Goal: Task Accomplishment & Management: Manage account settings

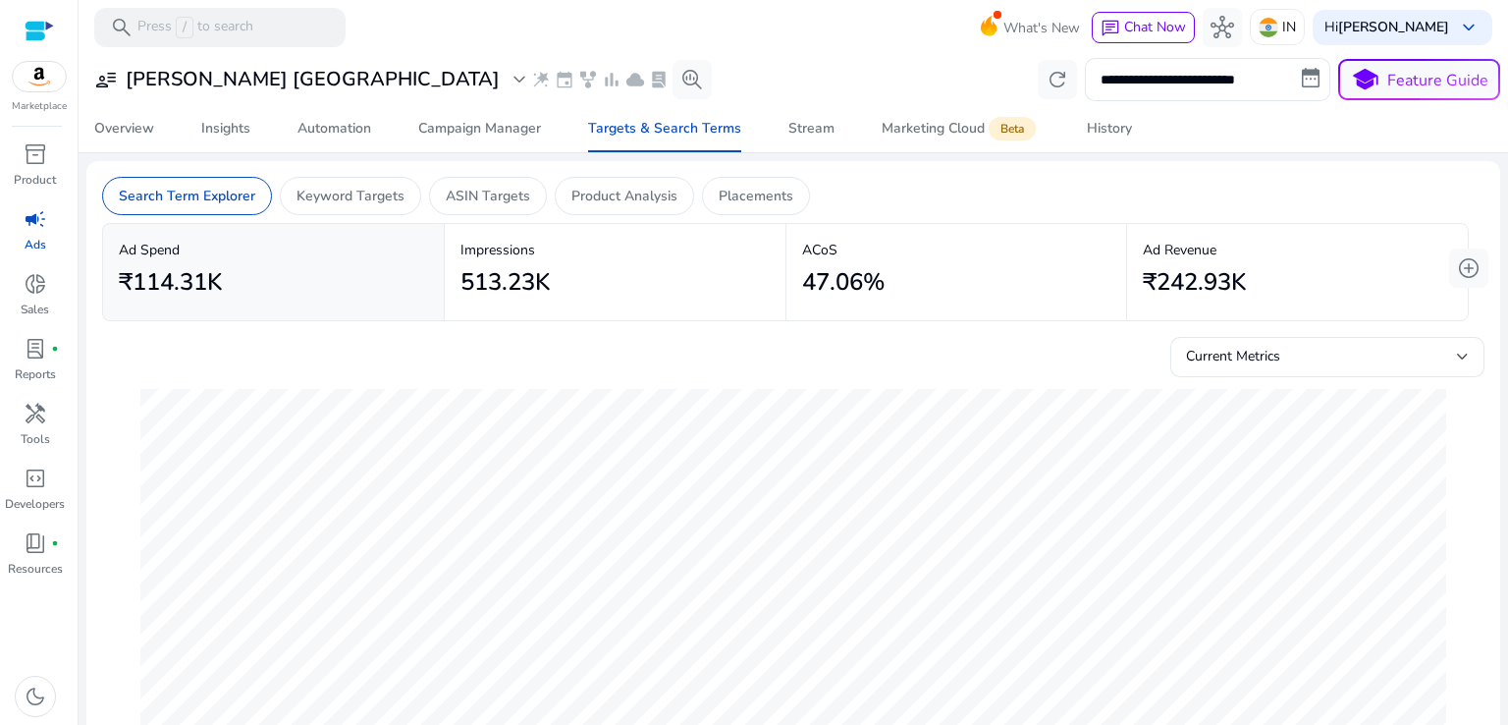
click at [34, 87] on img at bounding box center [39, 76] width 53 height 29
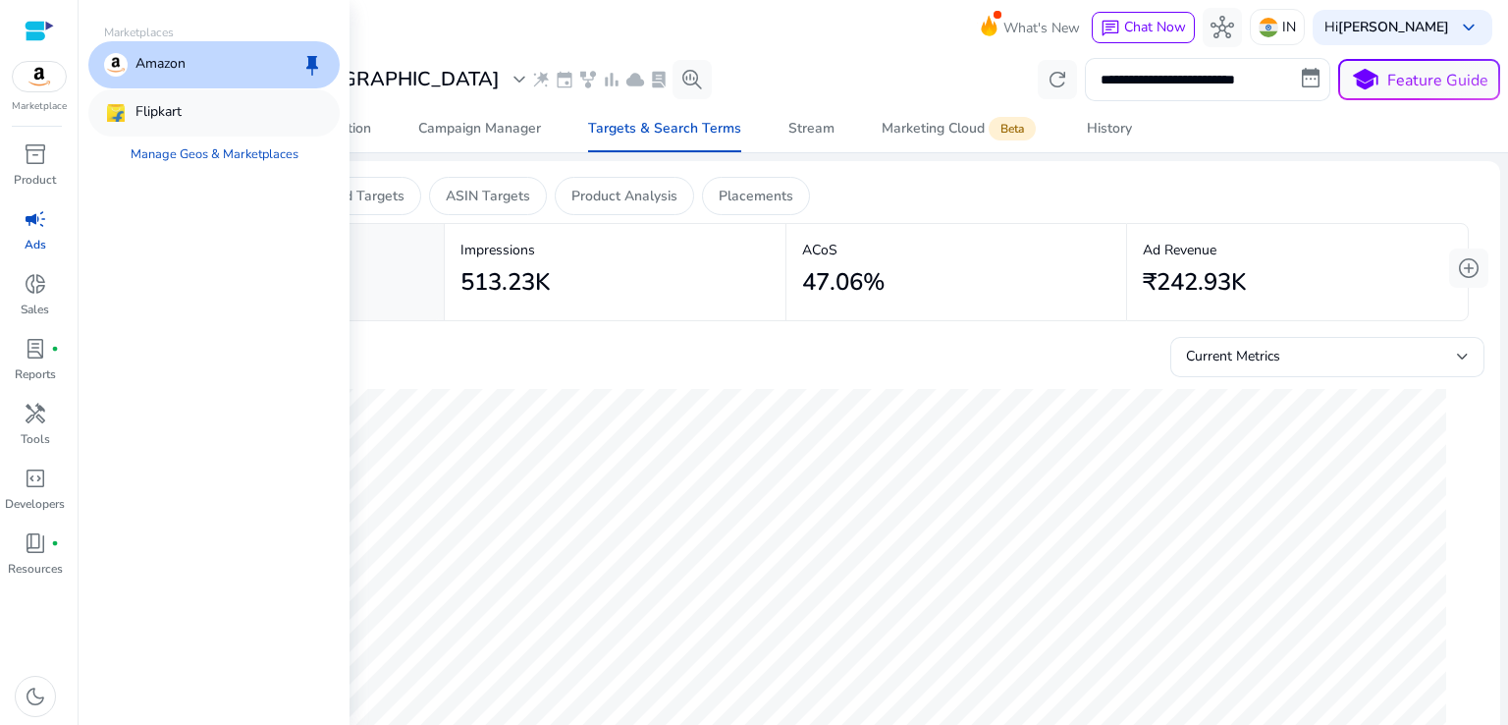
click at [151, 114] on p "Flipkart" at bounding box center [158, 113] width 46 height 24
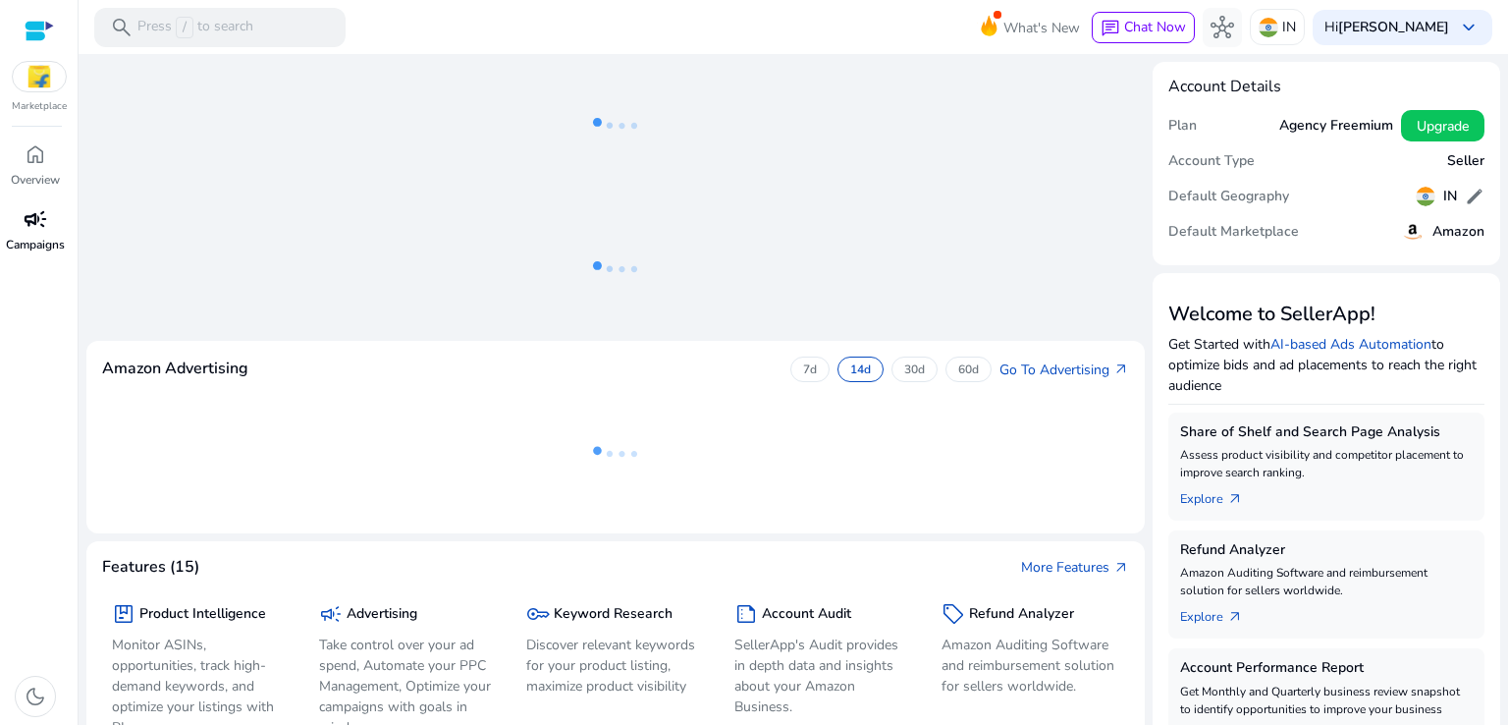
click at [35, 231] on span "campaign" at bounding box center [36, 219] width 24 height 24
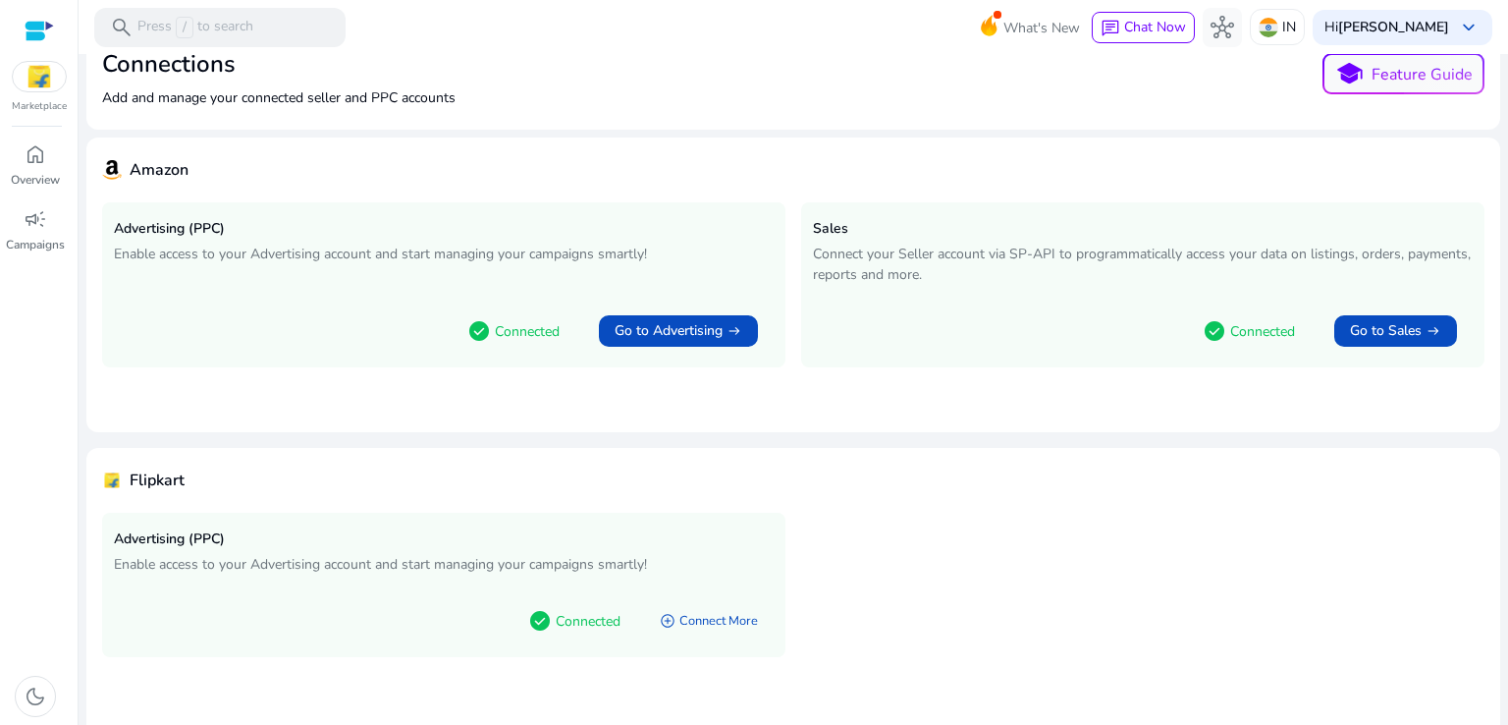
scroll to position [51, 0]
click at [28, 211] on span "campaign" at bounding box center [36, 219] width 24 height 24
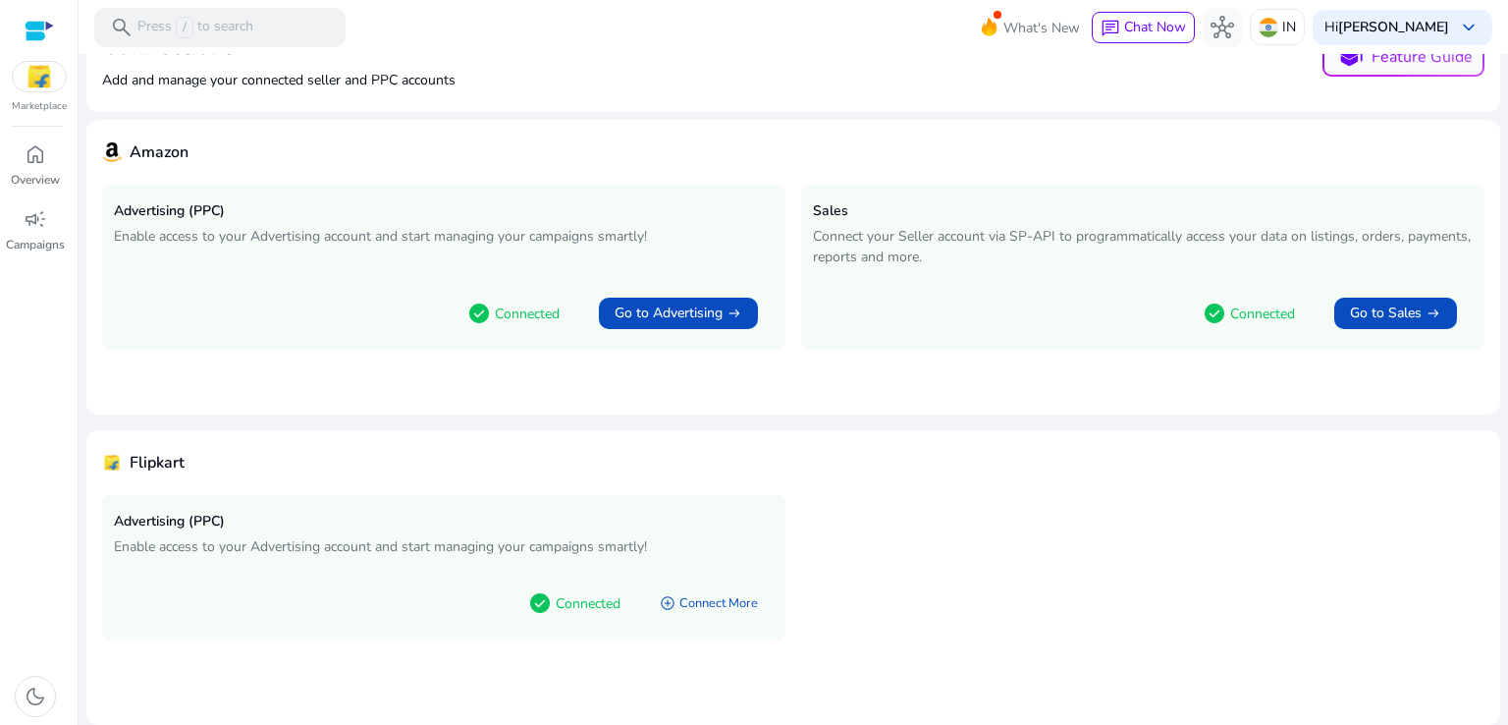
scroll to position [68, 0]
click at [35, 166] on span "home" at bounding box center [36, 154] width 24 height 24
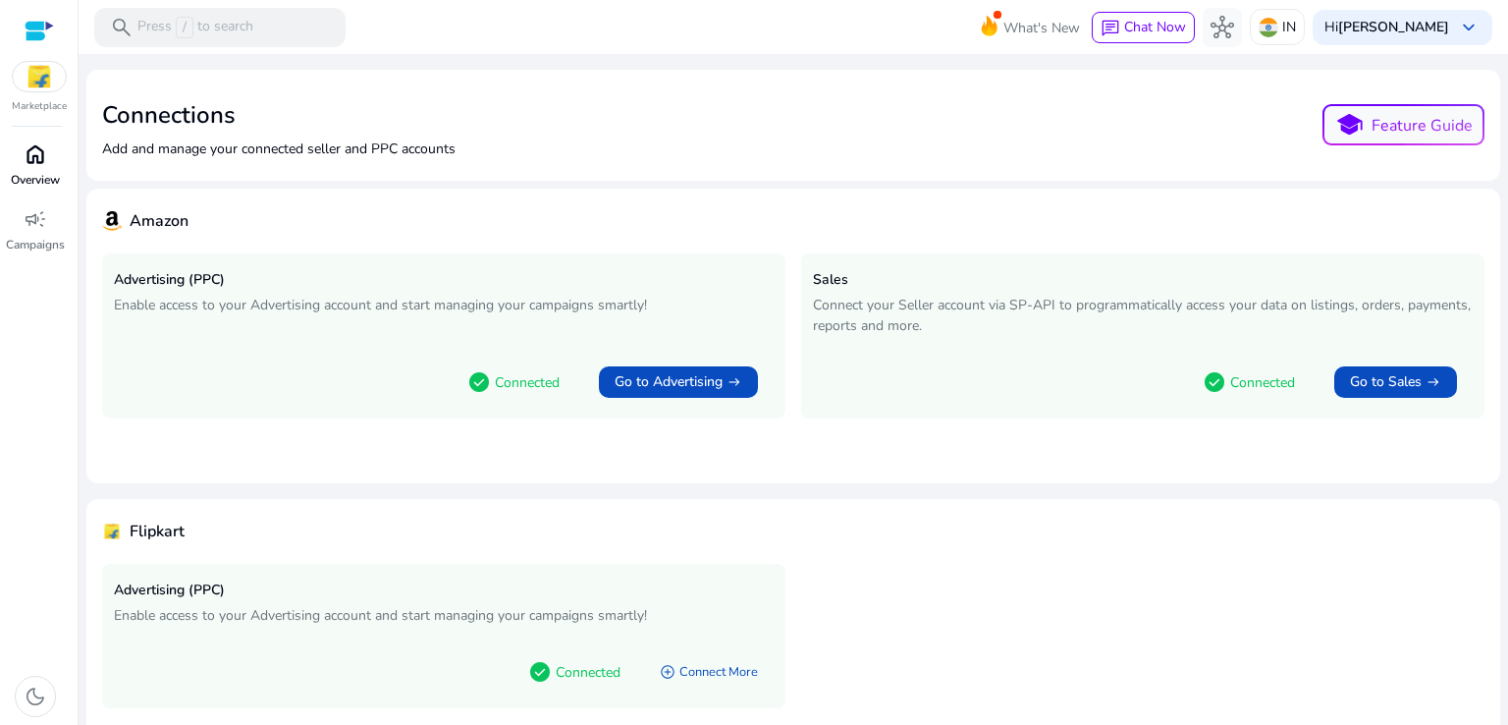
click at [35, 166] on span "home" at bounding box center [36, 154] width 24 height 24
click at [36, 228] on span "campaign" at bounding box center [36, 219] width 24 height 24
click at [562, 678] on p "Connected" at bounding box center [588, 672] width 65 height 21
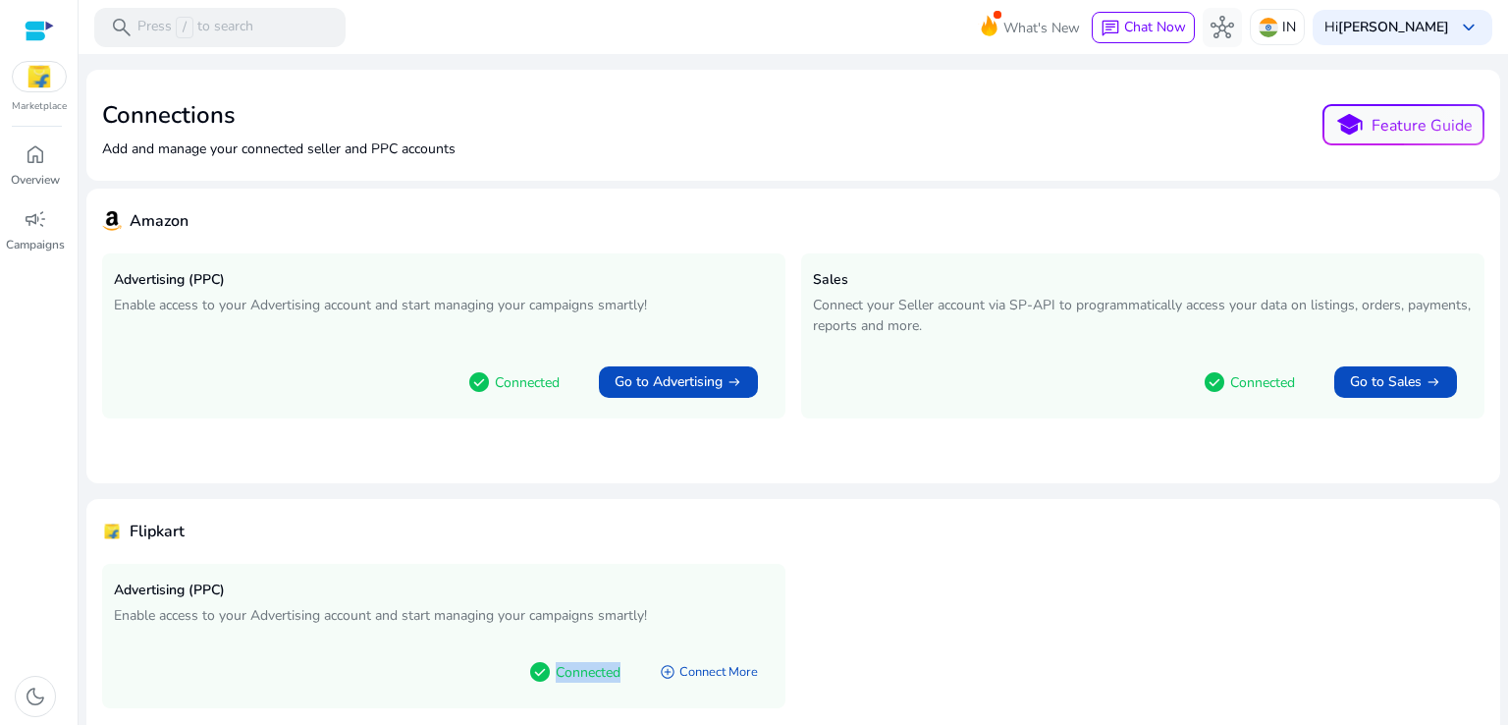
click at [562, 678] on p "Connected" at bounding box center [588, 672] width 65 height 21
click at [196, 583] on h5 "Advertising (PPC)" at bounding box center [444, 590] width 660 height 17
click at [50, 86] on img at bounding box center [39, 76] width 53 height 29
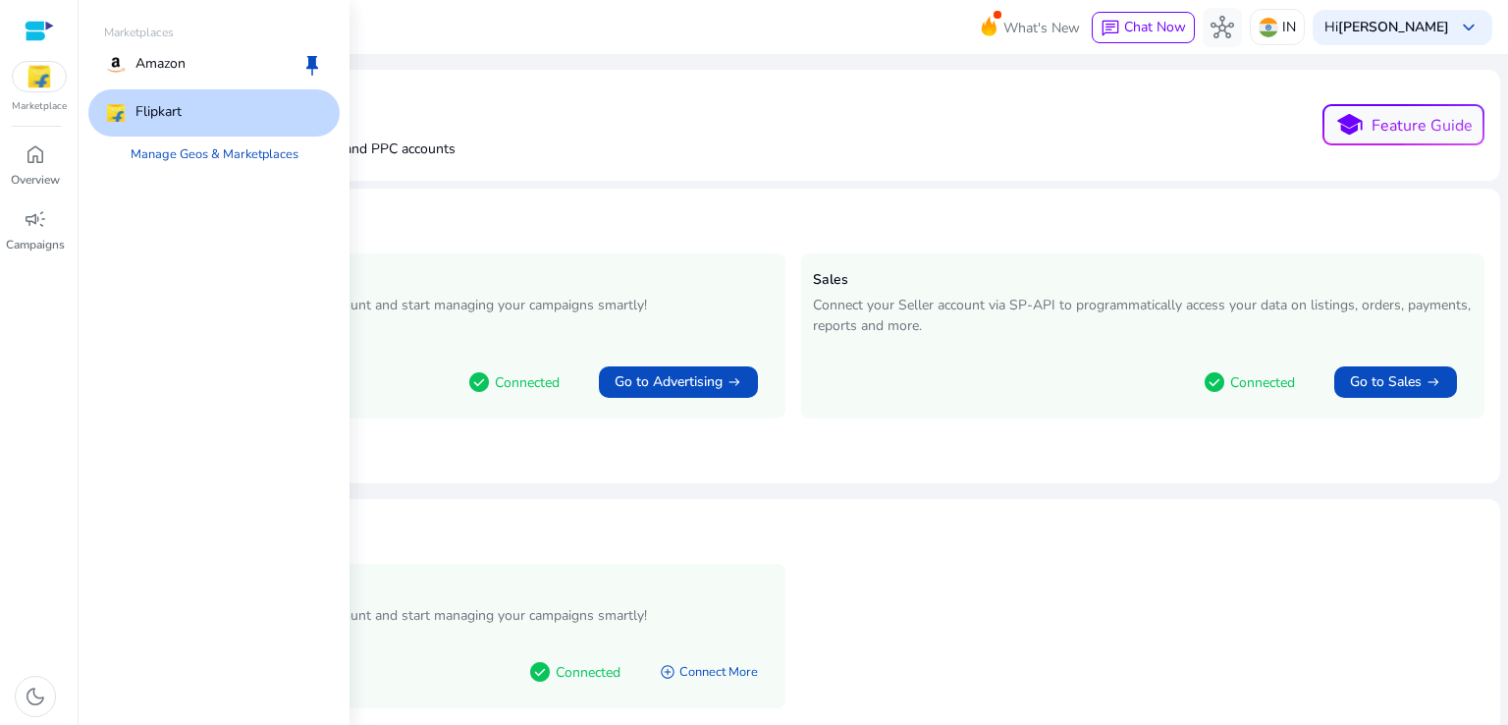
click at [212, 117] on div "Flipkart" at bounding box center [213, 112] width 251 height 47
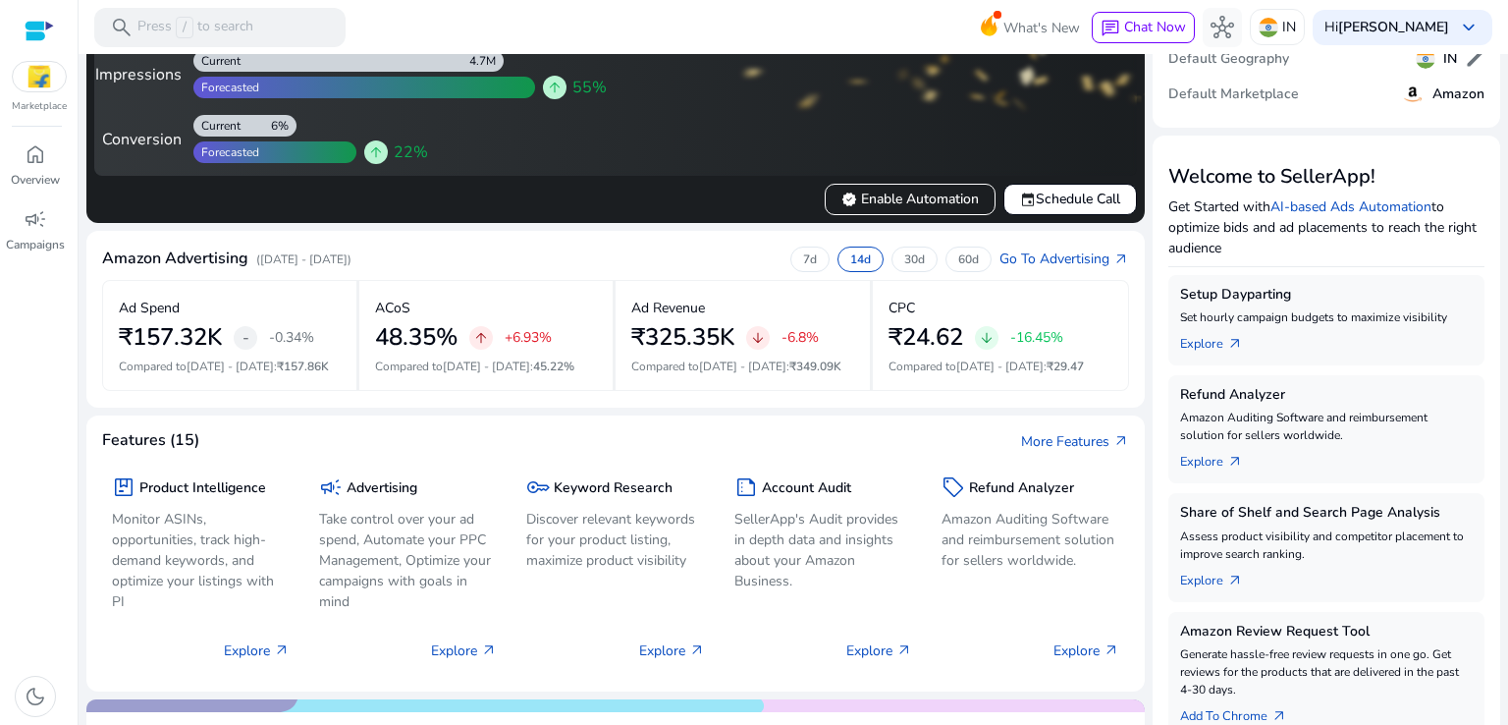
scroll to position [137, 0]
click at [1060, 255] on link "Go To Advertising arrow_outward" at bounding box center [1064, 258] width 130 height 21
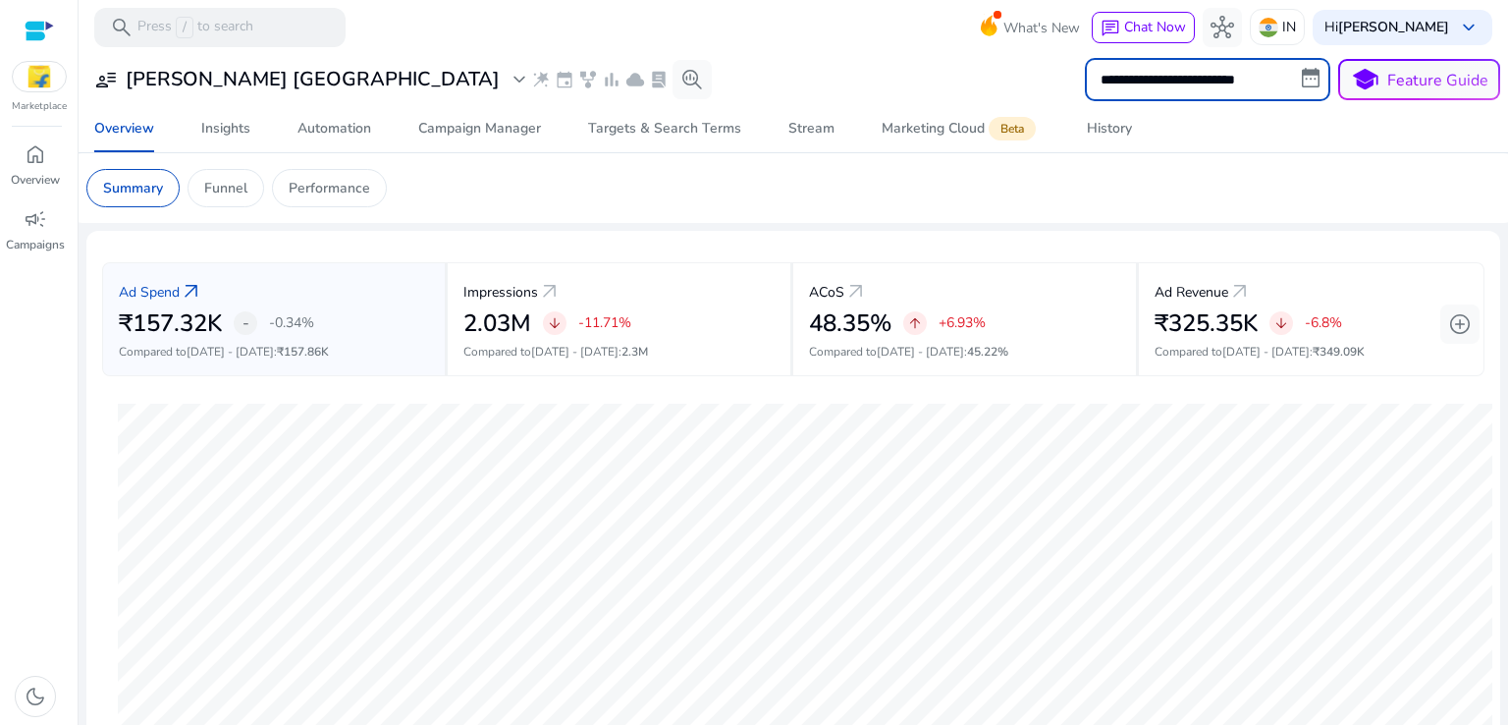
click at [1203, 69] on input "**********" at bounding box center [1207, 79] width 245 height 43
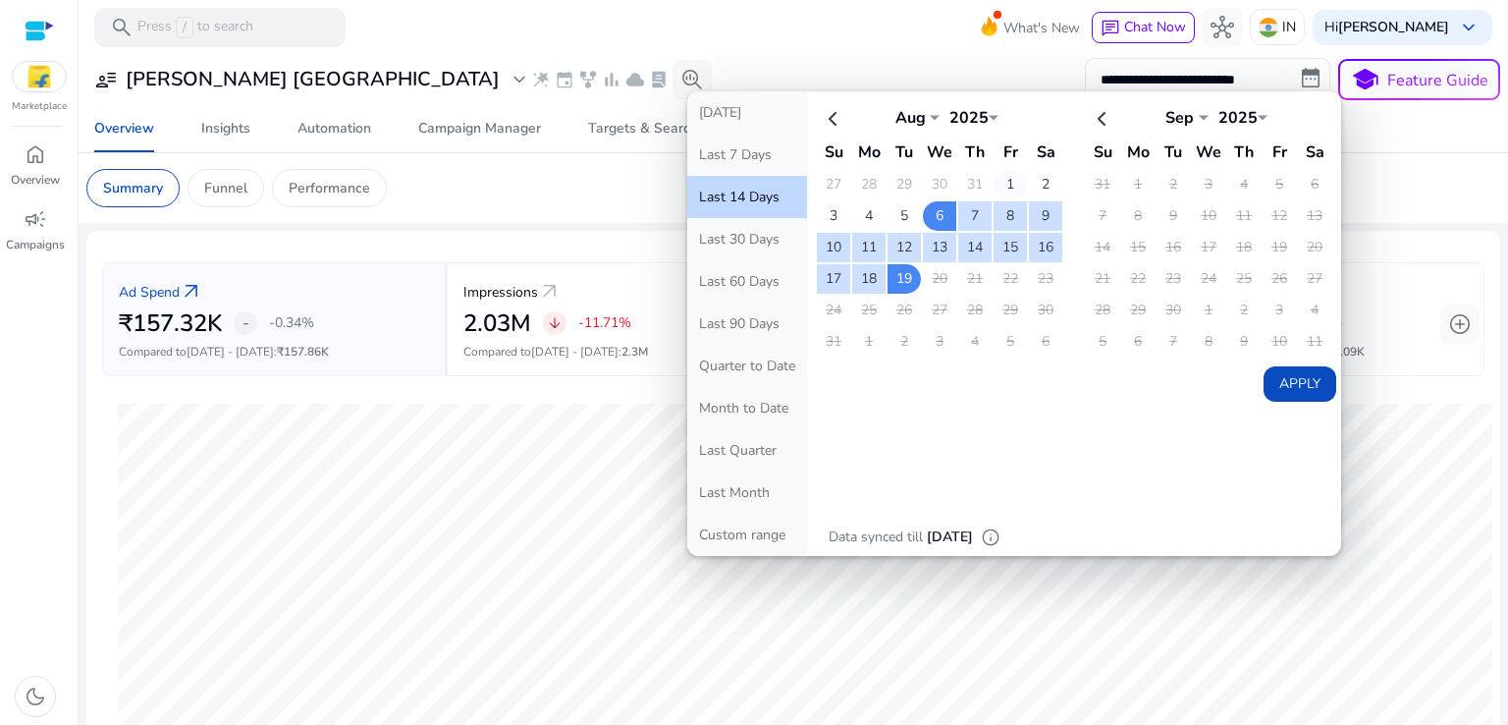
click at [997, 188] on td "1" at bounding box center [1010, 184] width 33 height 29
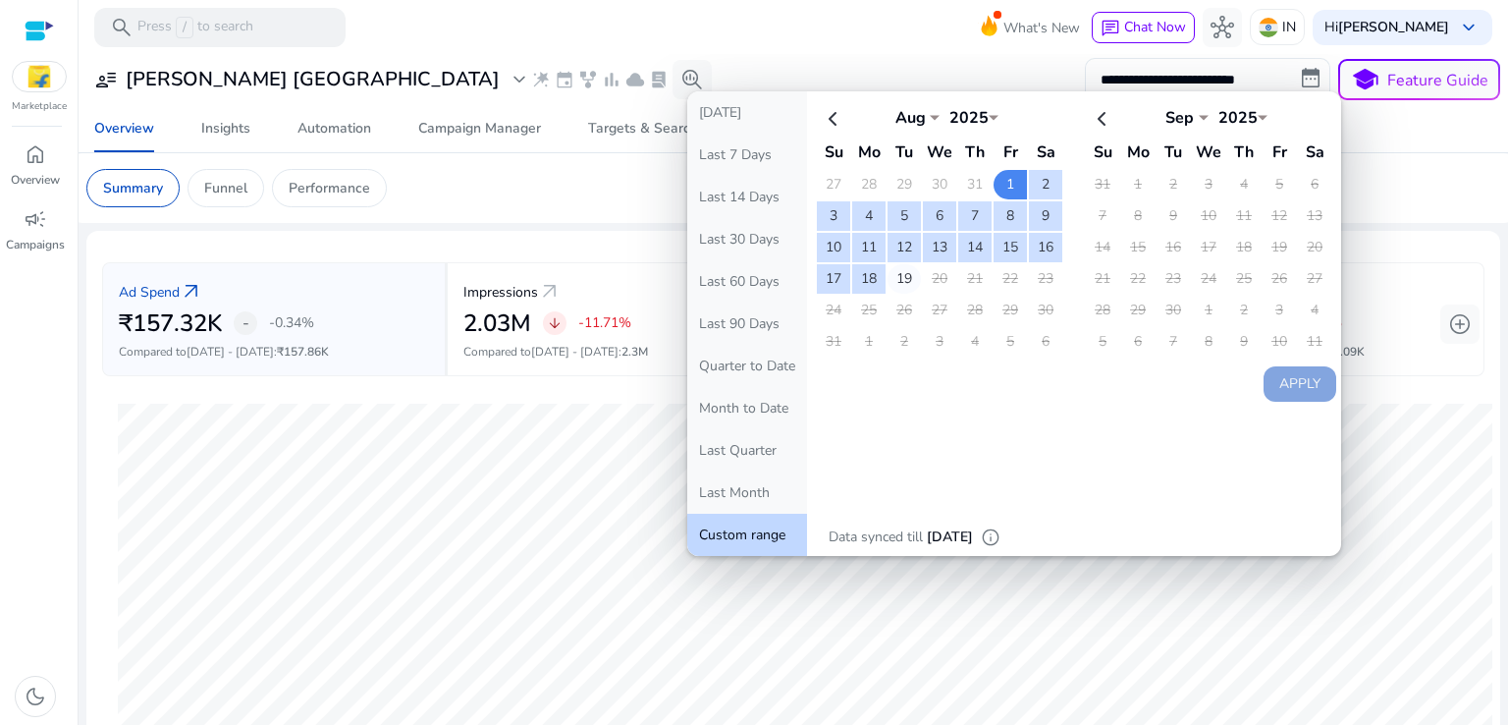
click at [895, 276] on td "19" at bounding box center [903, 278] width 33 height 29
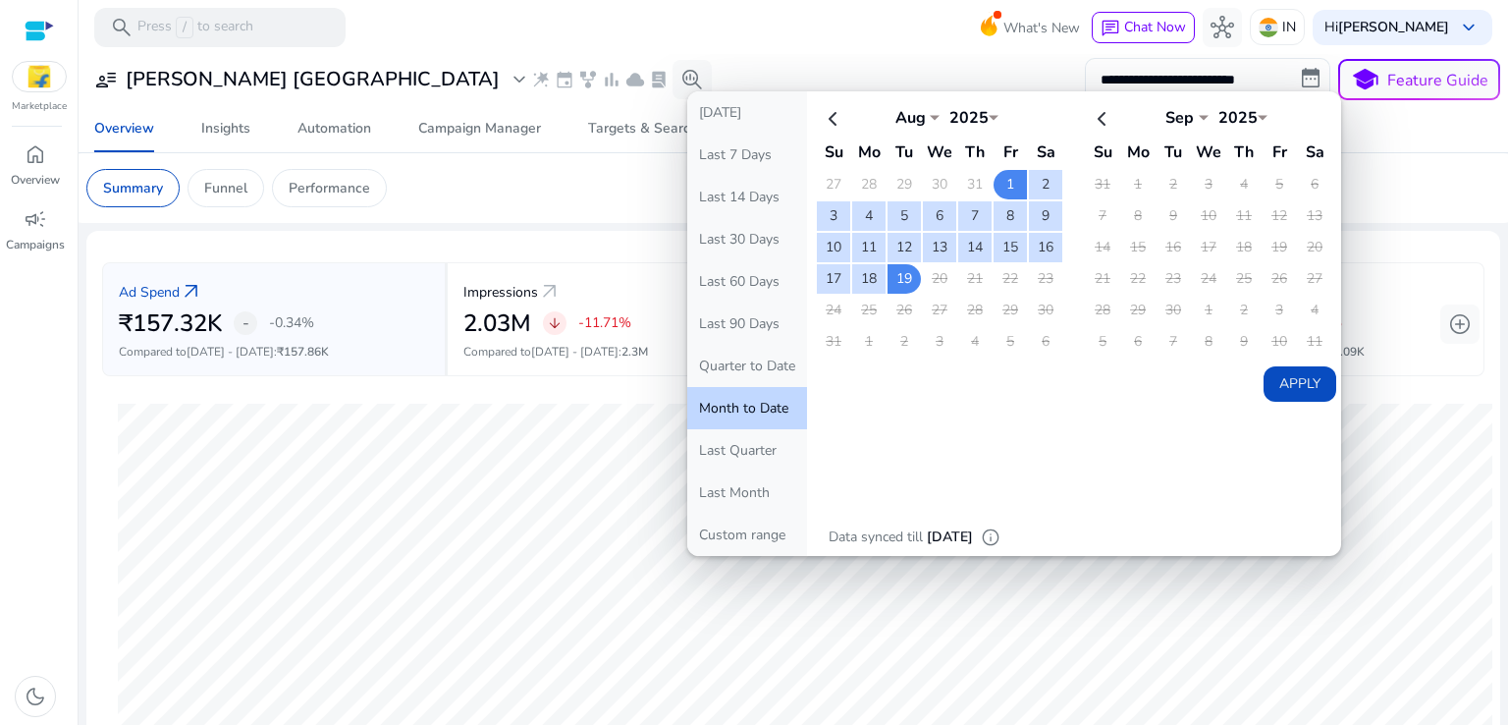
click at [1299, 370] on button "Apply" at bounding box center [1300, 383] width 73 height 35
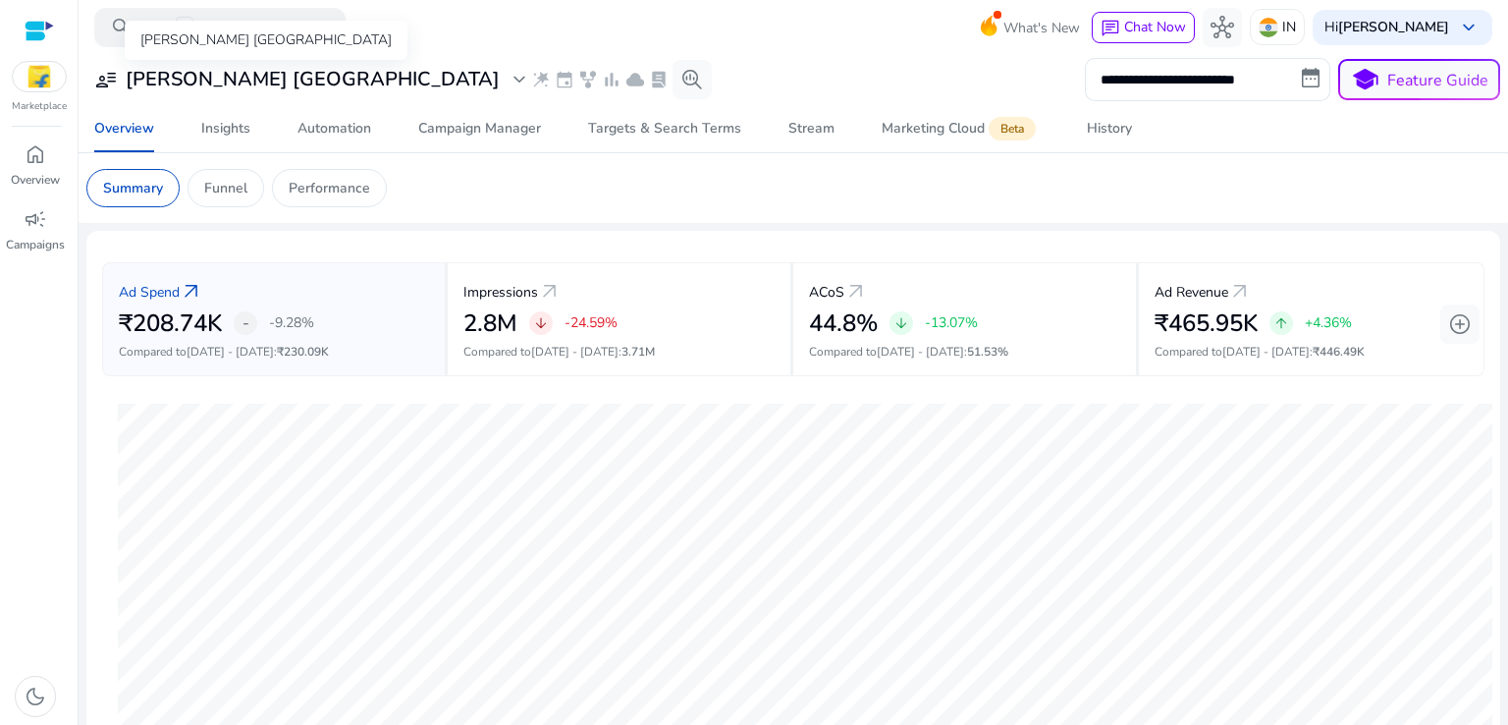
click at [201, 75] on h3 "[PERSON_NAME] [GEOGRAPHIC_DATA]" at bounding box center [313, 80] width 374 height 24
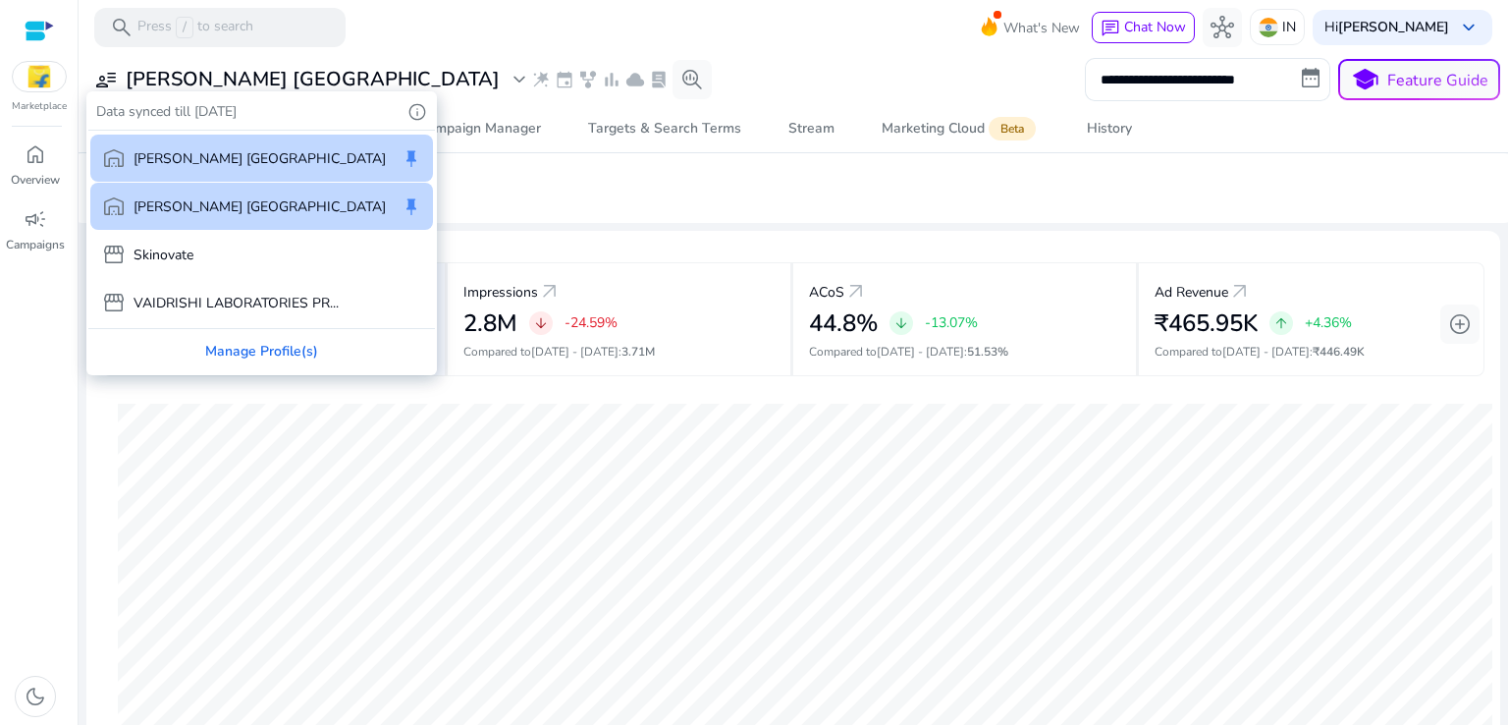
click at [201, 75] on div at bounding box center [754, 362] width 1508 height 725
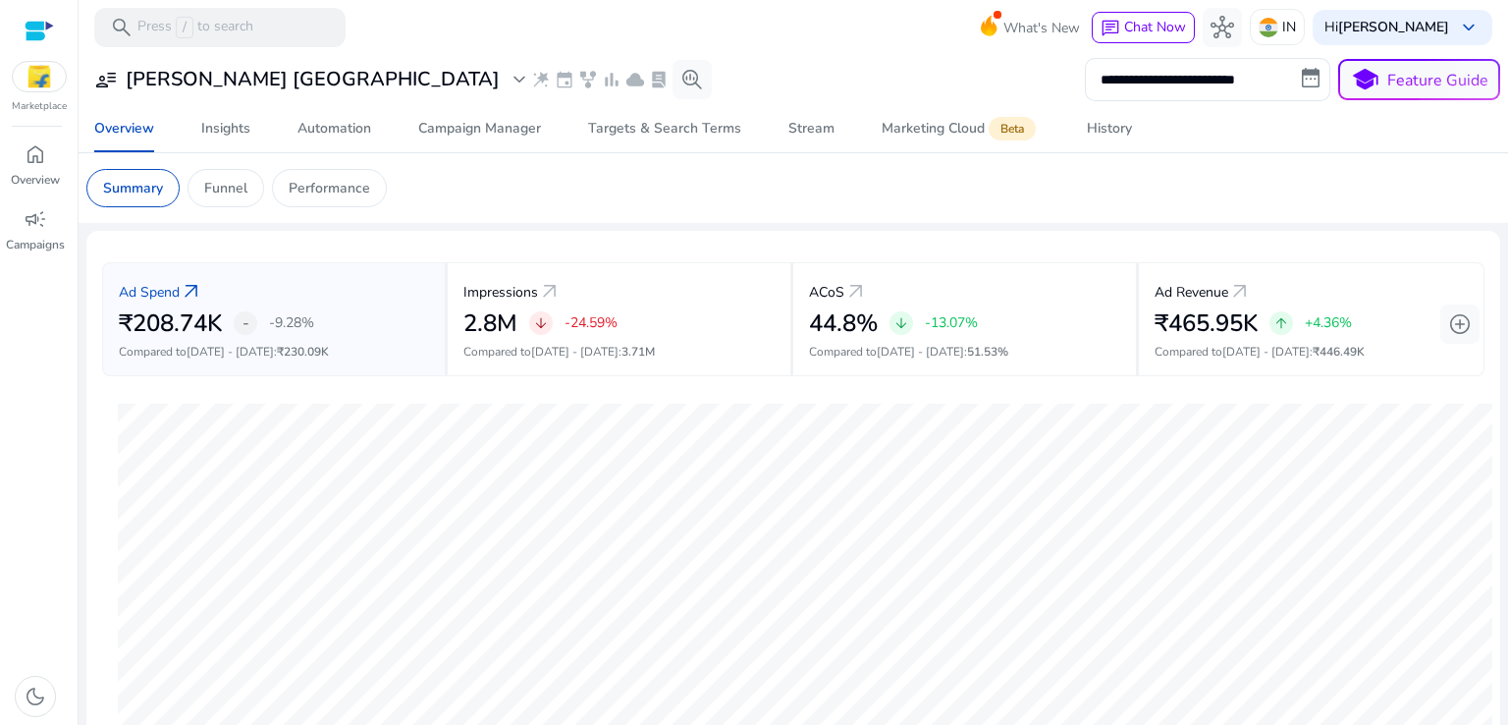
click at [628, 49] on mat-toolbar "search Press / to search What's New chat Chat Now hub IN Hi [PERSON_NAME] keybo…" at bounding box center [793, 27] width 1429 height 54
click at [35, 223] on span "campaign" at bounding box center [36, 219] width 24 height 24
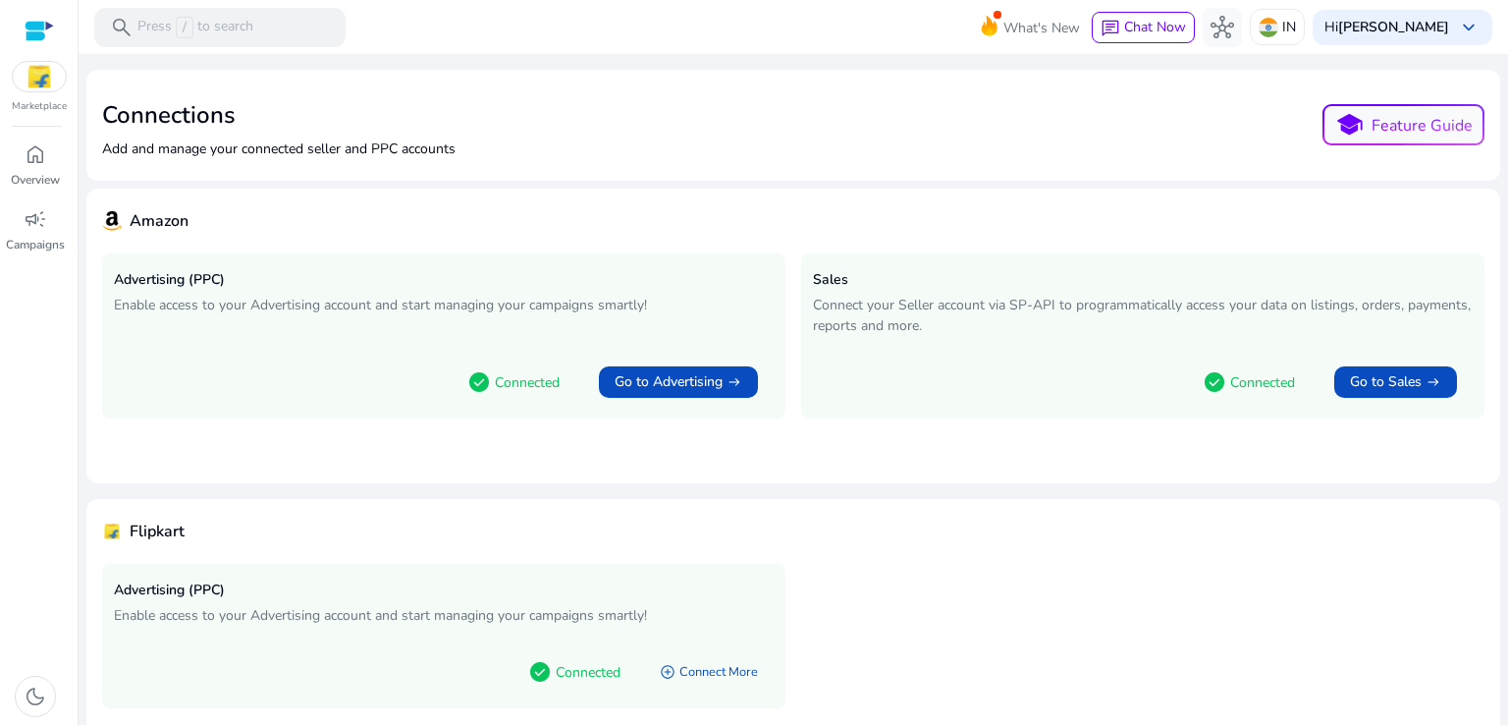
scroll to position [69, 0]
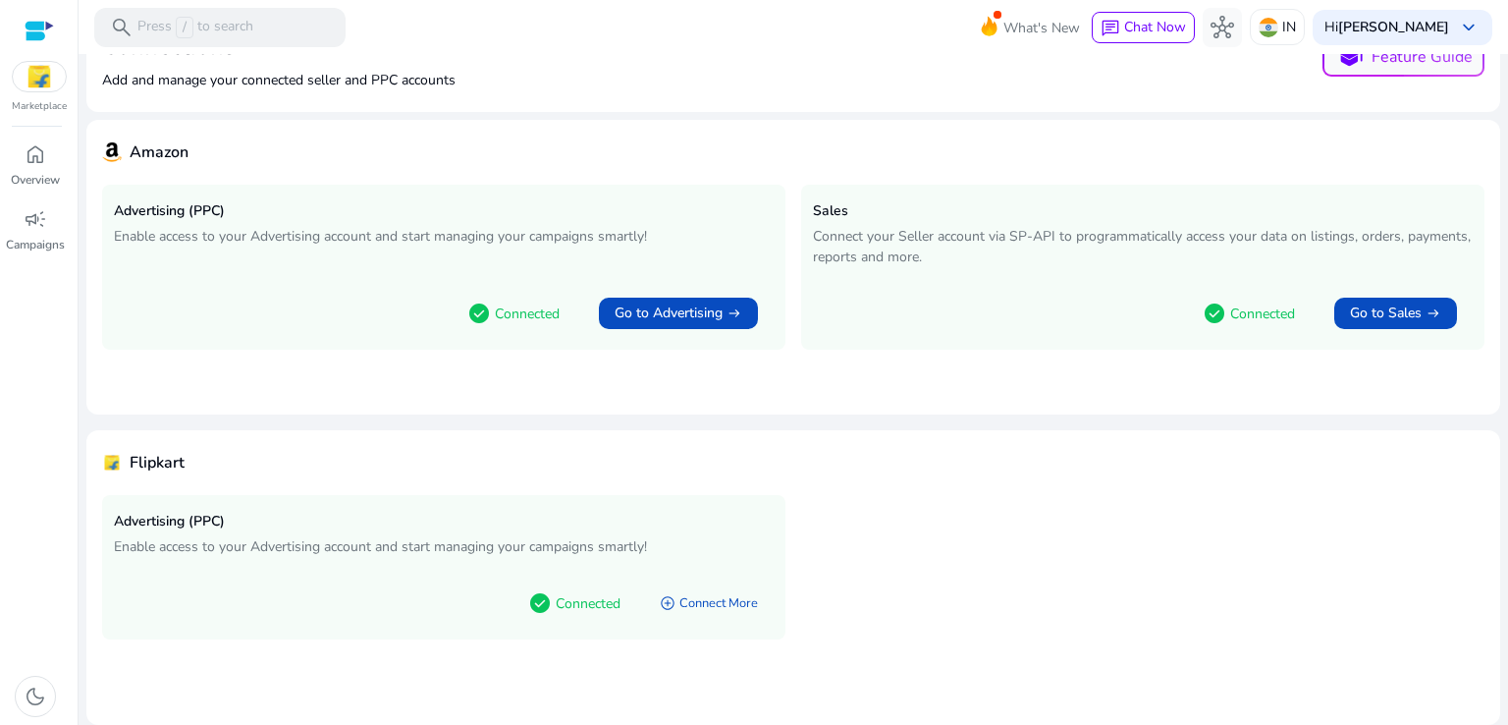
click at [542, 621] on div "check_circle Connected" at bounding box center [574, 602] width 124 height 49
click at [53, 141] on div "home" at bounding box center [35, 153] width 55 height 31
click at [575, 598] on p "Connected" at bounding box center [588, 603] width 65 height 21
click at [27, 176] on p "Overview" at bounding box center [35, 180] width 49 height 18
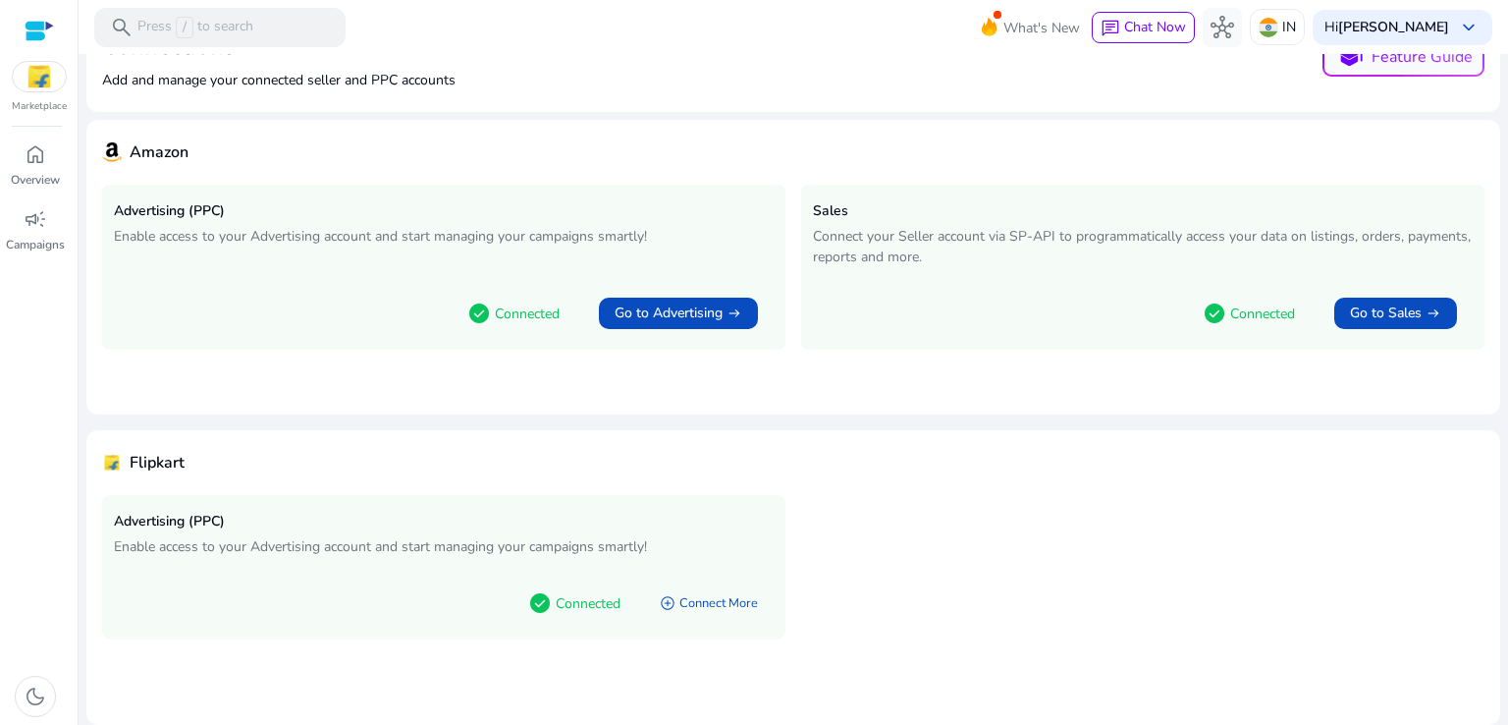
click at [40, 96] on div "Marketplace" at bounding box center [39, 57] width 78 height 114
click at [39, 88] on img at bounding box center [39, 76] width 53 height 29
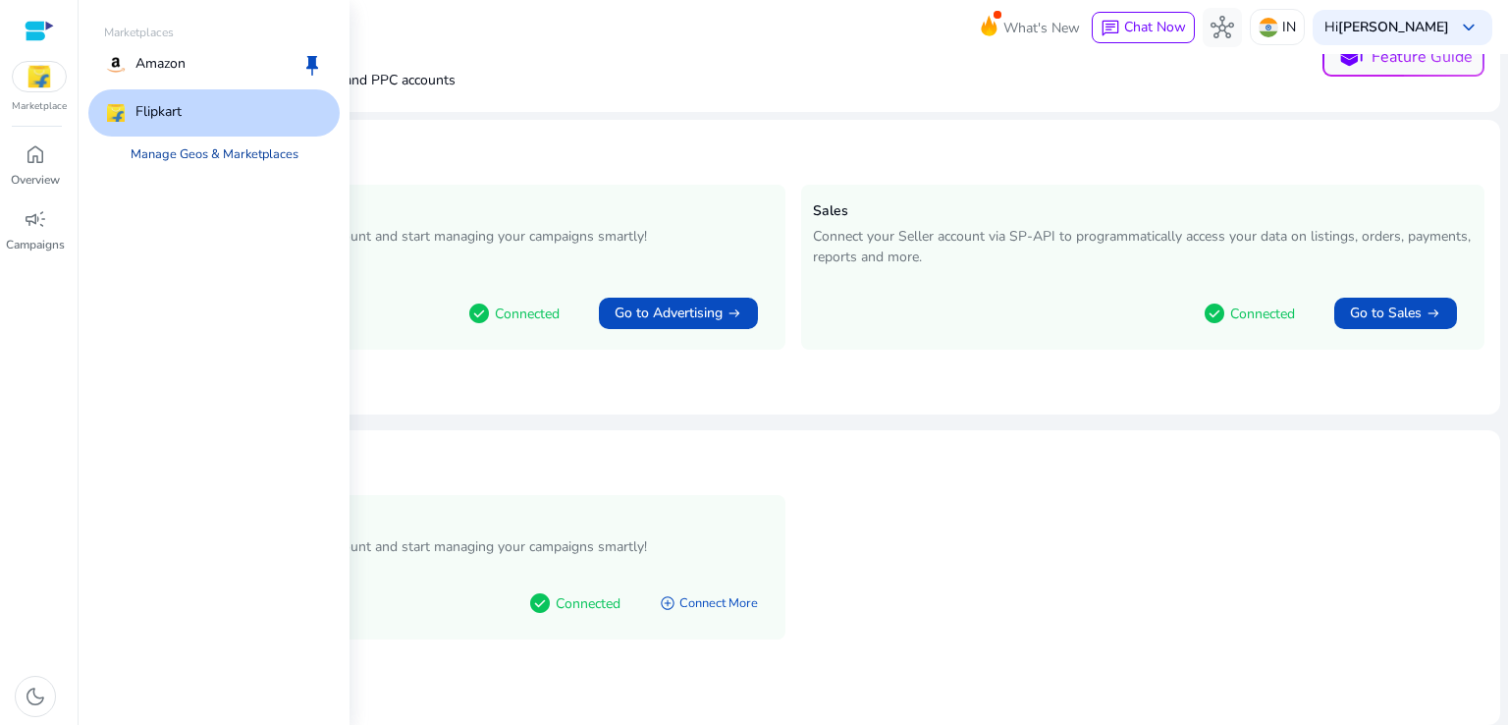
click at [216, 149] on link "Manage Geos & Marketplaces" at bounding box center [214, 153] width 199 height 35
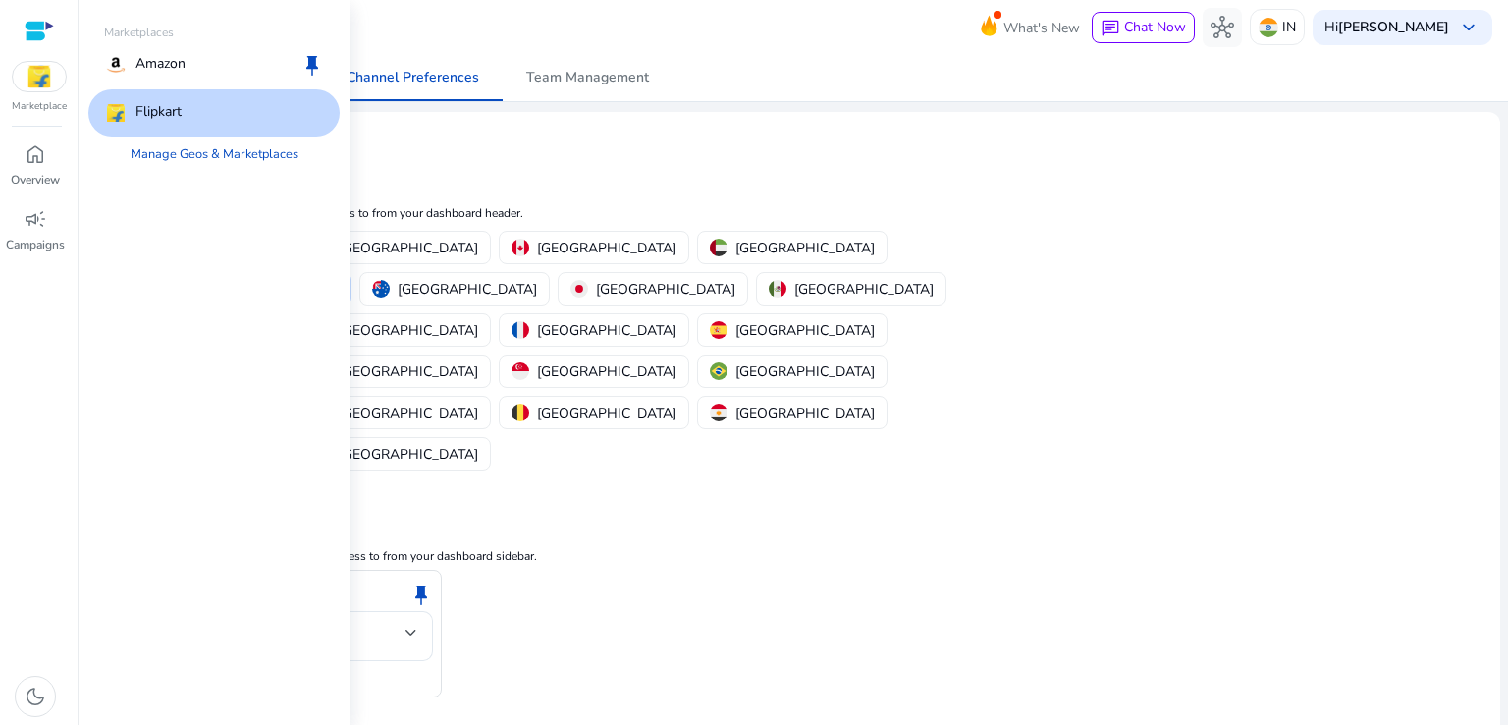
click at [317, 106] on div "Flipkart" at bounding box center [213, 112] width 251 height 47
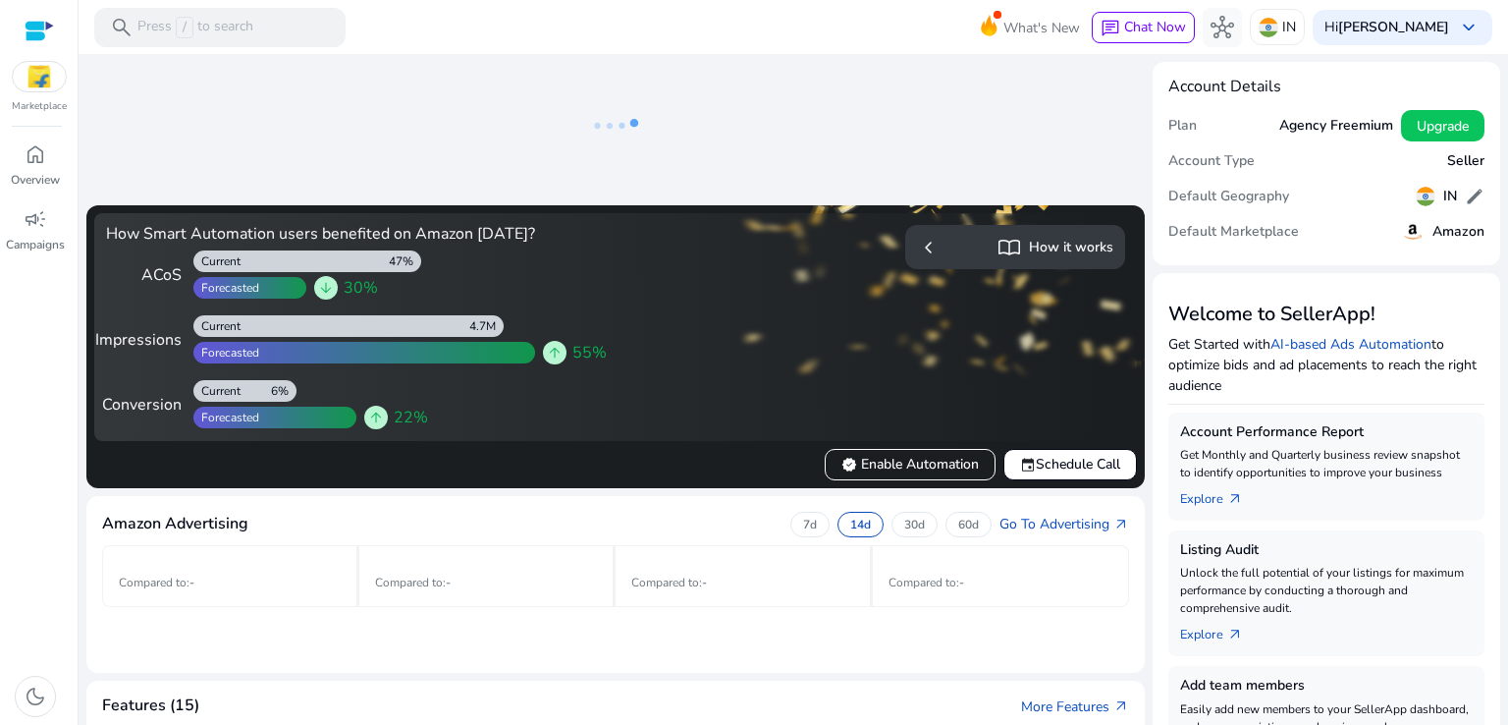
click at [36, 79] on img at bounding box center [39, 76] width 53 height 29
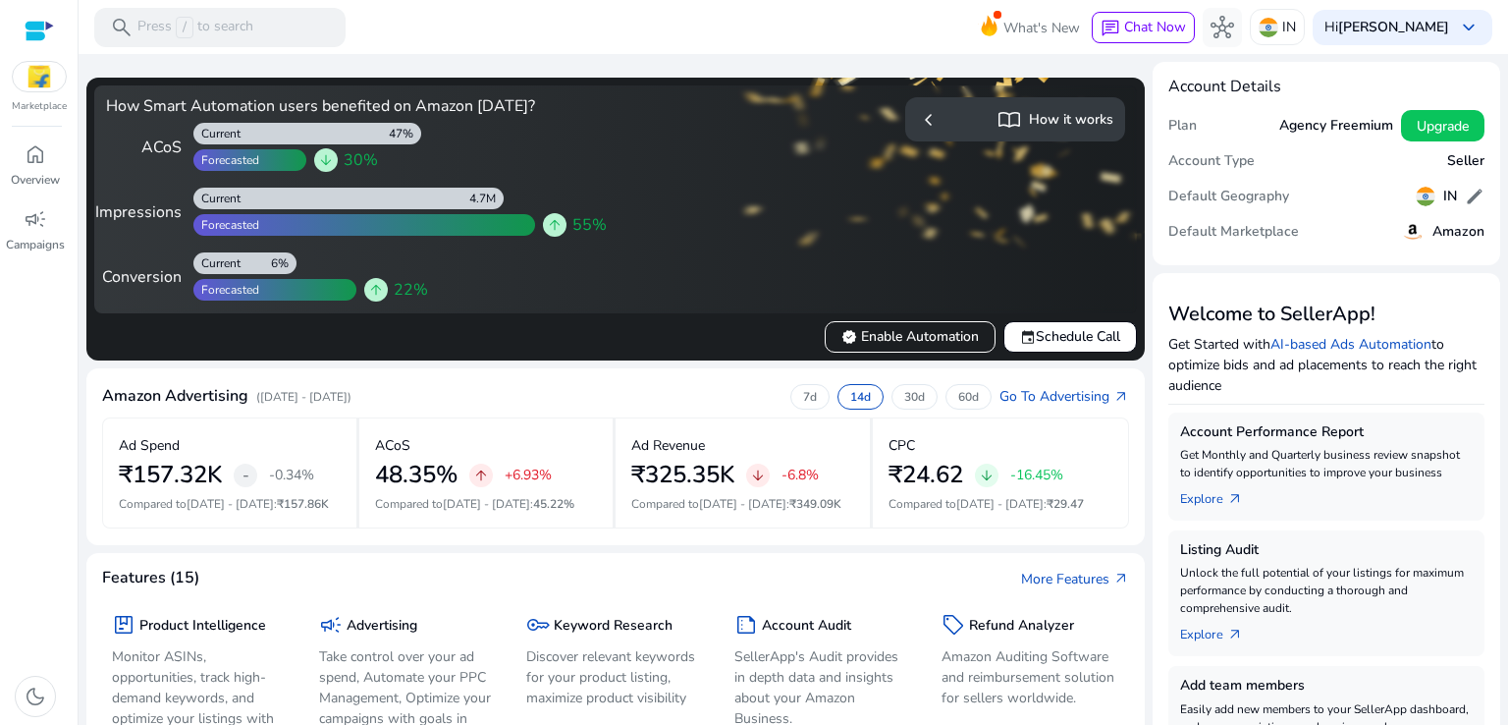
click at [27, 87] on img at bounding box center [39, 76] width 53 height 29
click at [37, 84] on img at bounding box center [39, 76] width 53 height 29
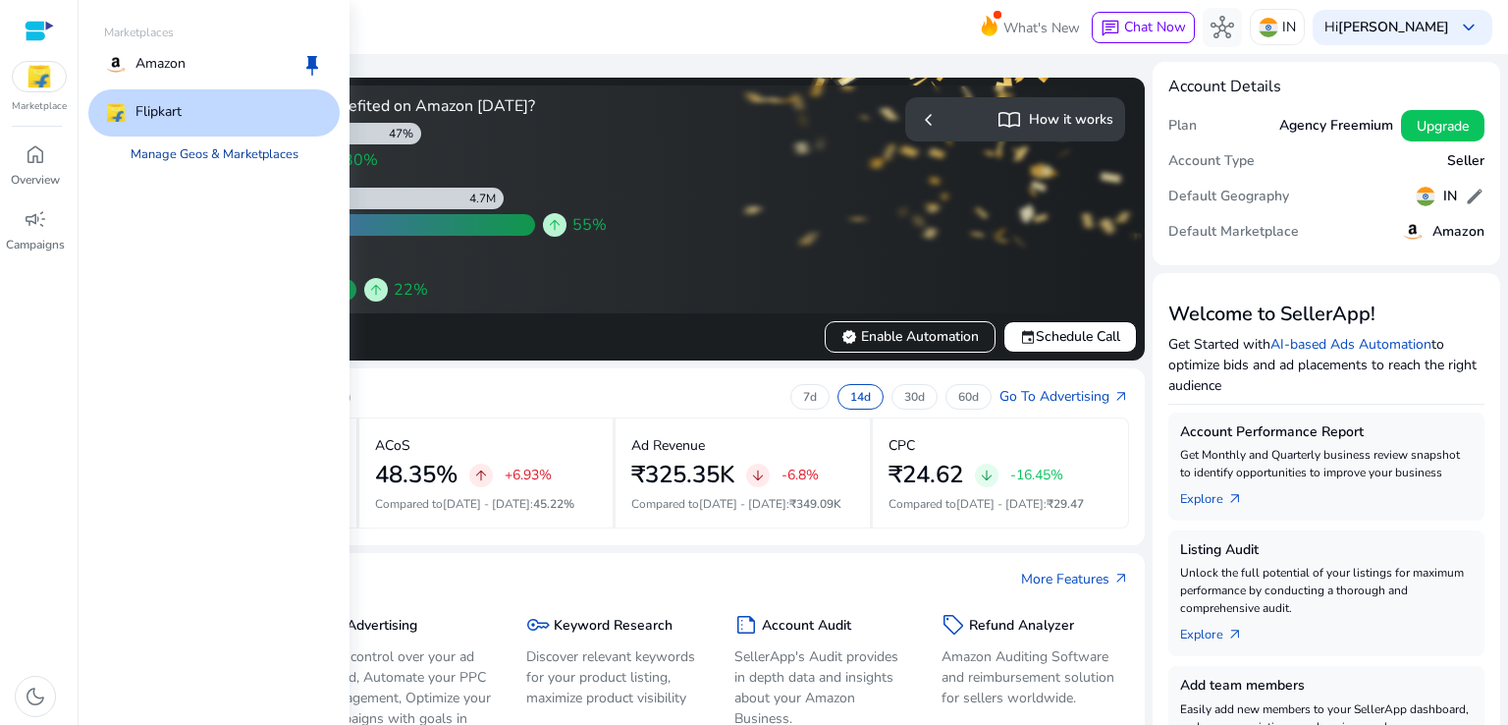
click at [238, 157] on link "Manage Geos & Marketplaces" at bounding box center [214, 153] width 199 height 35
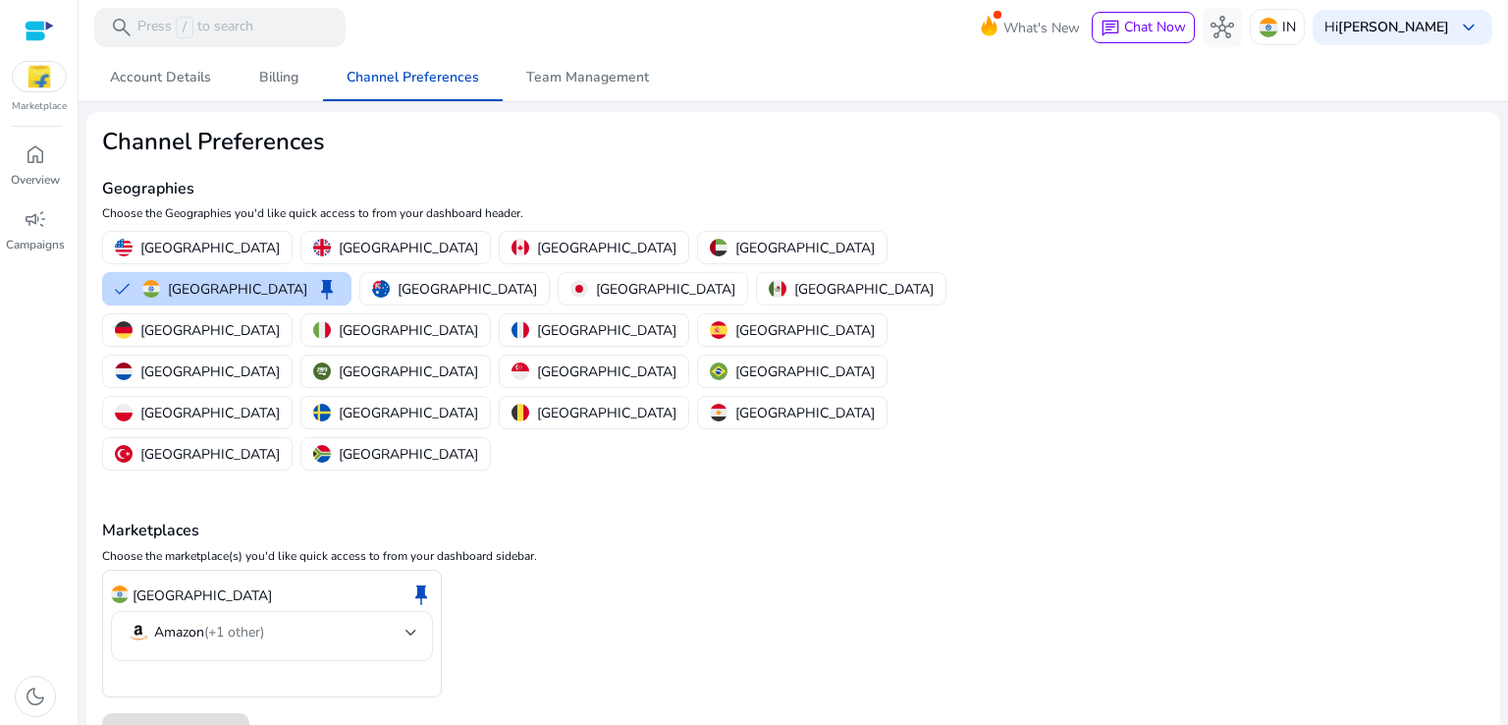
click at [401, 620] on mat-select-trigger "Amazon (+1 other)" at bounding box center [266, 632] width 279 height 24
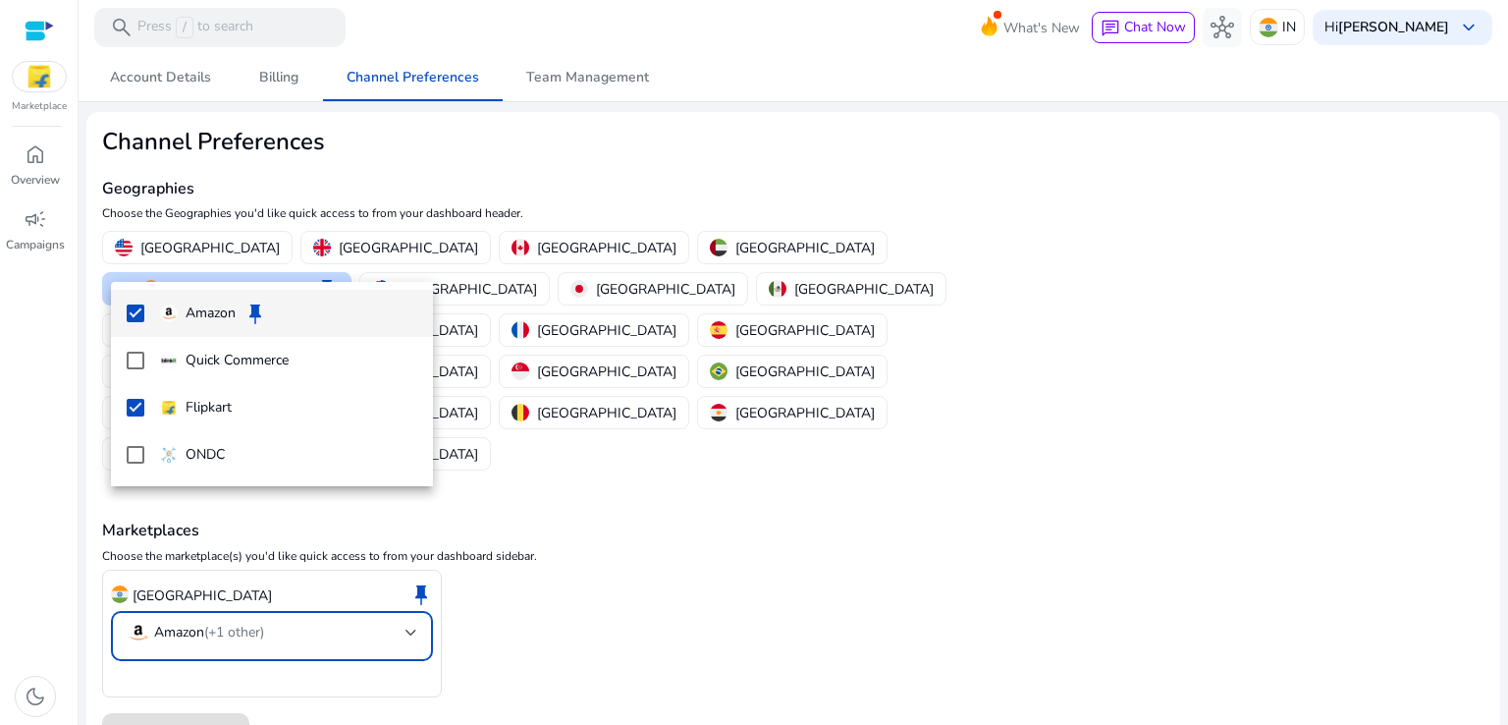
click at [134, 313] on mat-pseudo-checkbox at bounding box center [136, 313] width 18 height 18
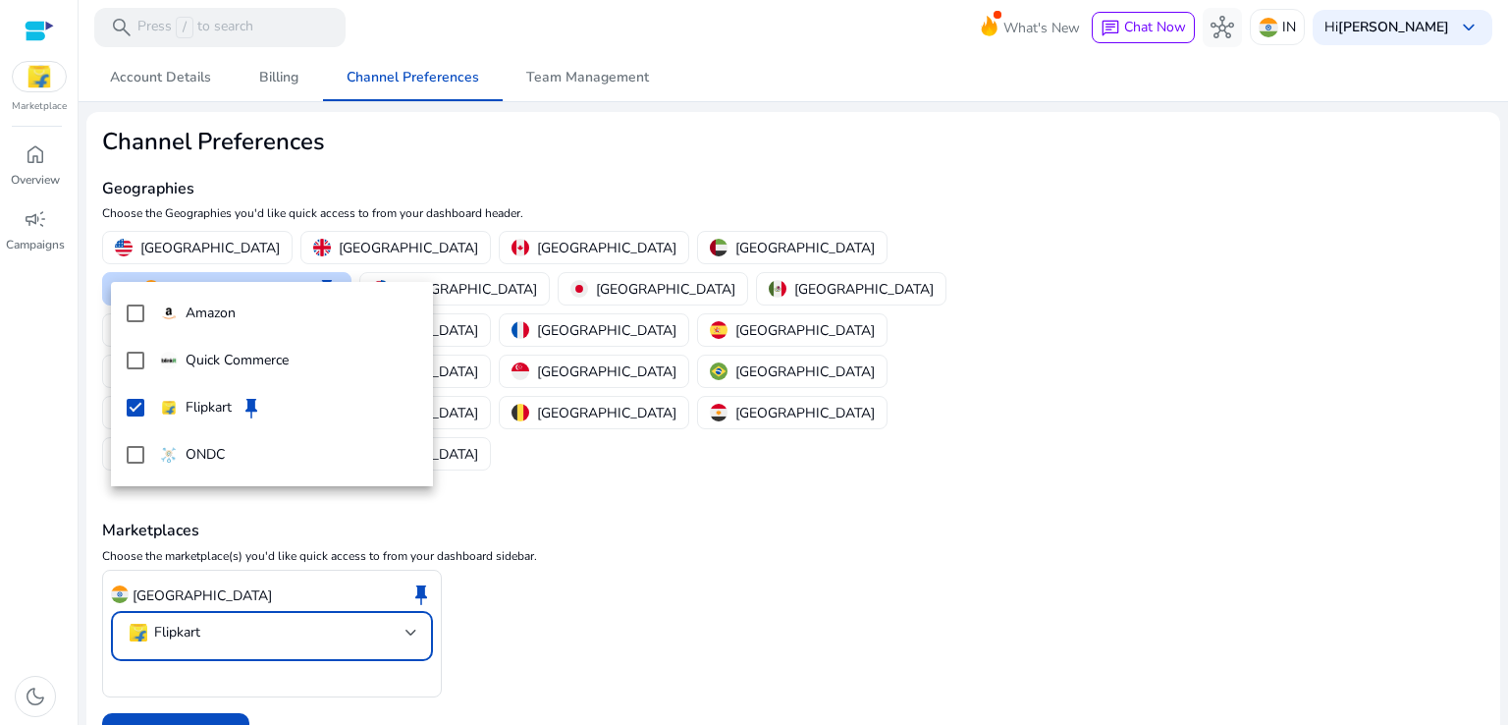
click at [195, 610] on div at bounding box center [754, 362] width 1508 height 725
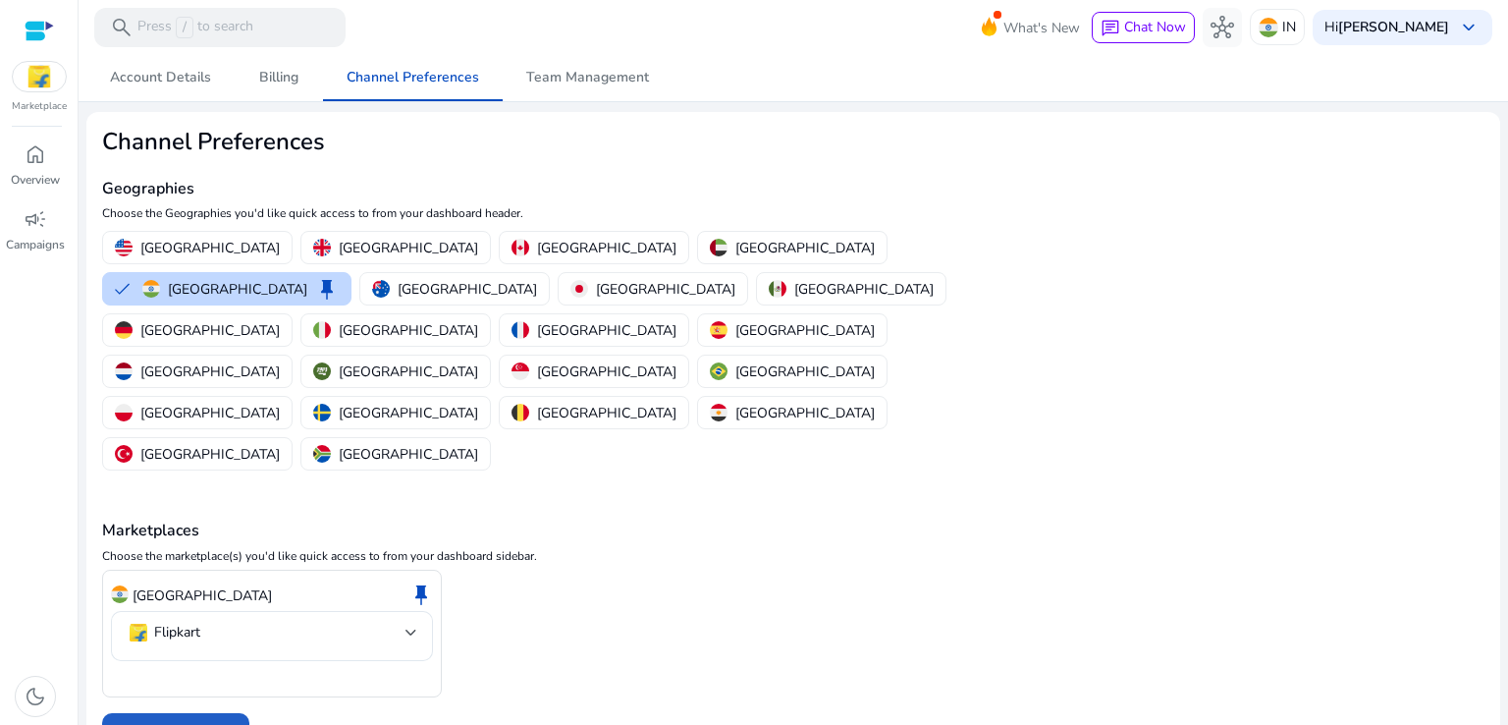
click at [195, 724] on span "Save Preferences" at bounding box center [176, 735] width 106 height 21
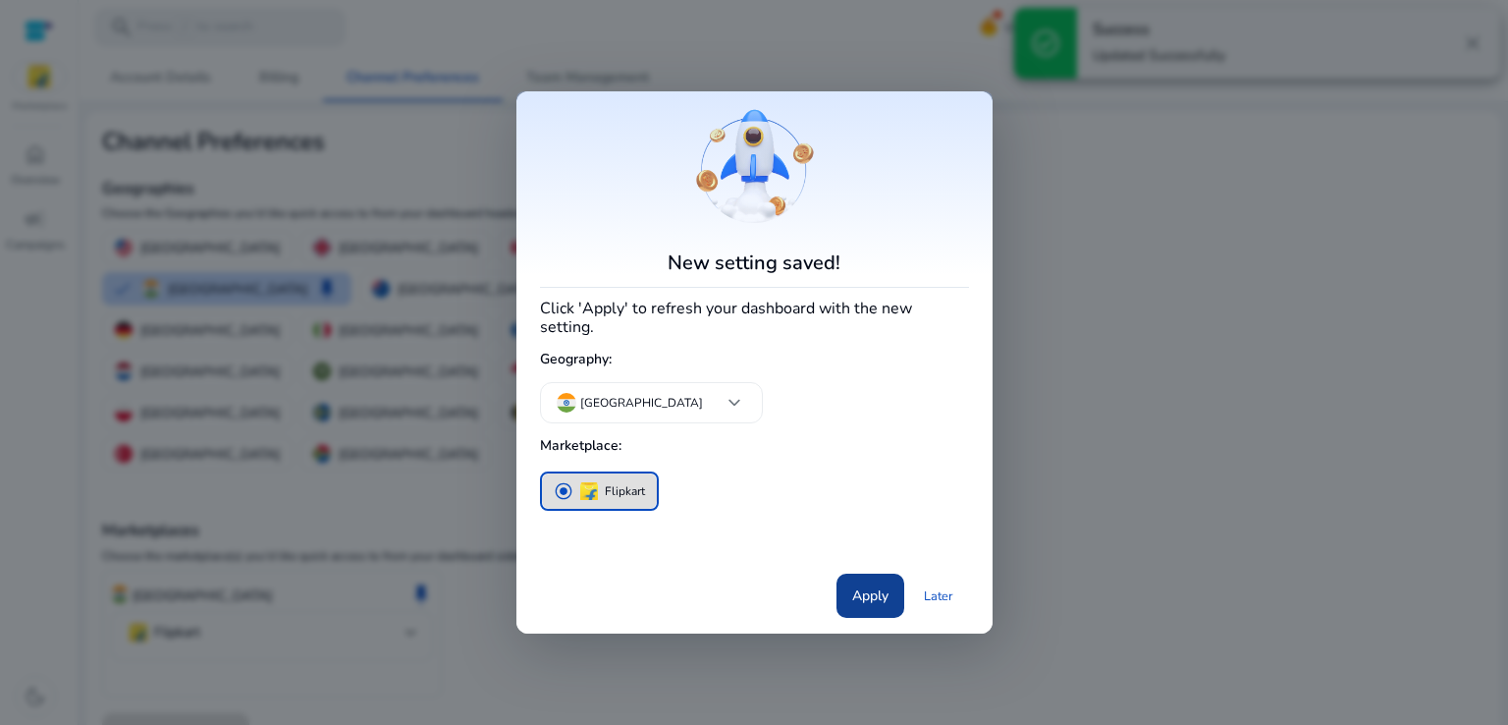
click at [875, 587] on span "Apply" at bounding box center [870, 595] width 36 height 21
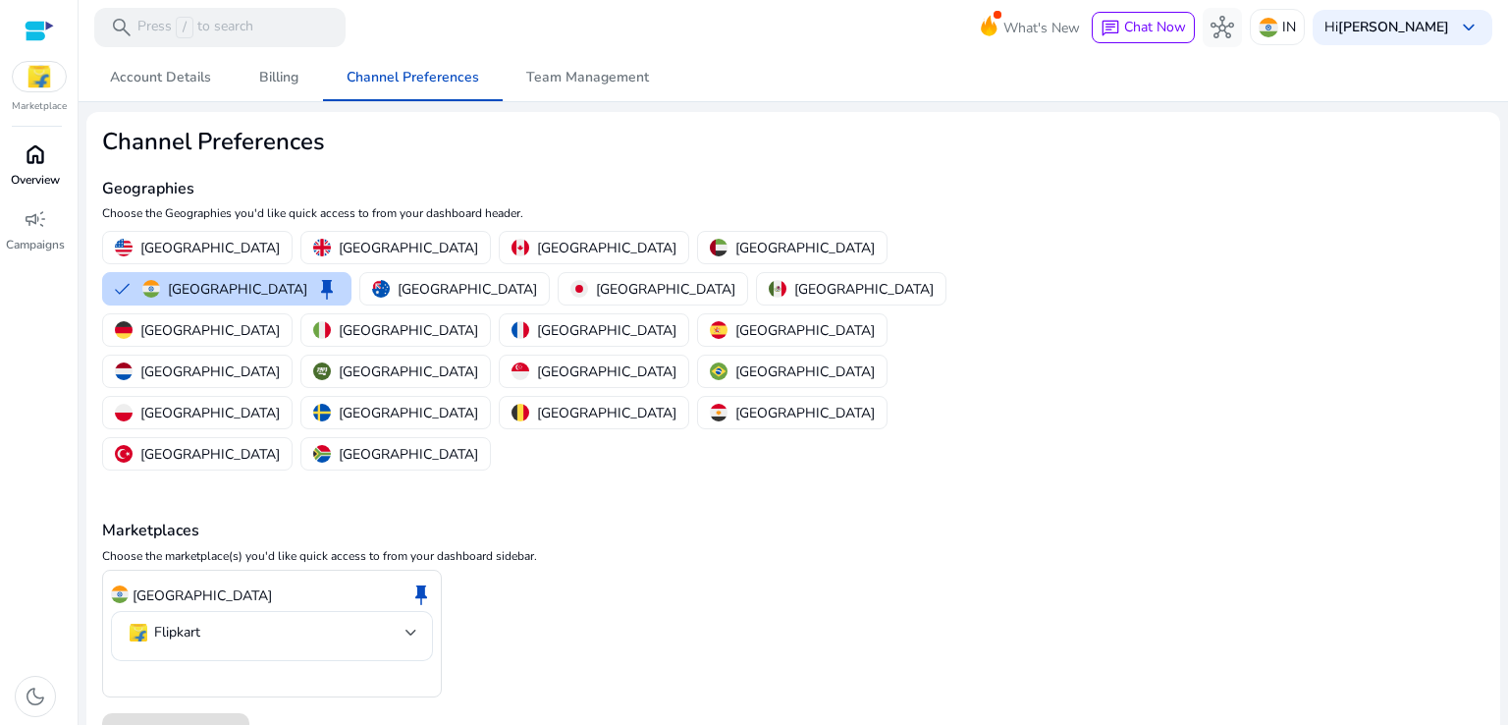
click at [22, 159] on div "home" at bounding box center [35, 153] width 55 height 31
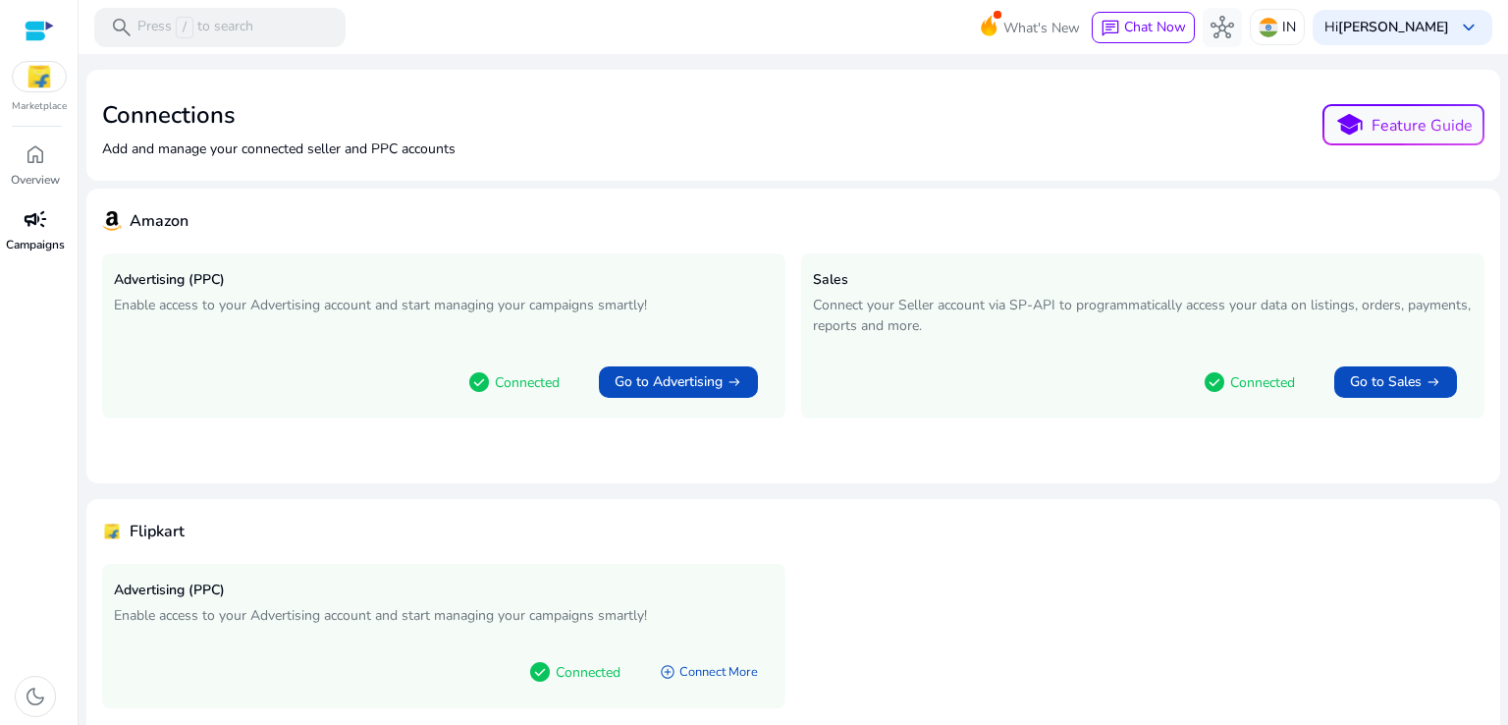
click at [45, 247] on p "Campaigns" at bounding box center [35, 245] width 59 height 18
click at [35, 225] on span "campaign" at bounding box center [36, 219] width 24 height 24
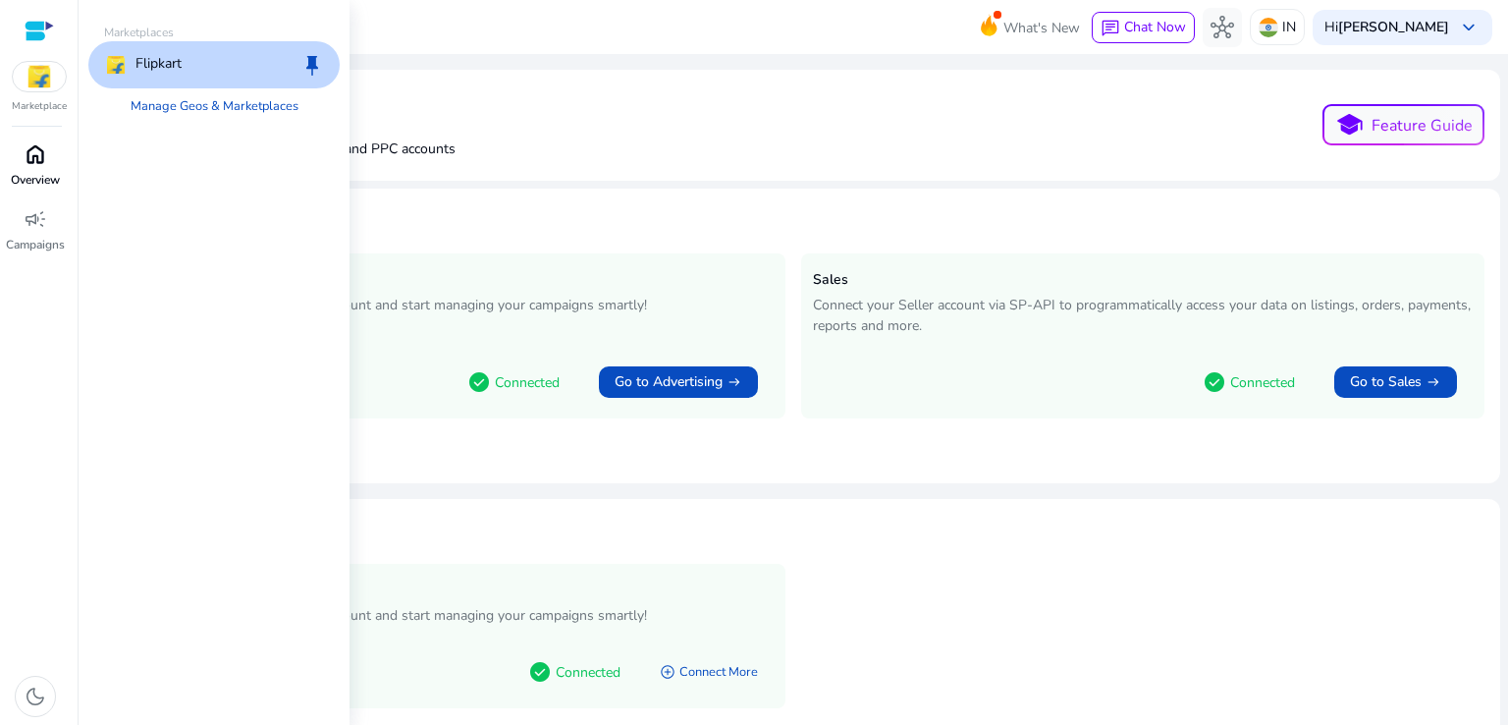
click at [35, 159] on span "home" at bounding box center [36, 154] width 24 height 24
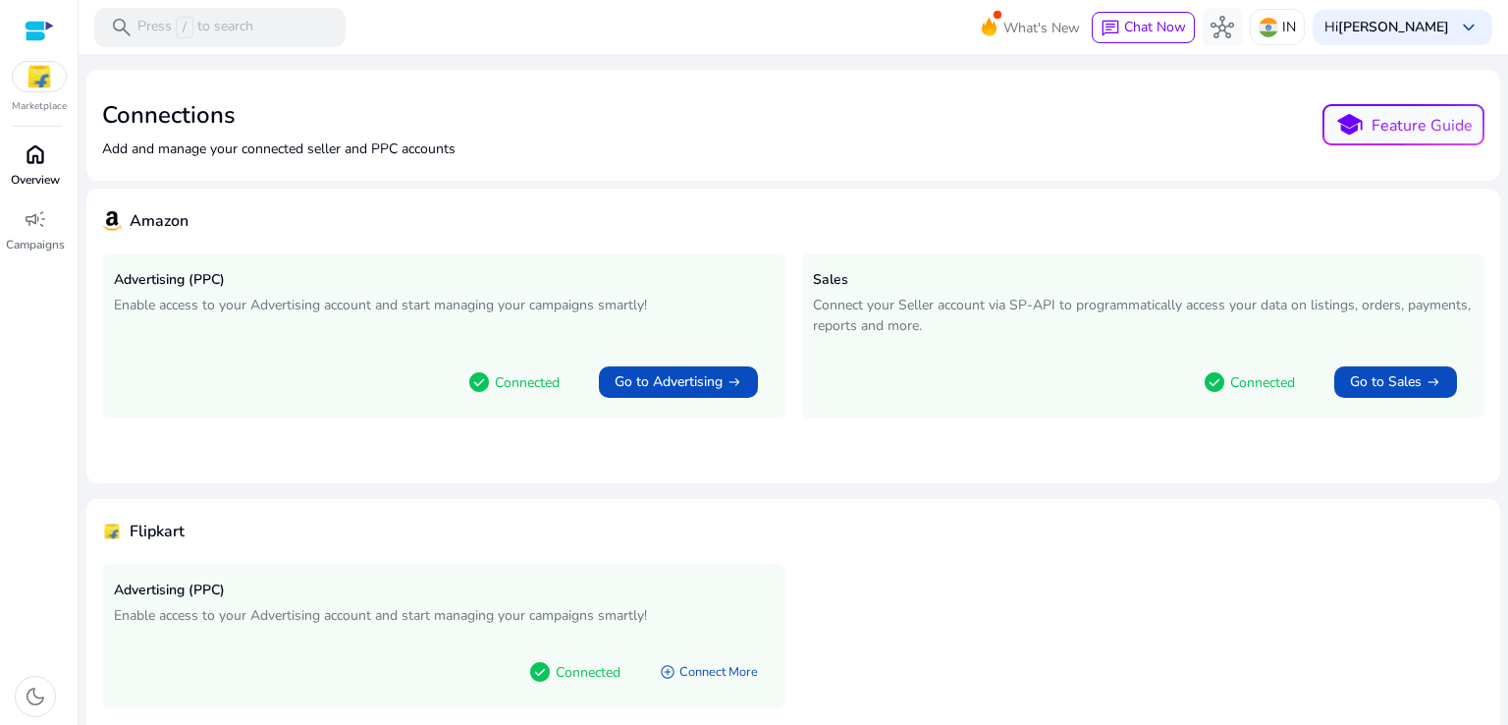
click at [35, 159] on span "home" at bounding box center [36, 154] width 24 height 24
click at [42, 80] on img at bounding box center [39, 76] width 53 height 29
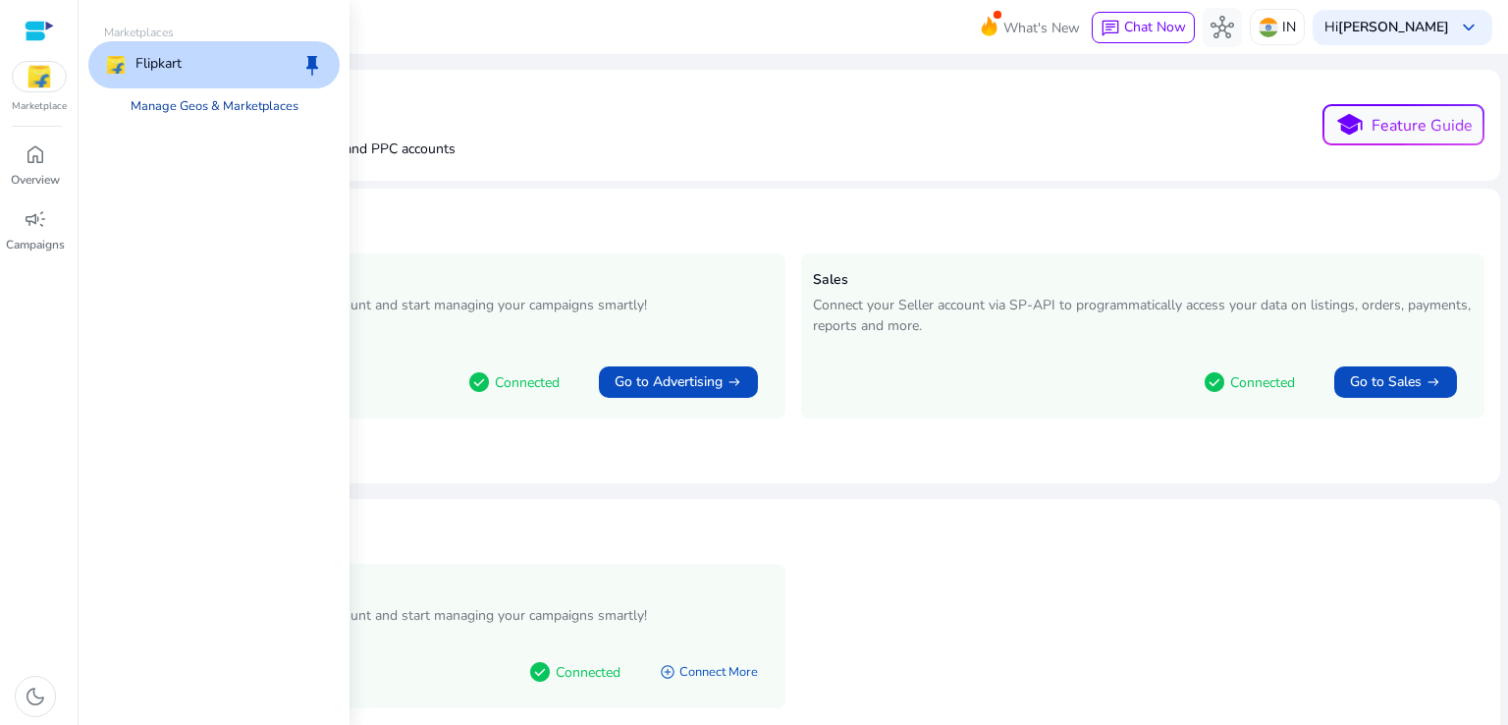
click at [233, 97] on link "Manage Geos & Marketplaces" at bounding box center [214, 105] width 199 height 35
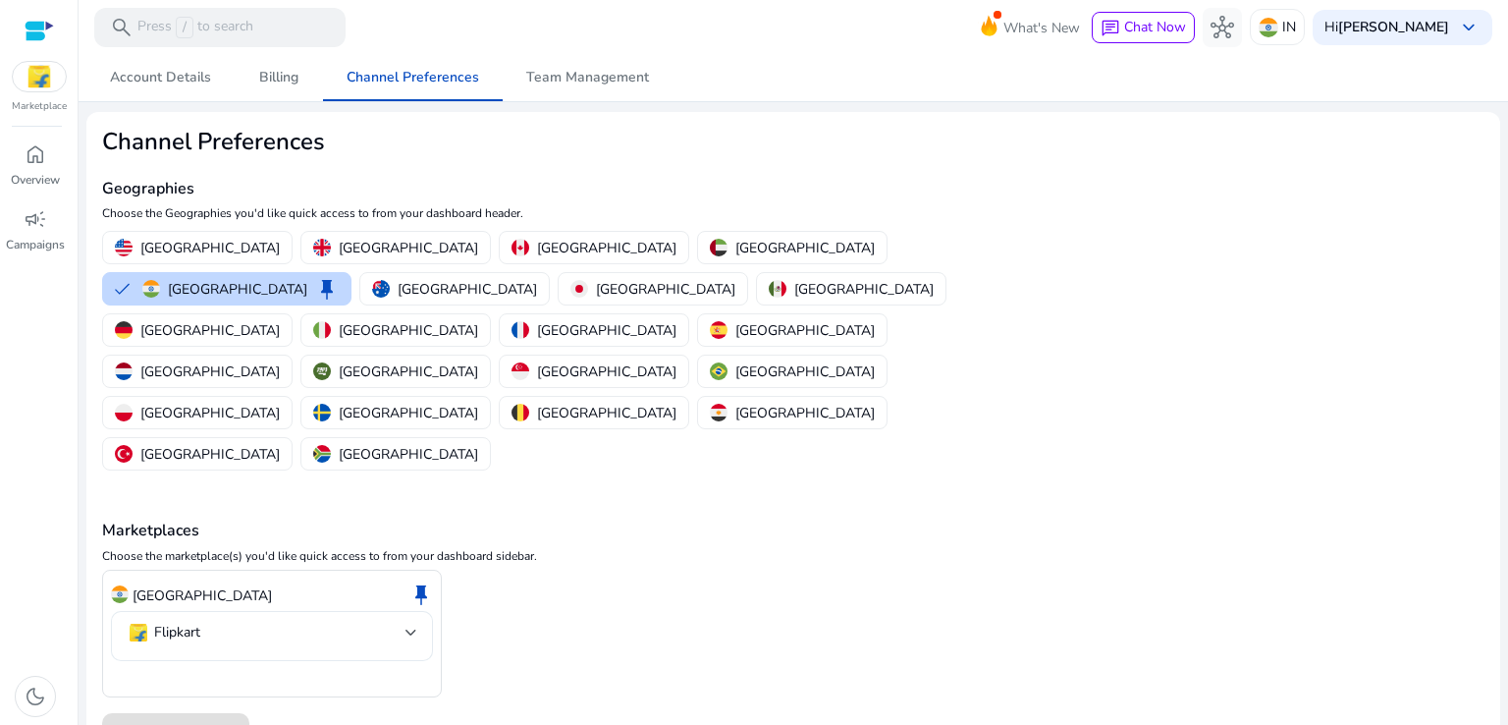
click at [253, 620] on mat-select-trigger "Flipkart" at bounding box center [266, 632] width 279 height 24
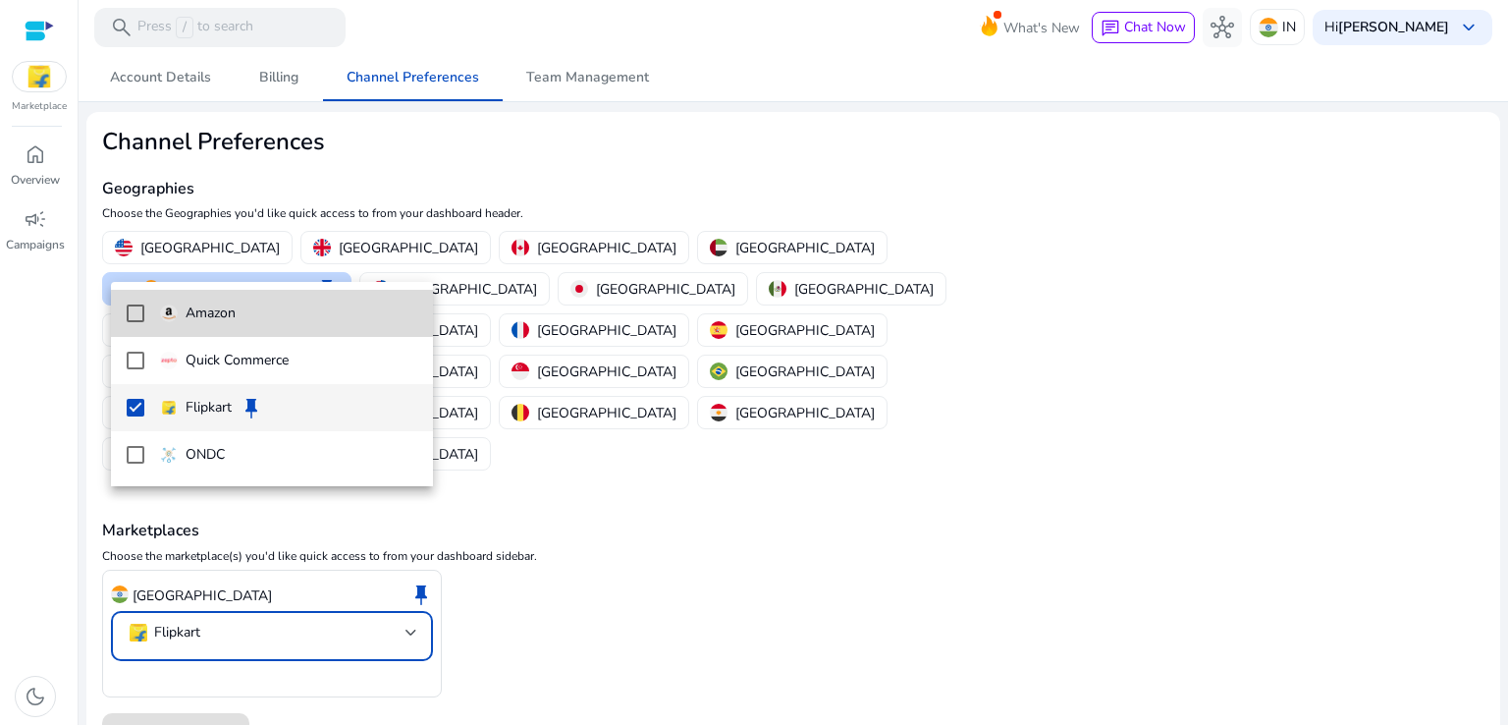
click at [220, 316] on p "Amazon" at bounding box center [211, 313] width 50 height 22
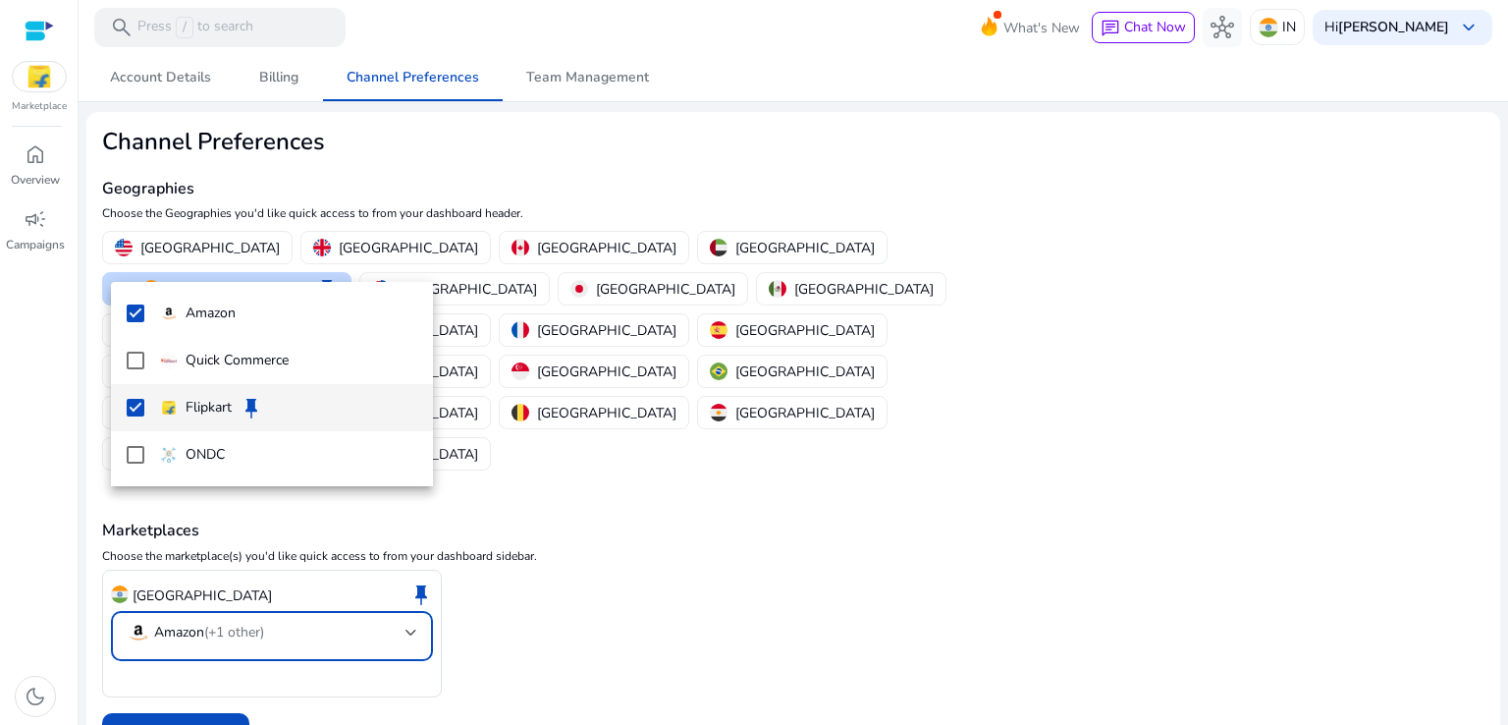
click at [139, 402] on mat-pseudo-checkbox at bounding box center [136, 408] width 18 height 18
click at [224, 604] on div at bounding box center [754, 362] width 1508 height 725
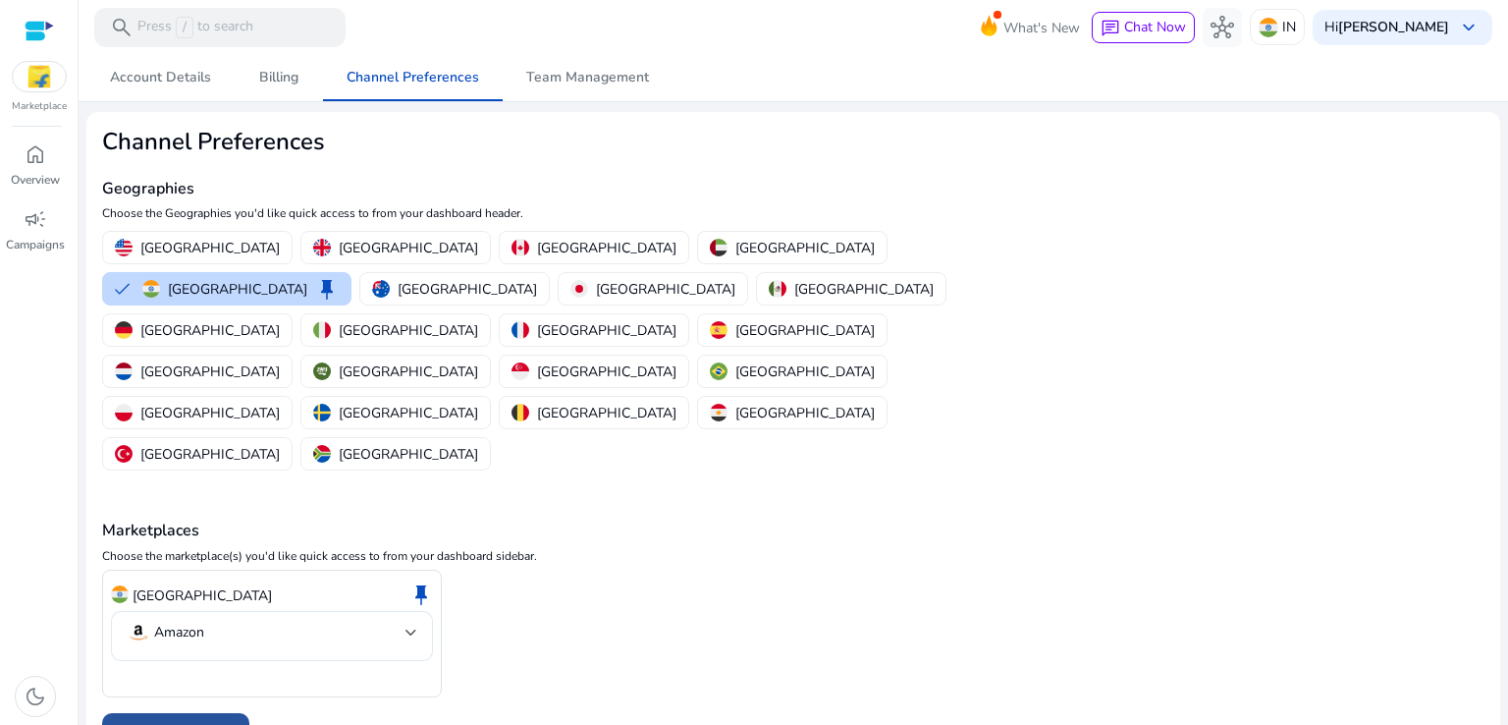
click at [211, 724] on span "Save Preferences" at bounding box center [176, 735] width 106 height 21
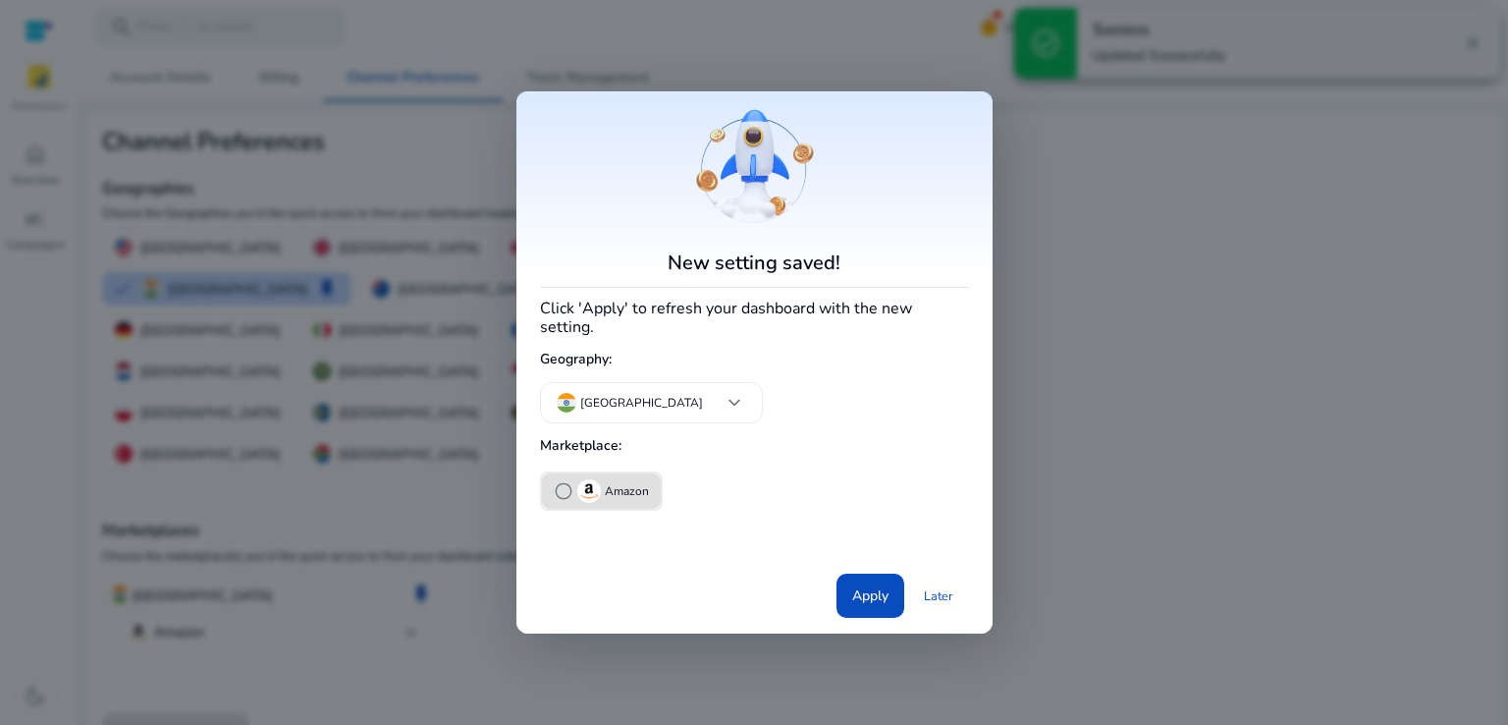
click at [572, 485] on div "radio_button_unchecked Amazon" at bounding box center [601, 491] width 95 height 24
click at [886, 592] on span "Apply" at bounding box center [870, 595] width 36 height 21
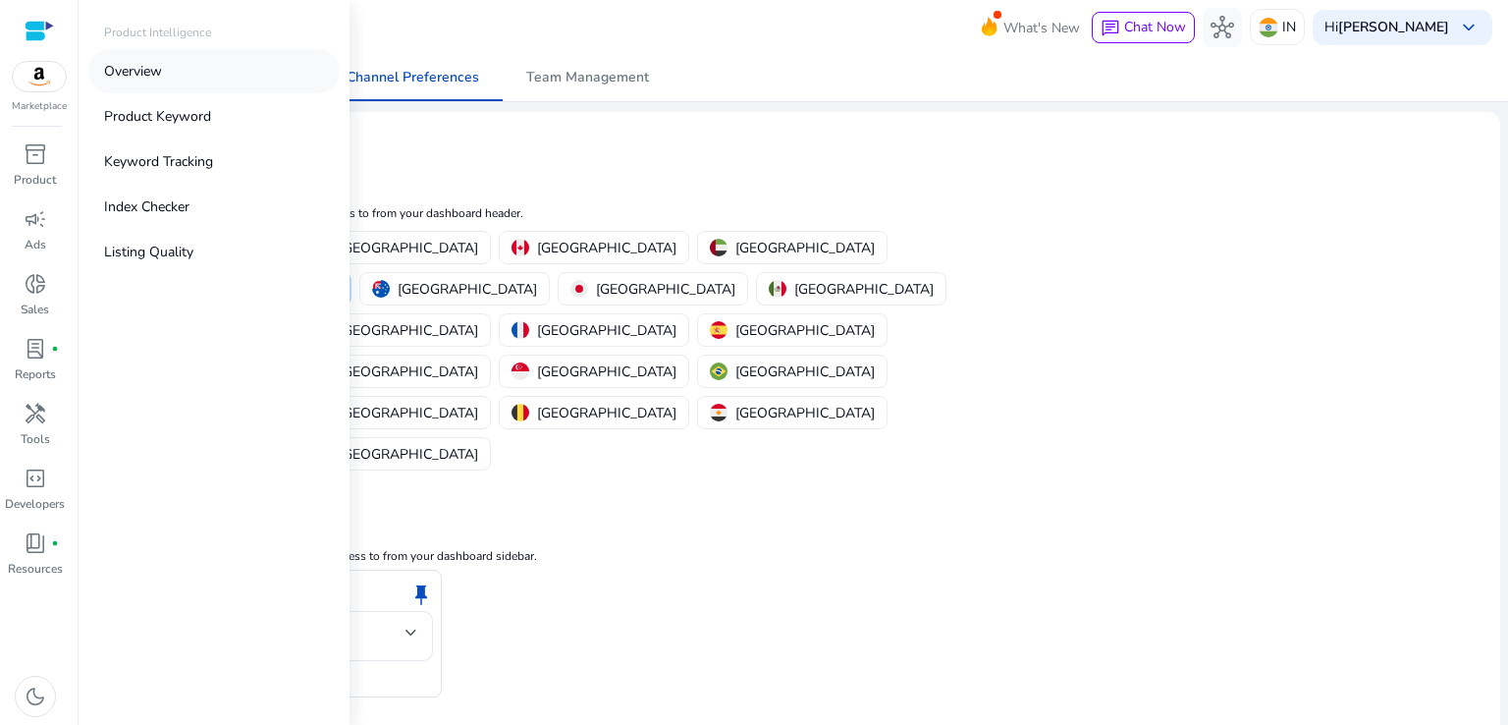
click at [151, 58] on link "Overview" at bounding box center [213, 71] width 251 height 44
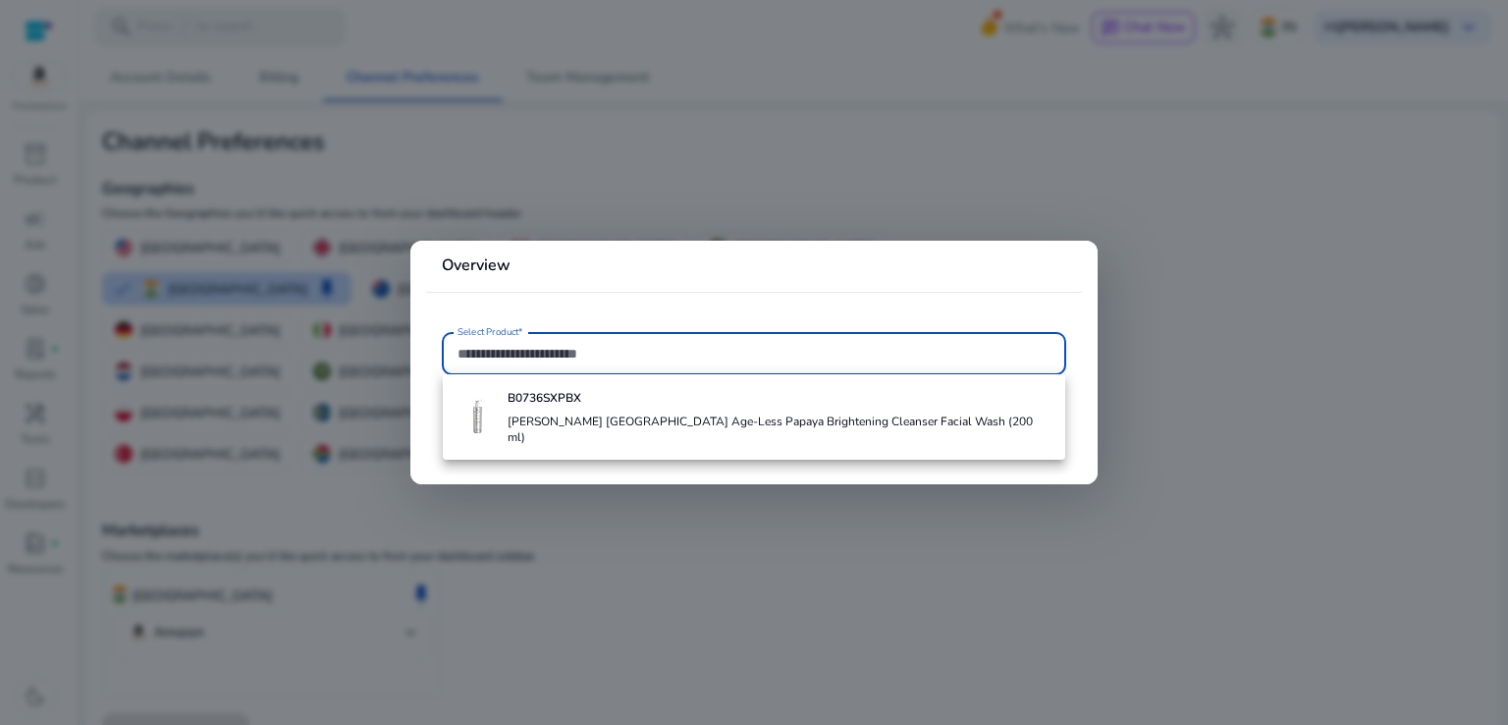
click at [672, 176] on div at bounding box center [754, 362] width 1508 height 725
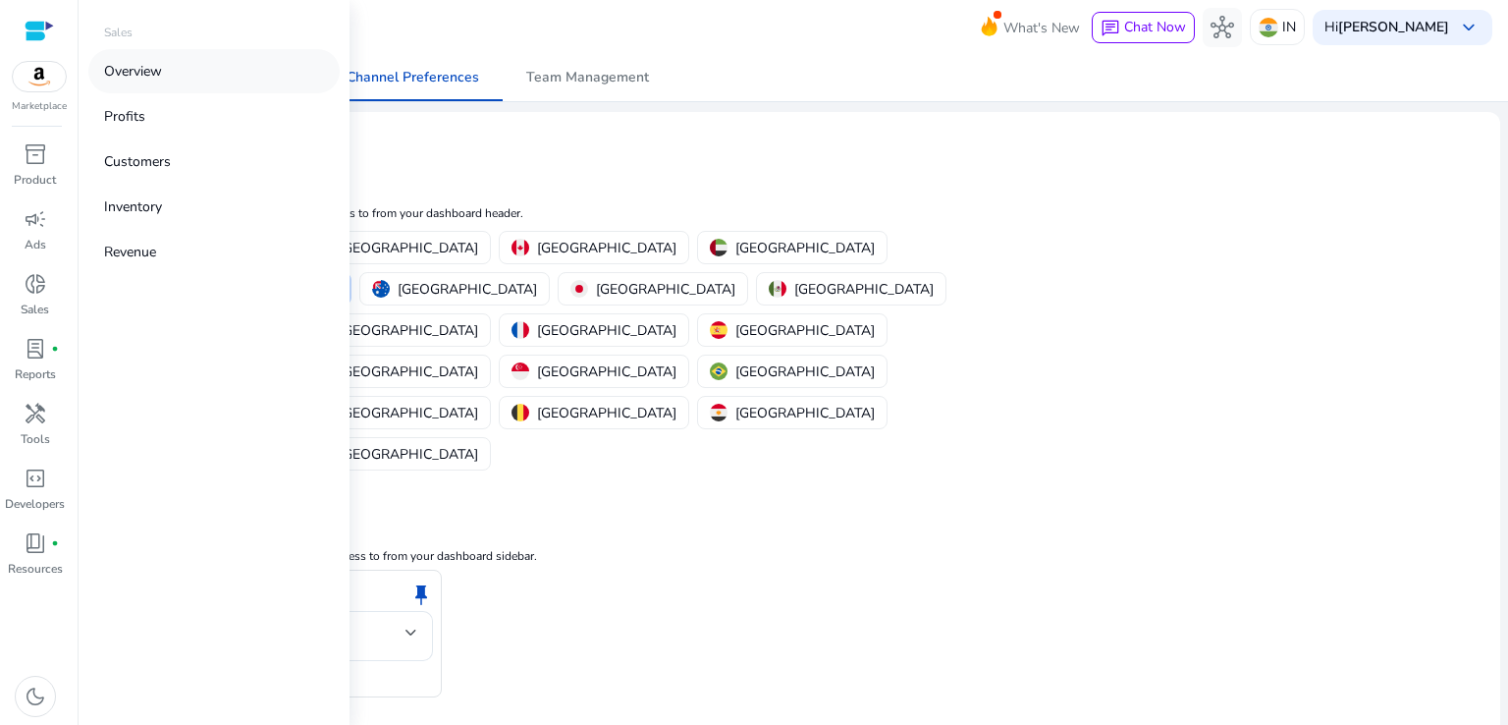
click at [170, 60] on link "Overview" at bounding box center [213, 71] width 251 height 44
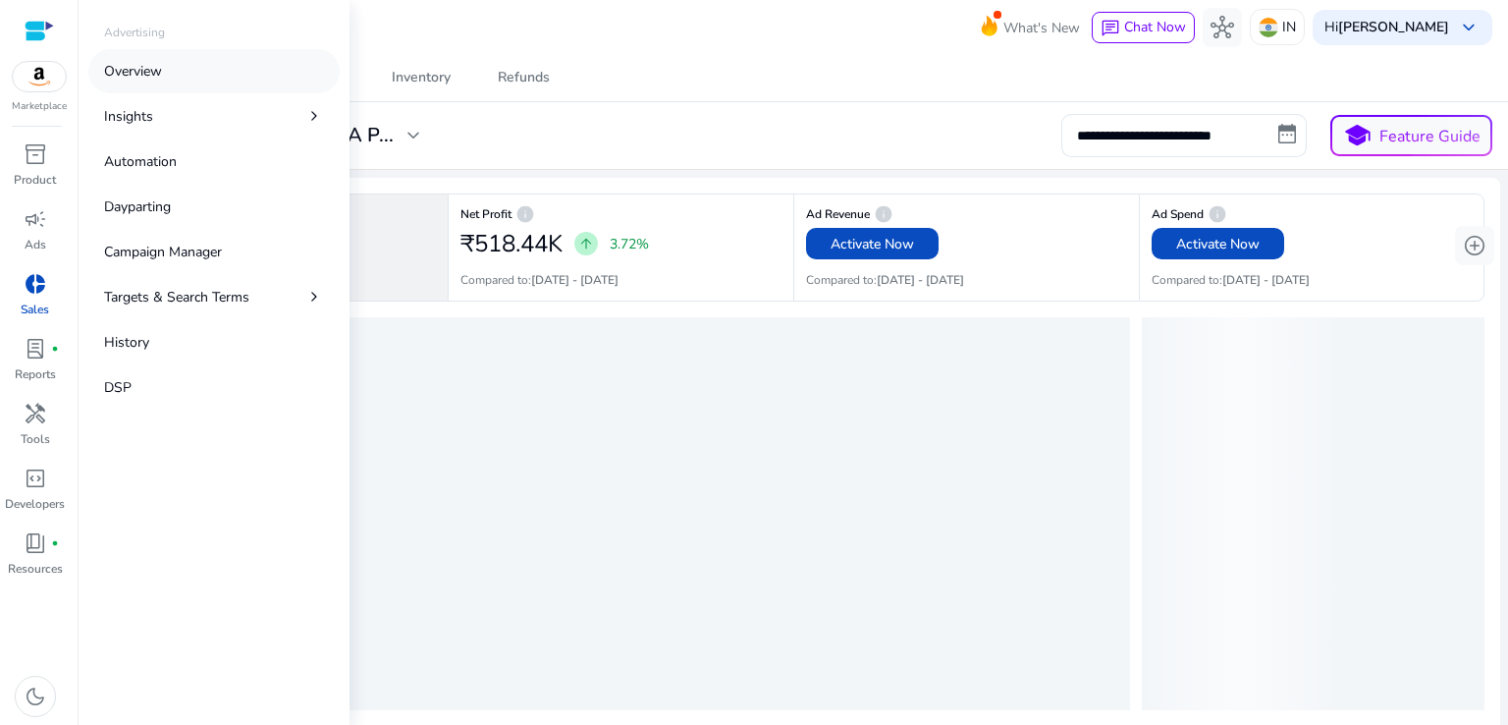
click at [201, 83] on link "Overview" at bounding box center [213, 71] width 251 height 44
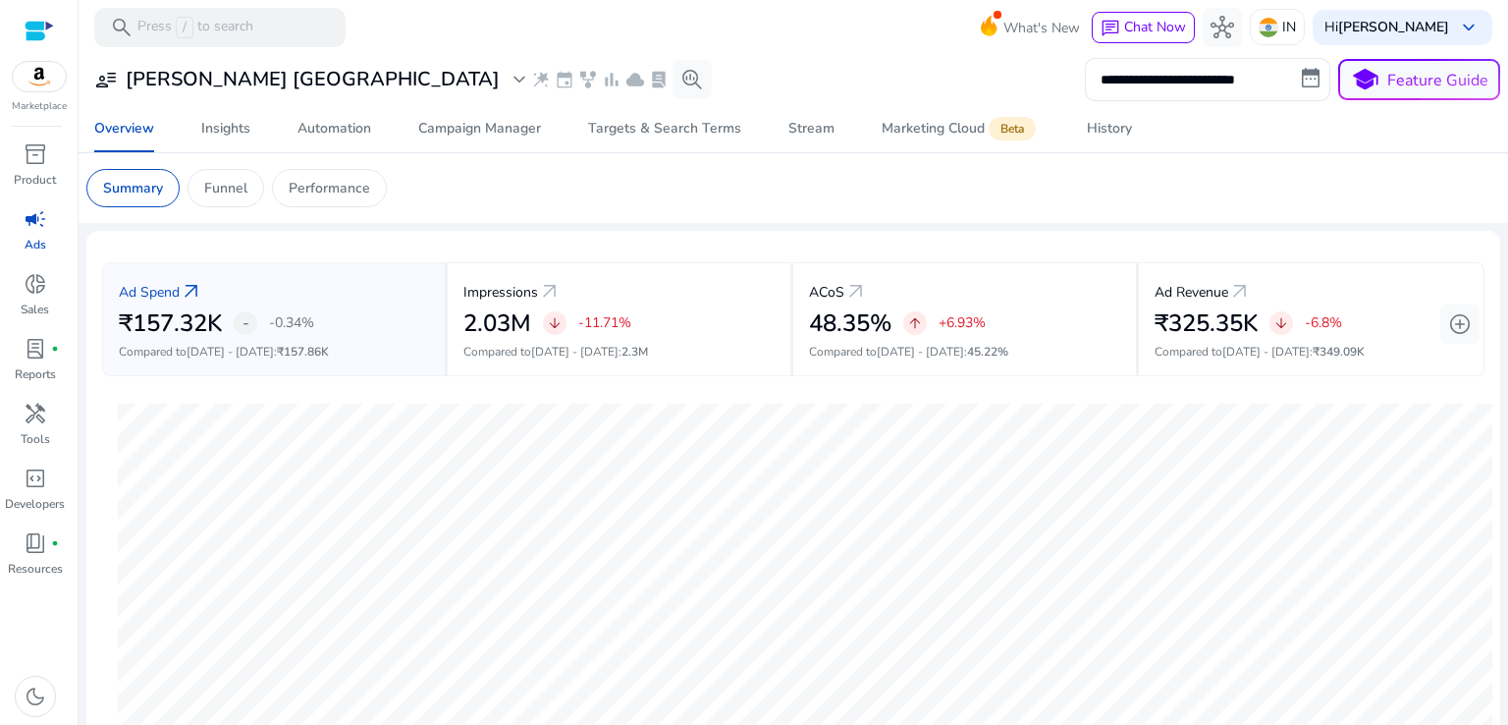
click at [40, 71] on img at bounding box center [39, 76] width 53 height 29
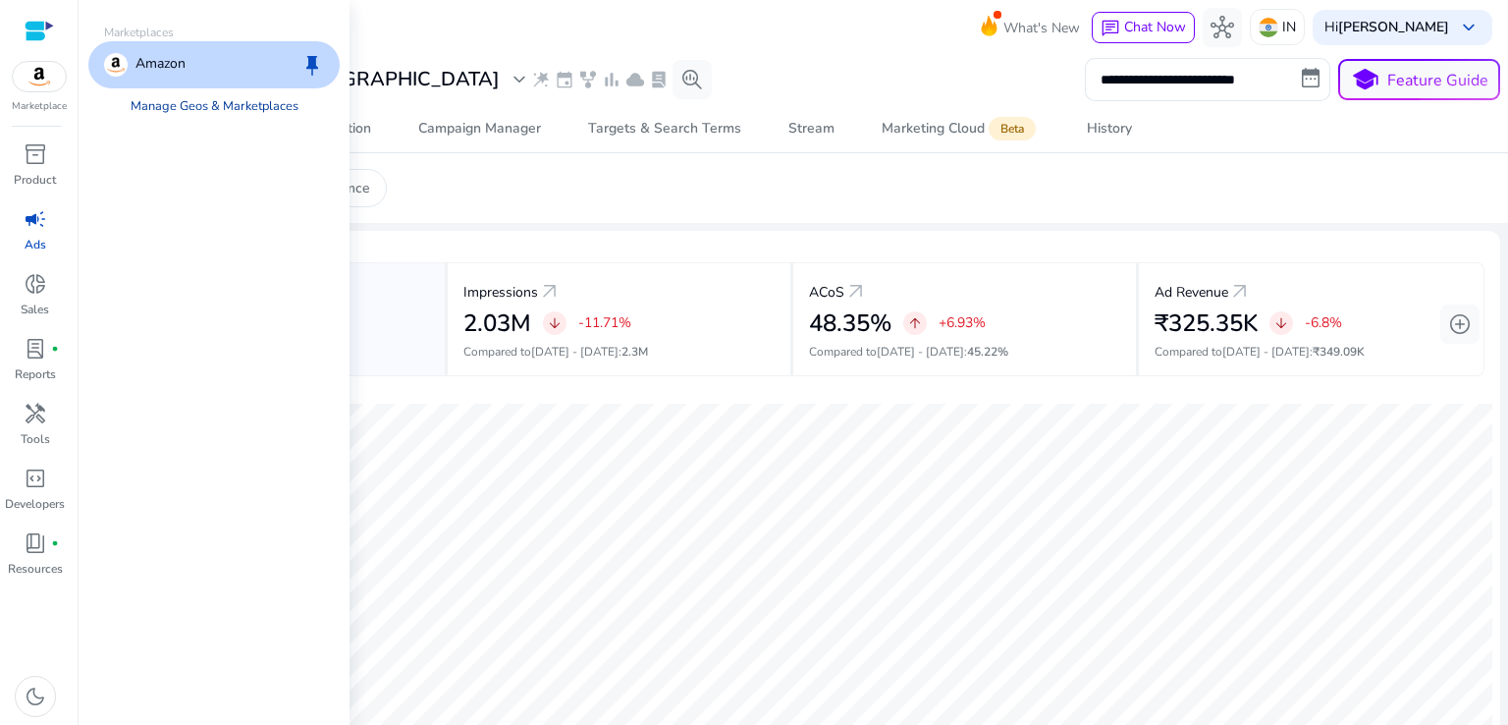
click at [206, 105] on link "Manage Geos & Marketplaces" at bounding box center [214, 105] width 199 height 35
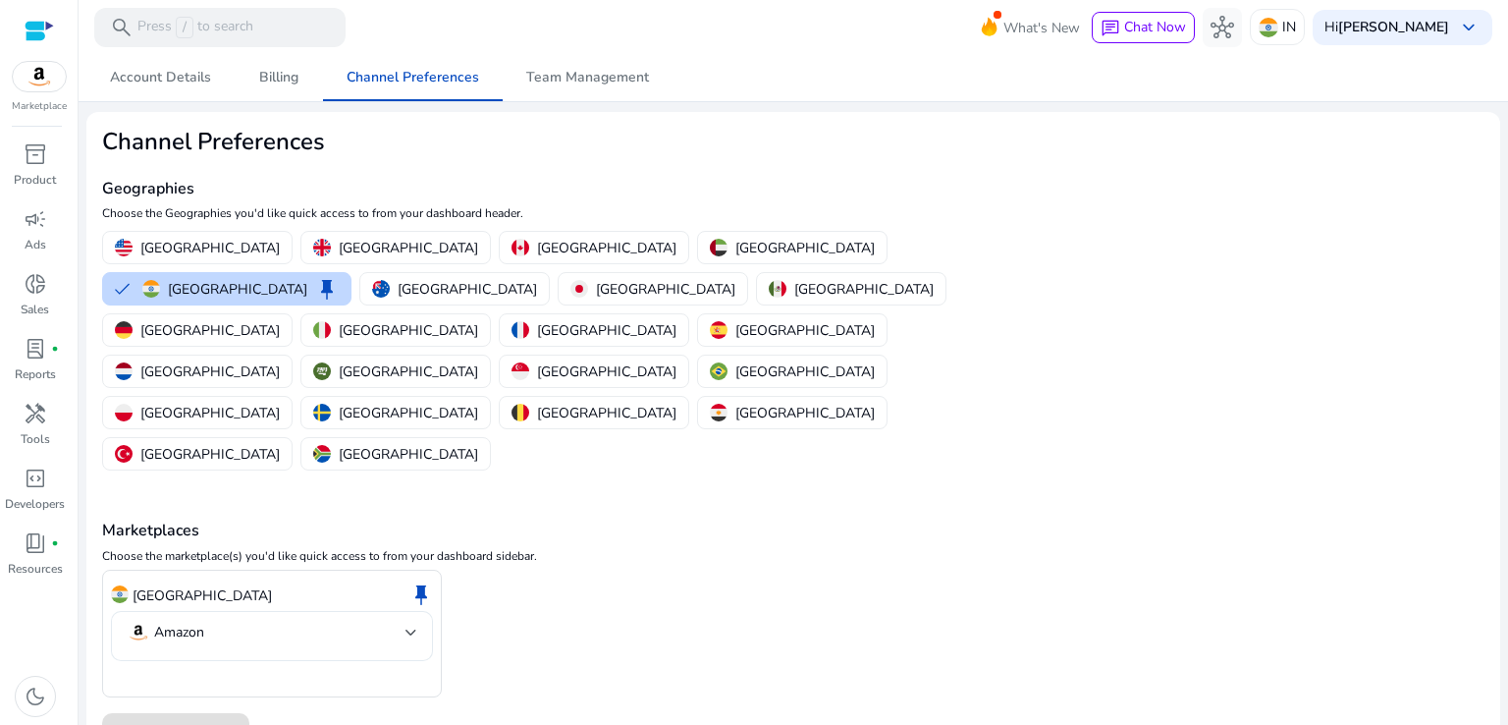
click at [290, 620] on mat-select-trigger "Amazon" at bounding box center [266, 632] width 279 height 24
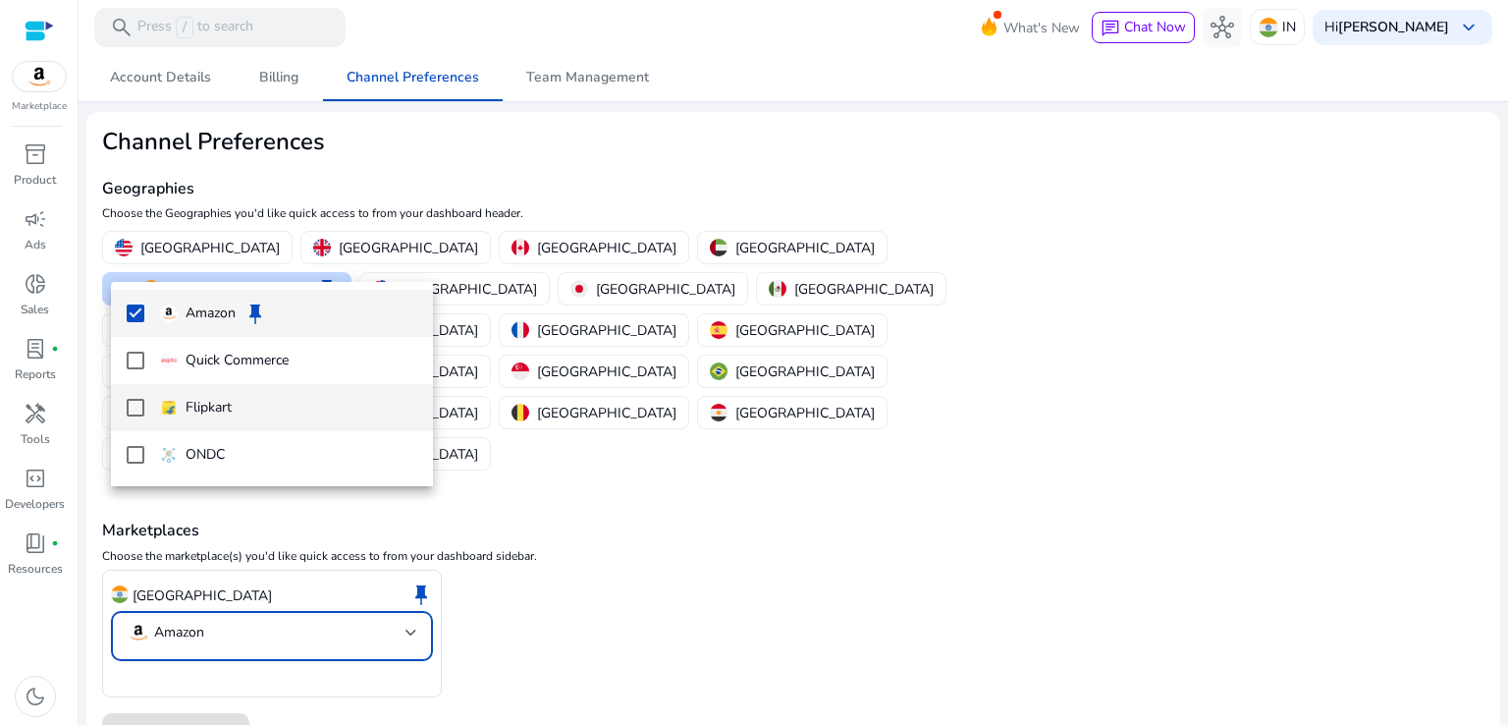
click at [200, 397] on p "Flipkart" at bounding box center [209, 408] width 46 height 22
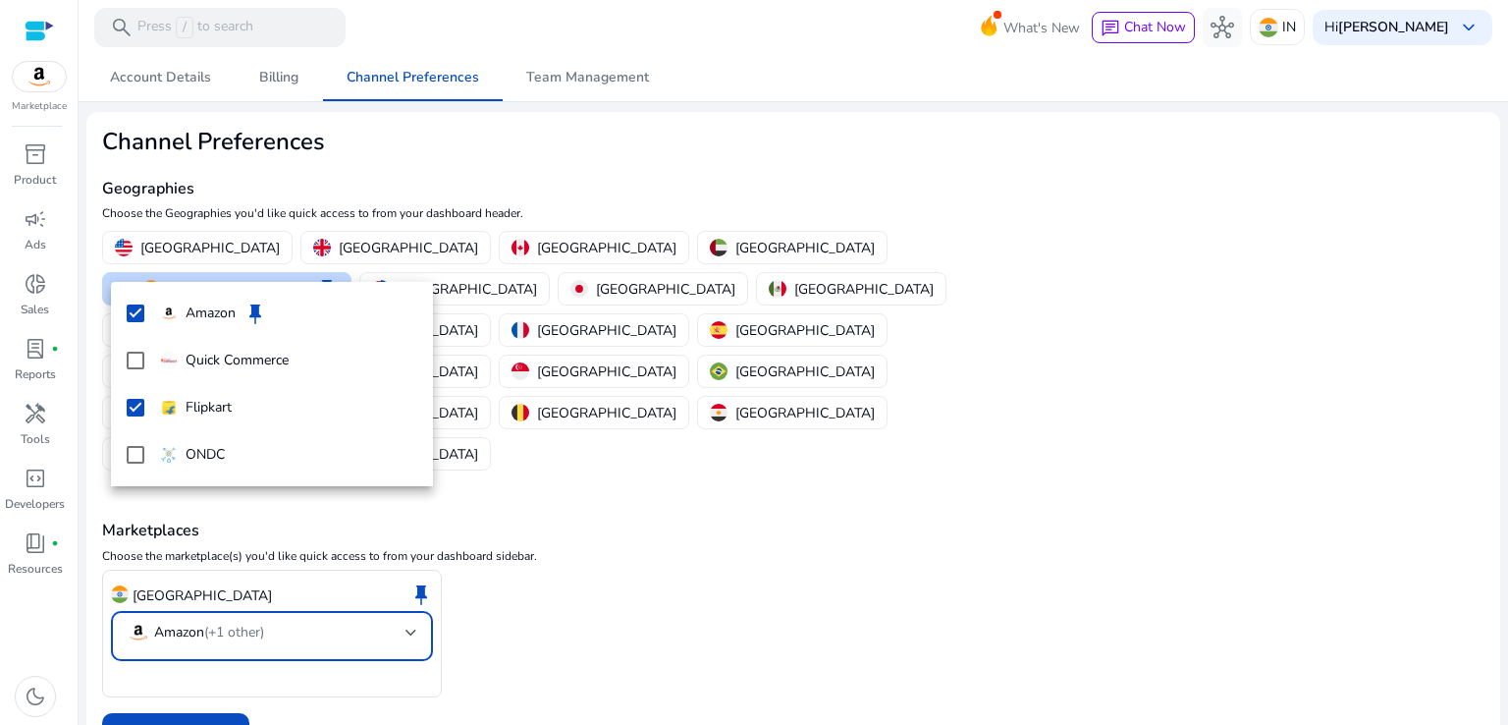
click at [174, 602] on div at bounding box center [754, 362] width 1508 height 725
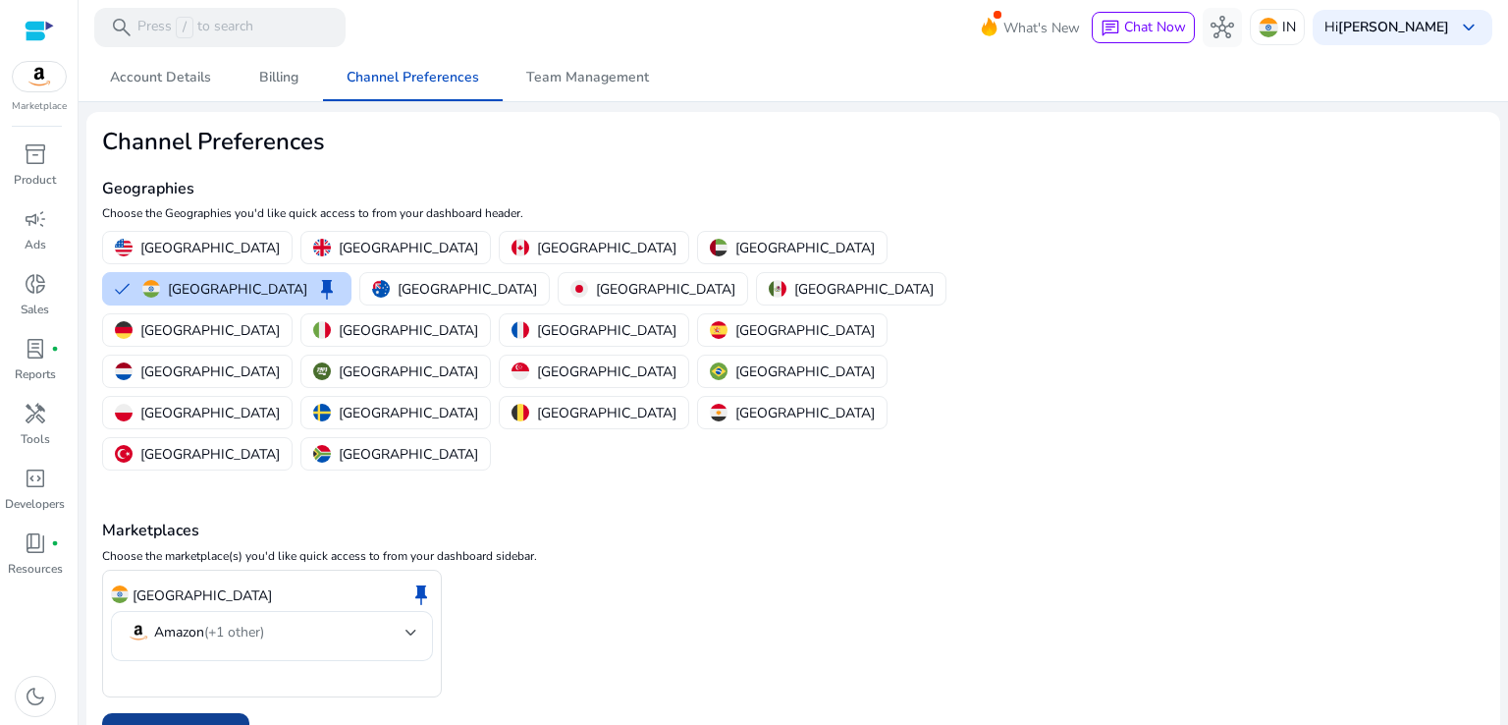
click at [180, 724] on span "Save Preferences" at bounding box center [176, 735] width 106 height 21
click at [186, 620] on div "Amazon (+1 other)" at bounding box center [195, 632] width 137 height 24
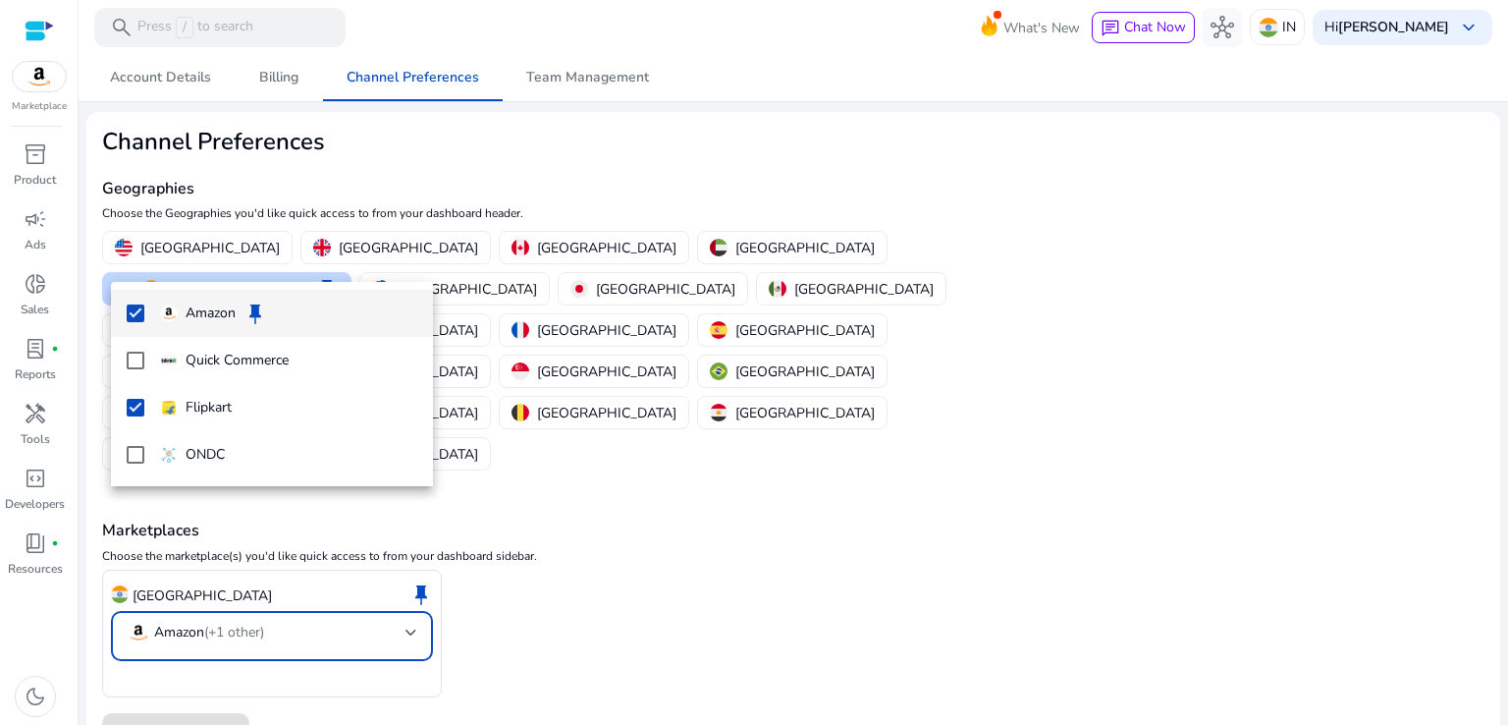
click at [180, 579] on div at bounding box center [754, 362] width 1508 height 725
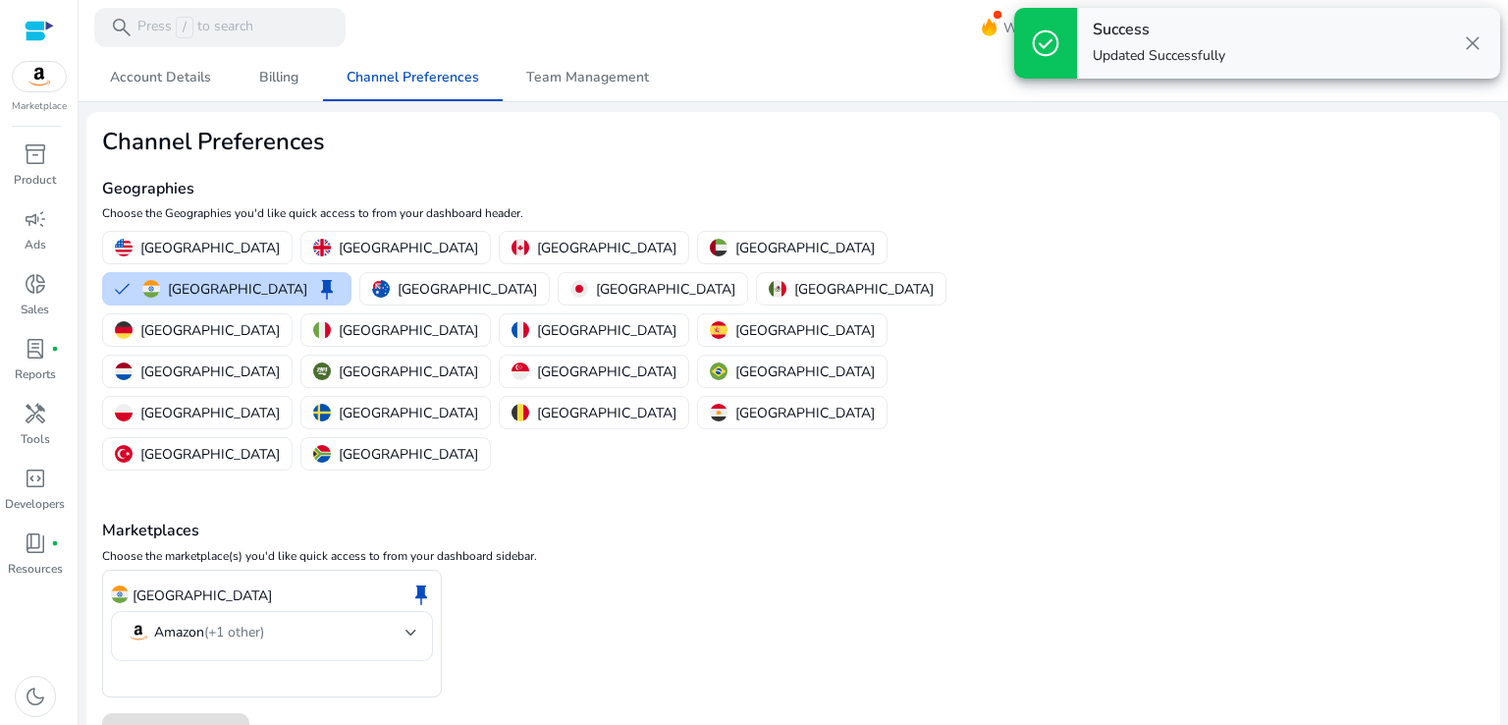
click at [21, 73] on img at bounding box center [39, 76] width 53 height 29
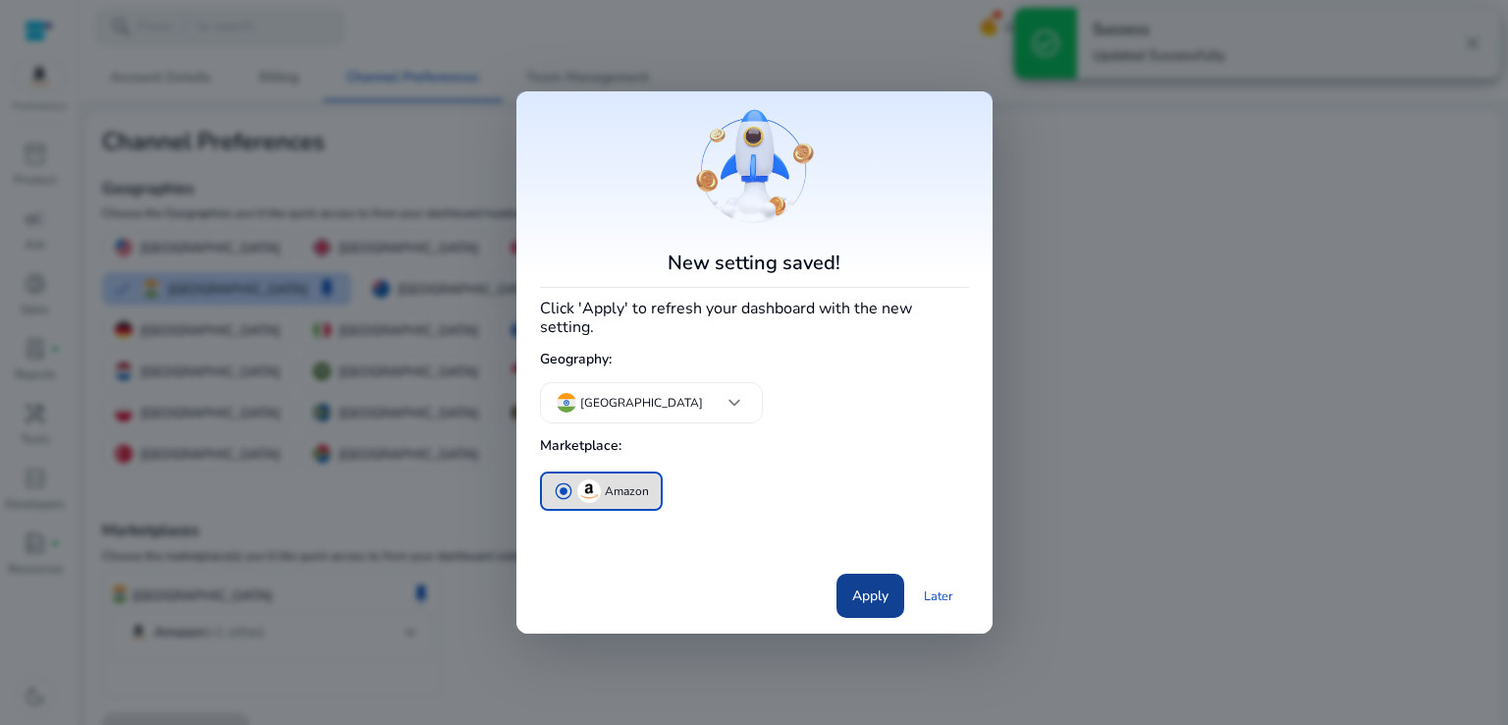
click at [871, 591] on span "Apply" at bounding box center [870, 595] width 36 height 21
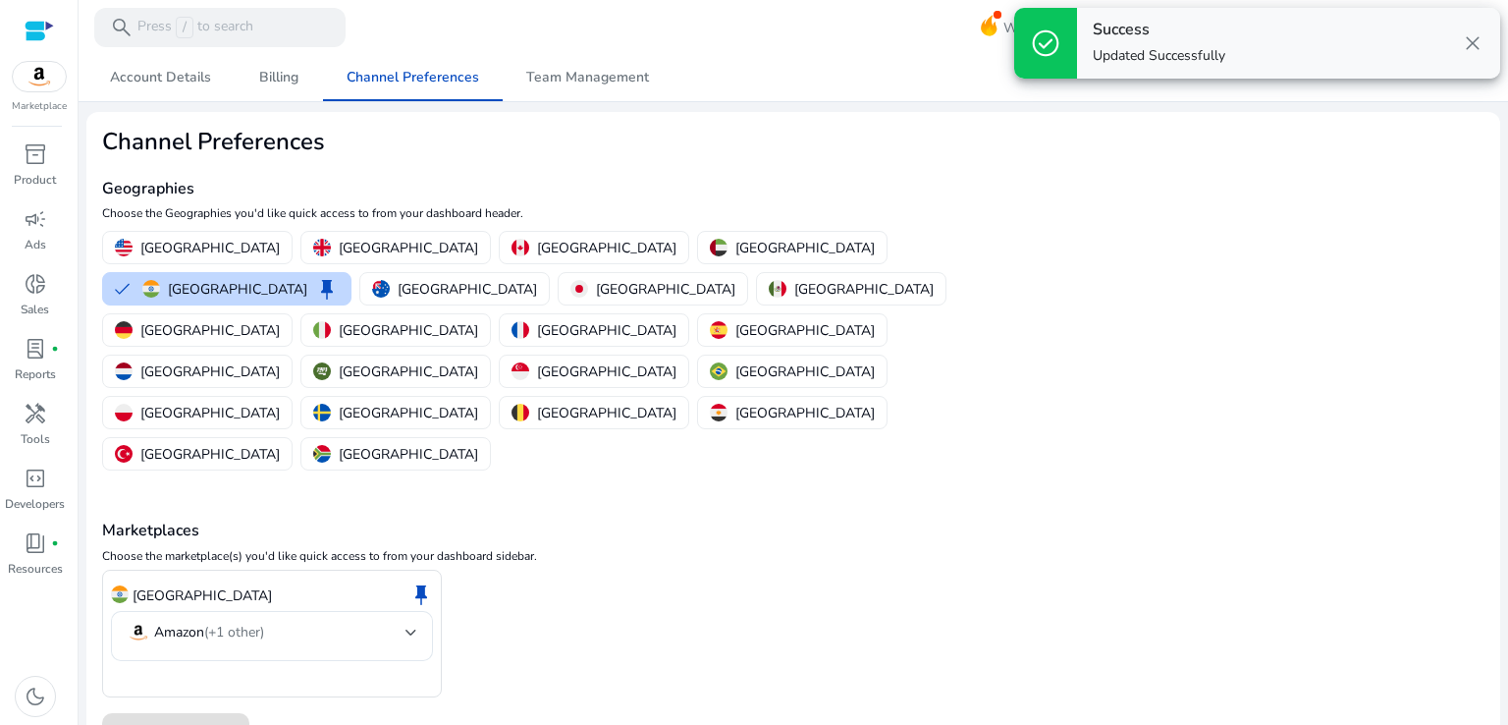
click at [38, 80] on img at bounding box center [39, 76] width 53 height 29
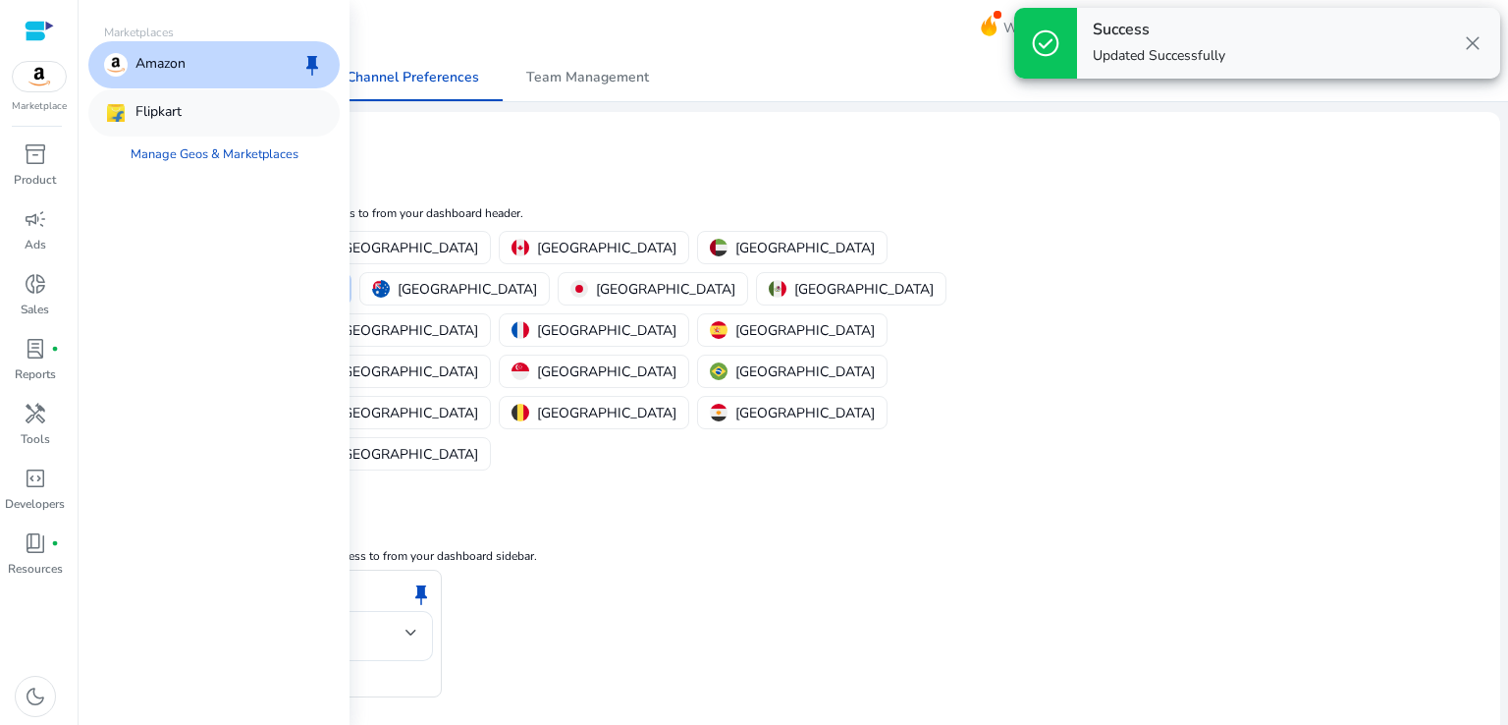
click at [161, 124] on p "Flipkart" at bounding box center [158, 113] width 46 height 24
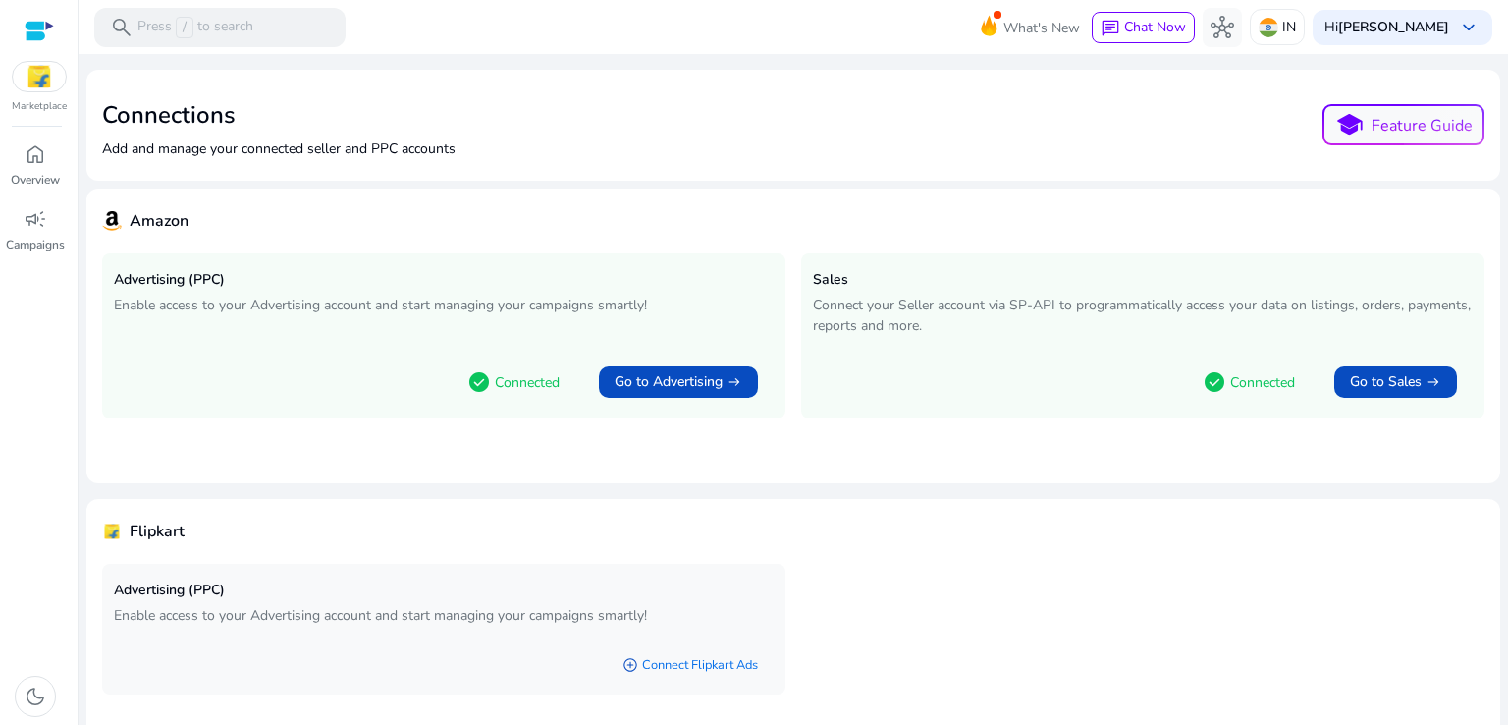
click at [713, 664] on link "add_circle Connect Flipkart Ads" at bounding box center [690, 664] width 167 height 35
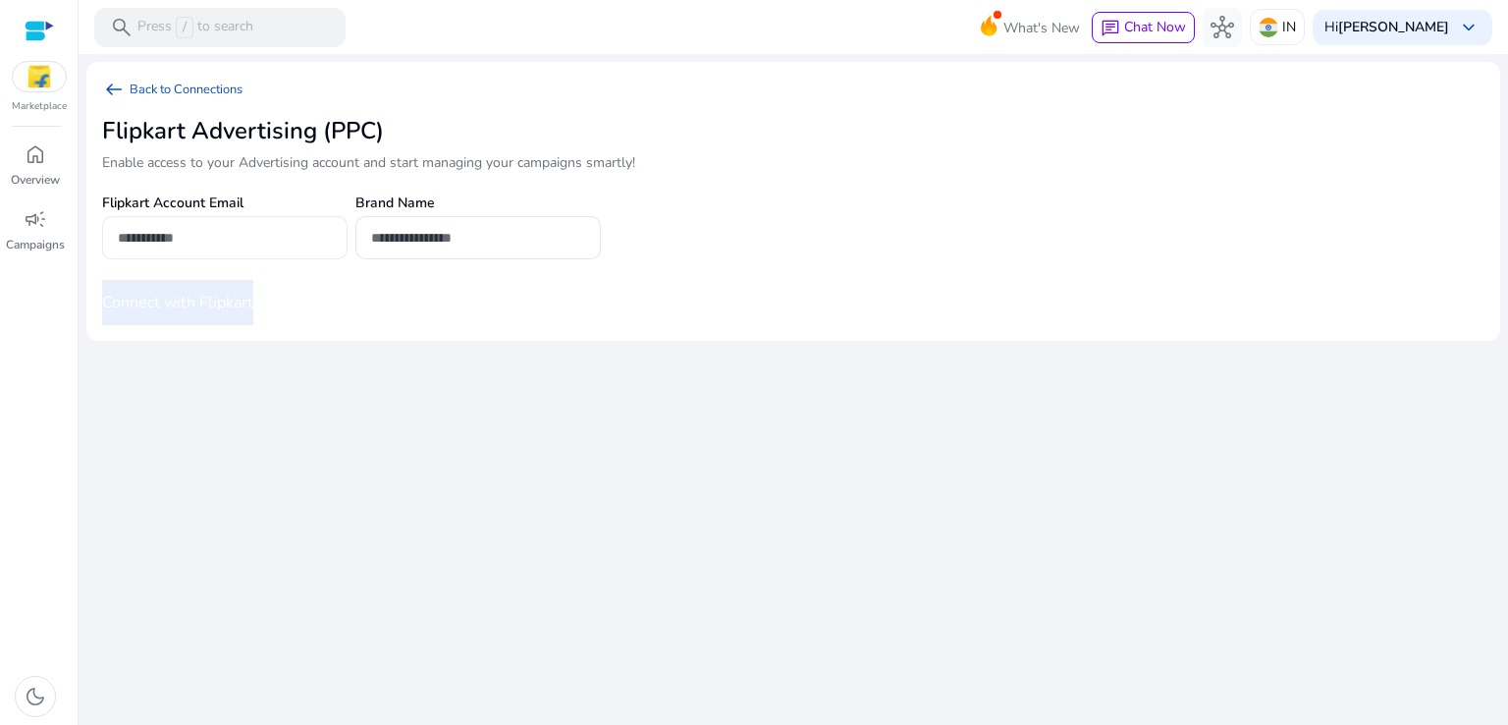
click at [294, 221] on div at bounding box center [225, 237] width 214 height 43
click at [281, 238] on input "email" at bounding box center [225, 238] width 214 height 22
click at [281, 196] on h5 "Flipkart Account Email" at bounding box center [224, 203] width 245 height 17
click at [259, 241] on input "email" at bounding box center [225, 238] width 214 height 22
paste input "**********"
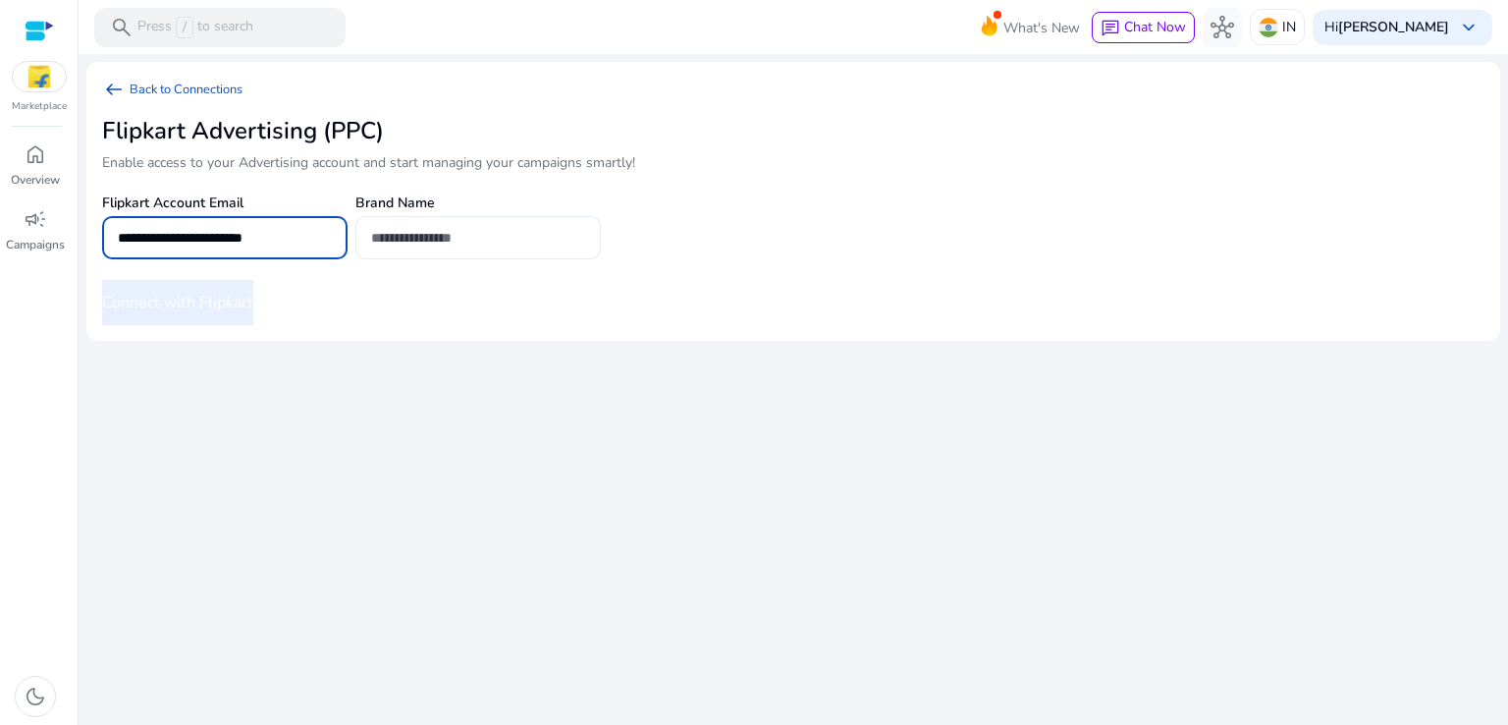
type input "**********"
click at [406, 237] on input "text" at bounding box center [478, 238] width 214 height 22
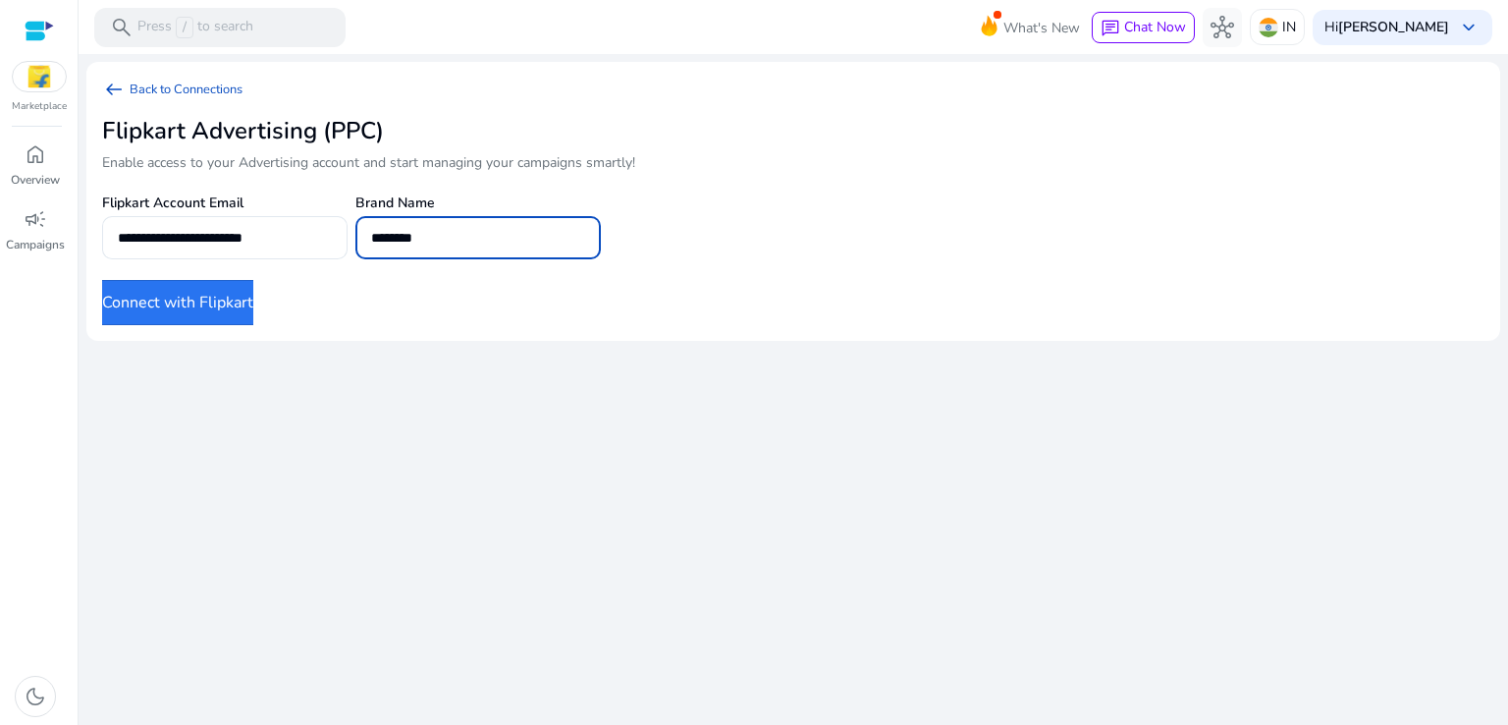
type input "********"
click at [238, 303] on button "Connect with Flipkart" at bounding box center [177, 302] width 151 height 45
click at [253, 320] on button "Connect with Flipkart" at bounding box center [177, 302] width 151 height 45
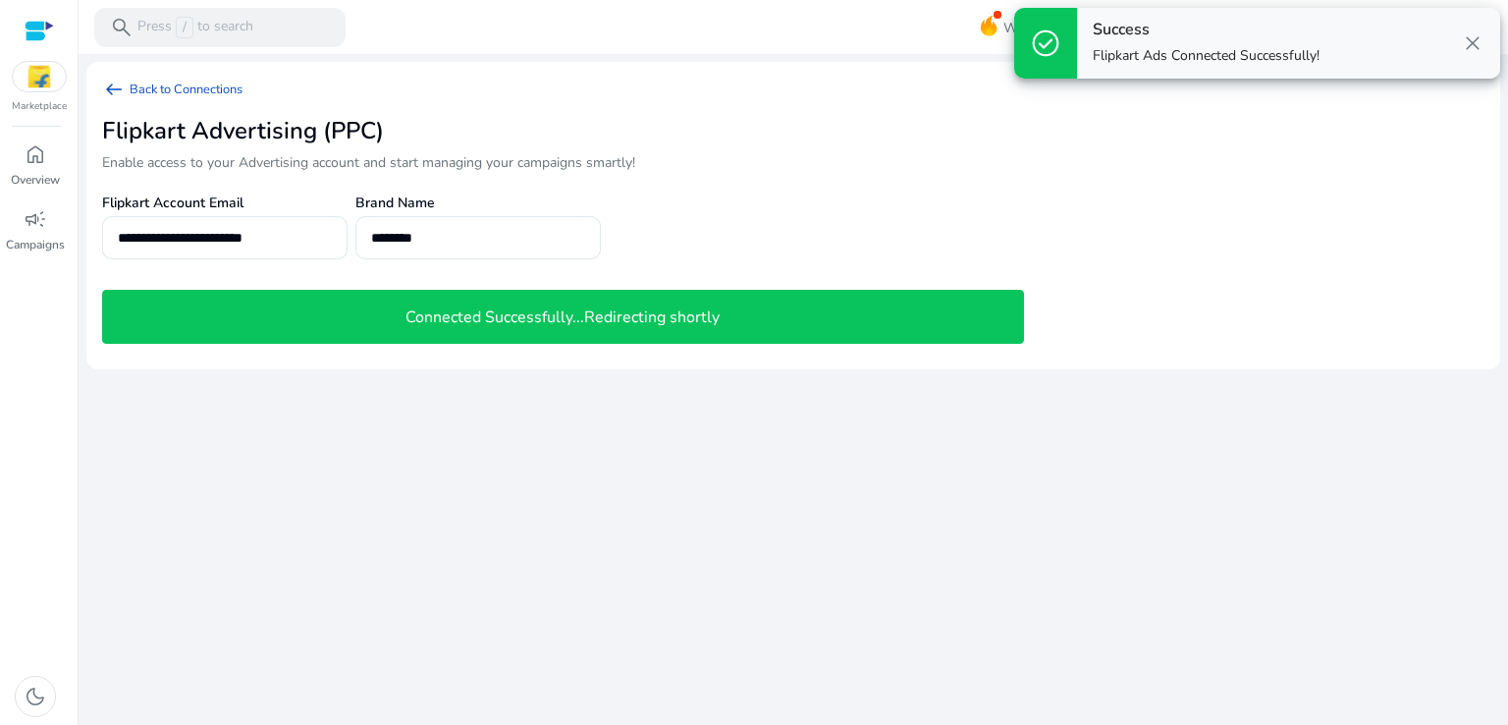
click at [578, 337] on div "Connected Successfully...Redirecting shortly" at bounding box center [563, 317] width 922 height 55
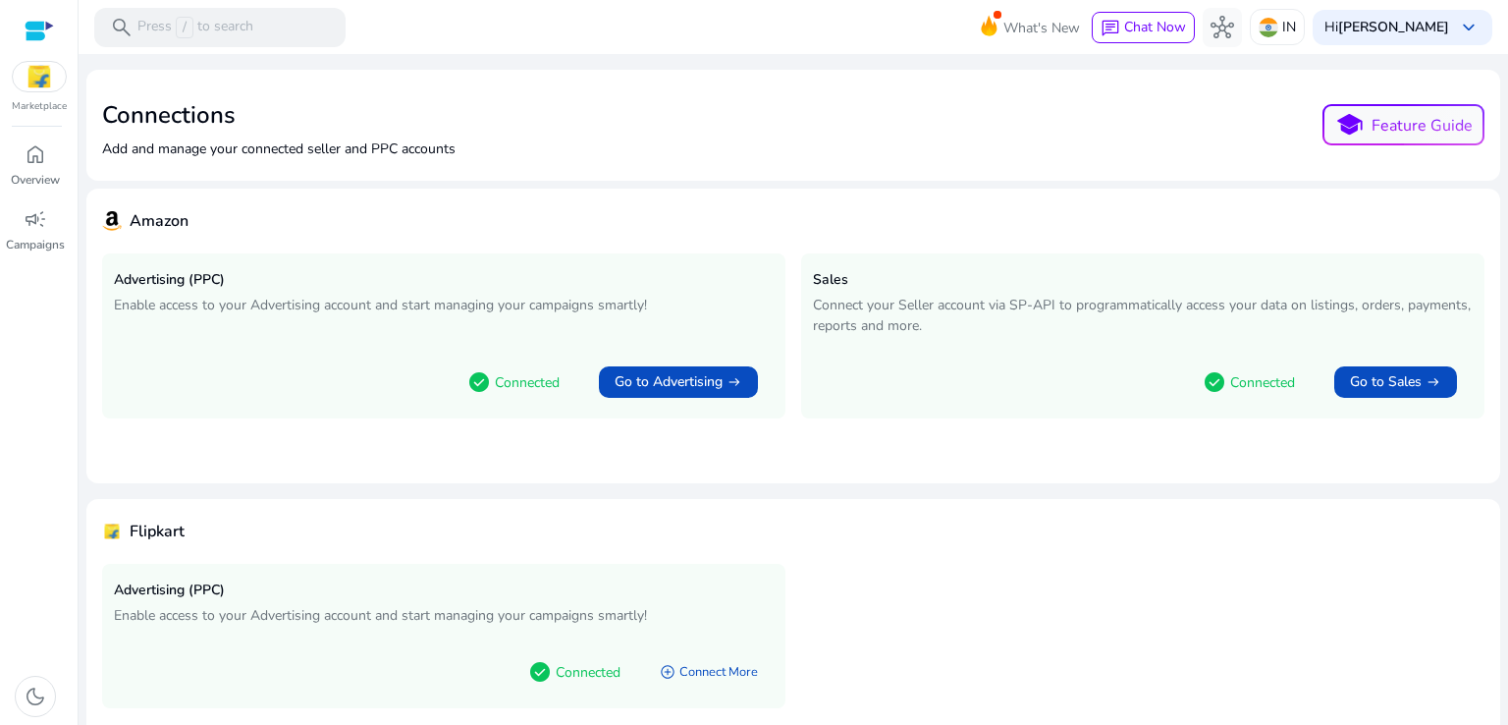
scroll to position [69, 0]
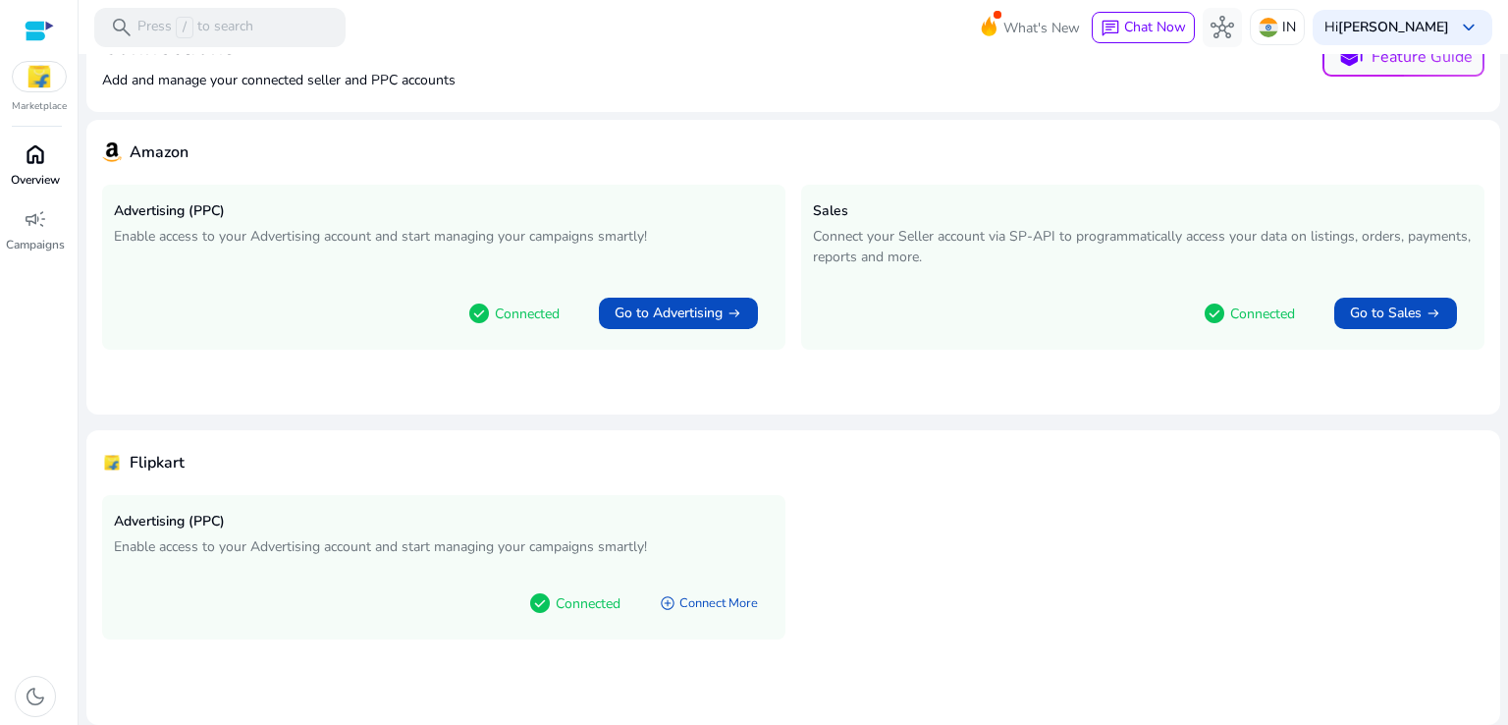
click at [31, 164] on span "home" at bounding box center [36, 154] width 24 height 24
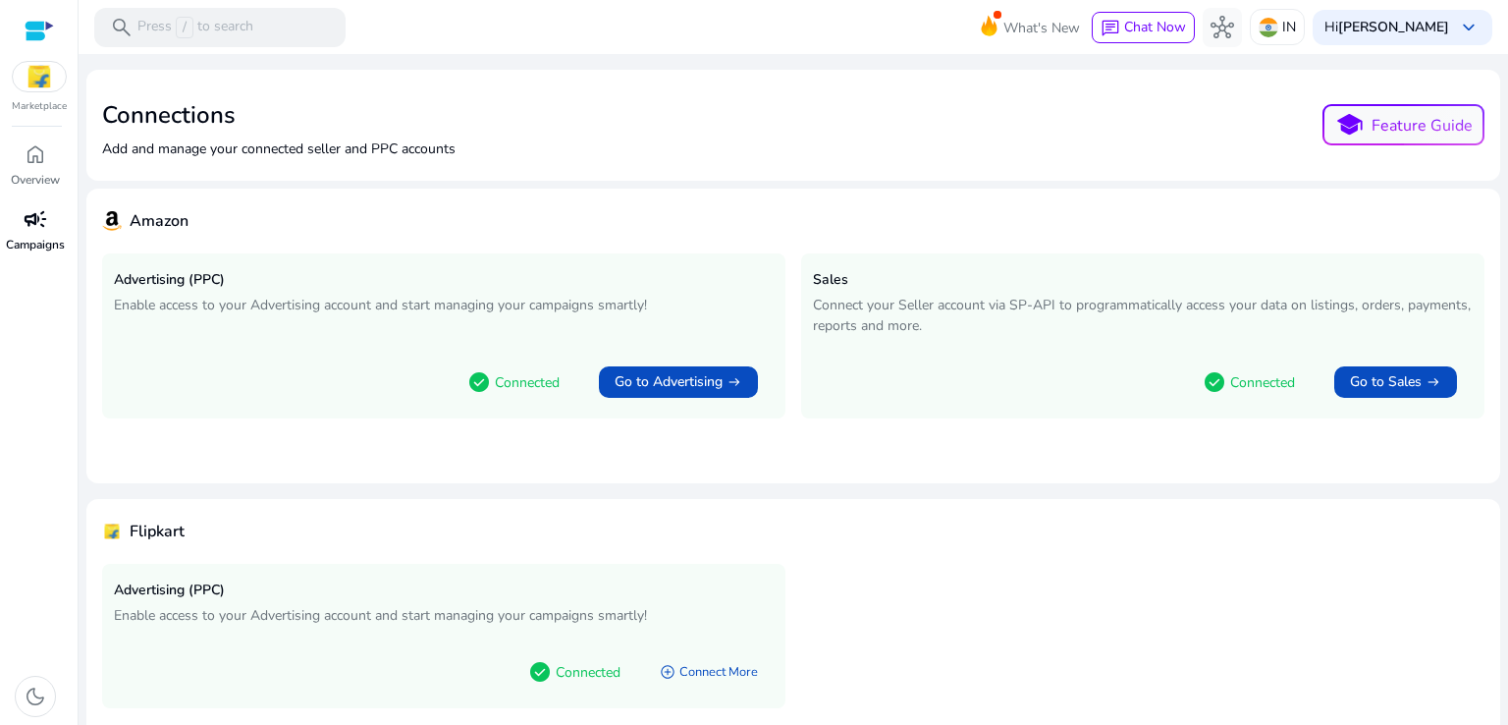
click at [34, 225] on span "campaign" at bounding box center [36, 219] width 24 height 24
click at [28, 73] on img at bounding box center [39, 76] width 53 height 29
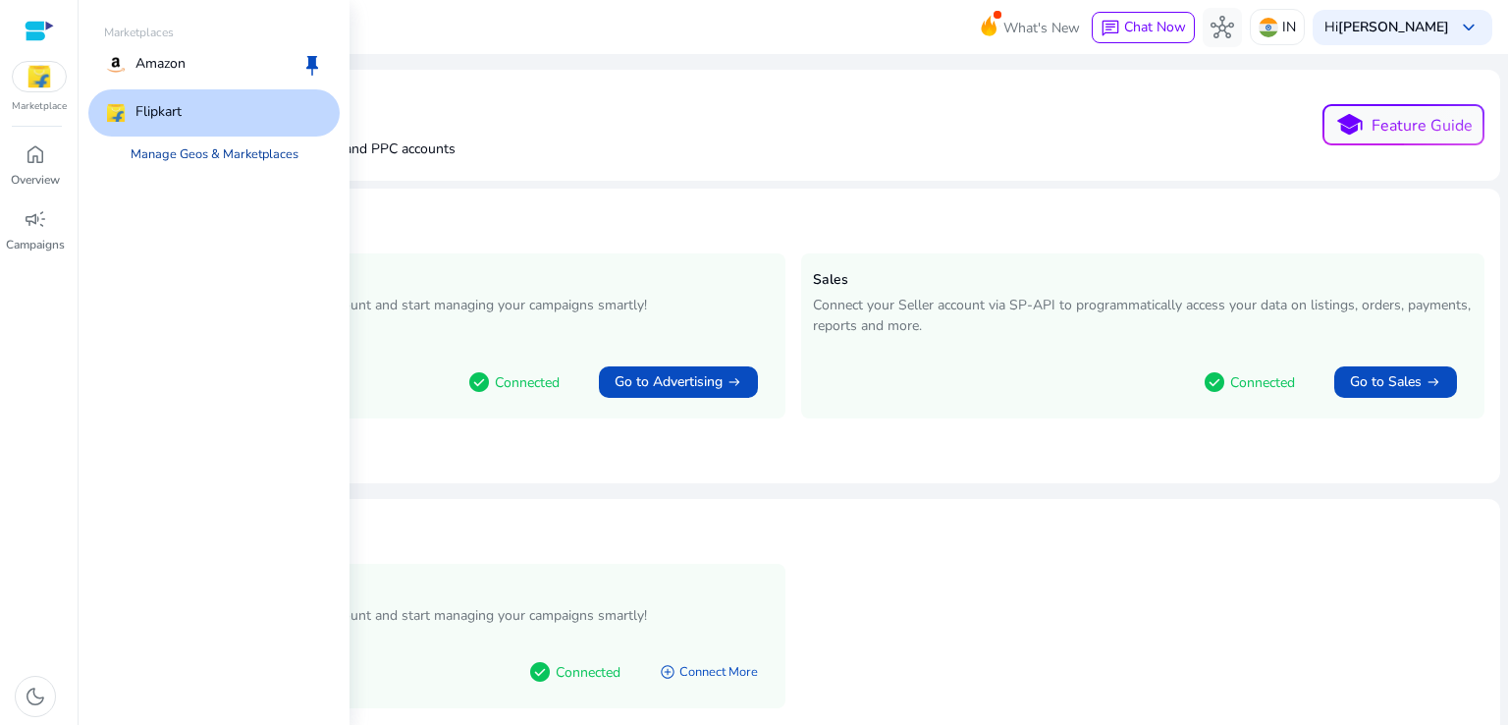
click at [197, 144] on link "Manage Geos & Marketplaces" at bounding box center [214, 153] width 199 height 35
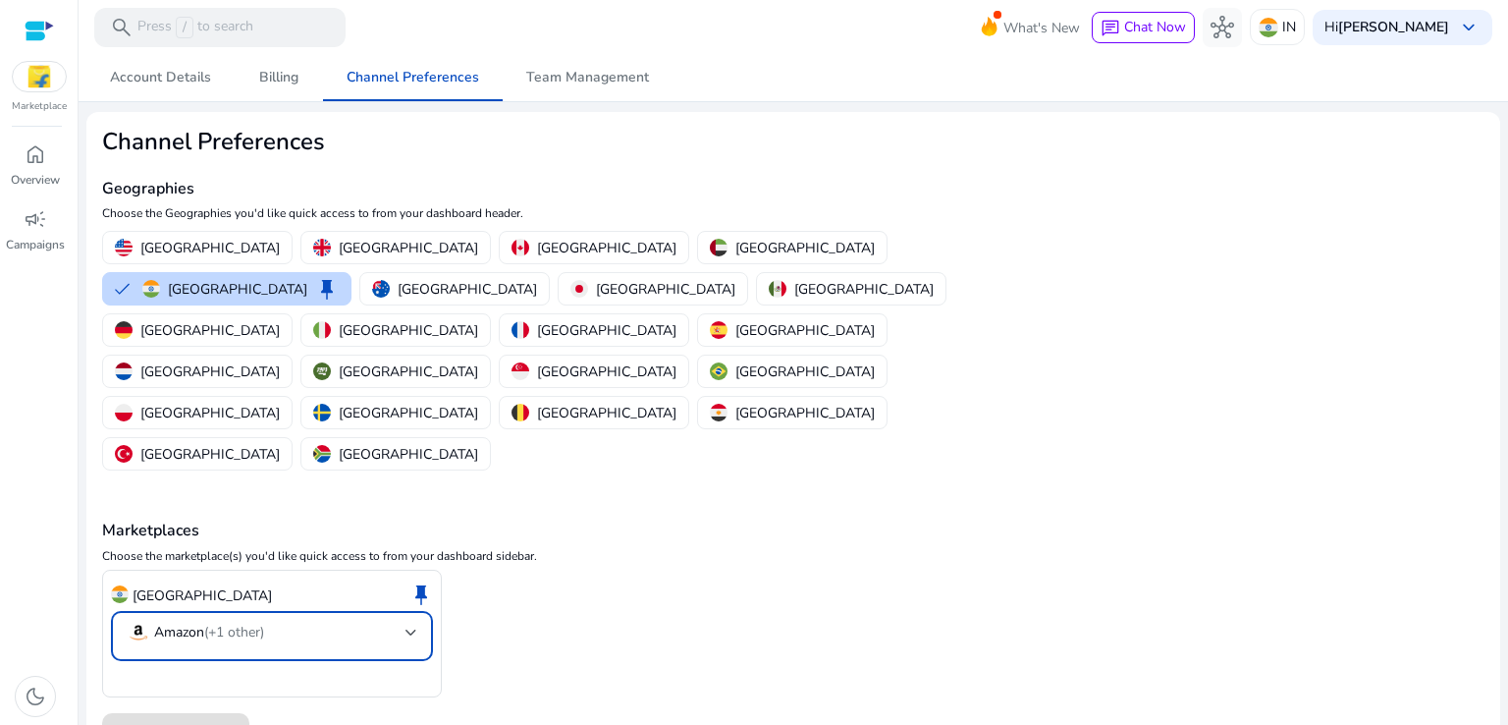
click at [360, 620] on mat-select-trigger "Amazon (+1 other)" at bounding box center [266, 632] width 279 height 24
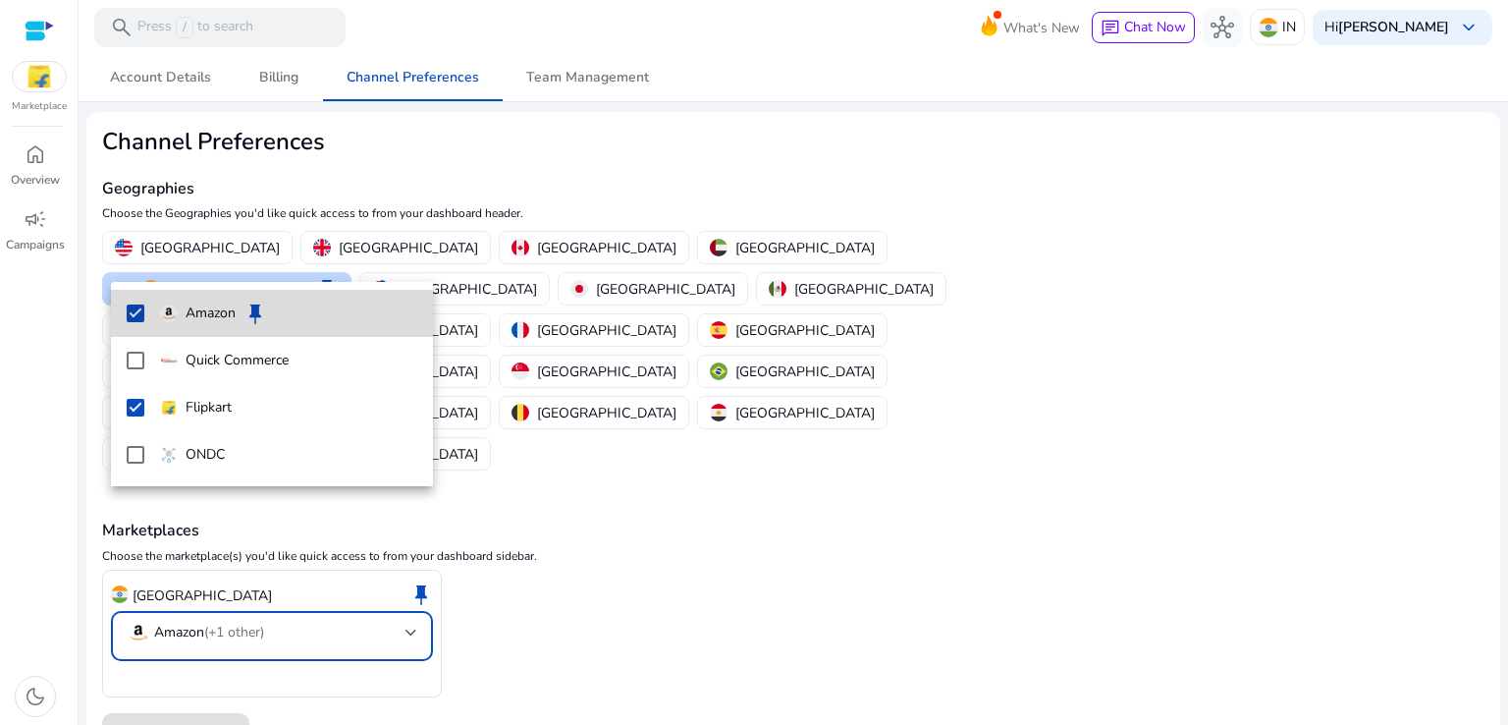
click at [144, 313] on mat-option "Amazon keep" at bounding box center [272, 313] width 322 height 47
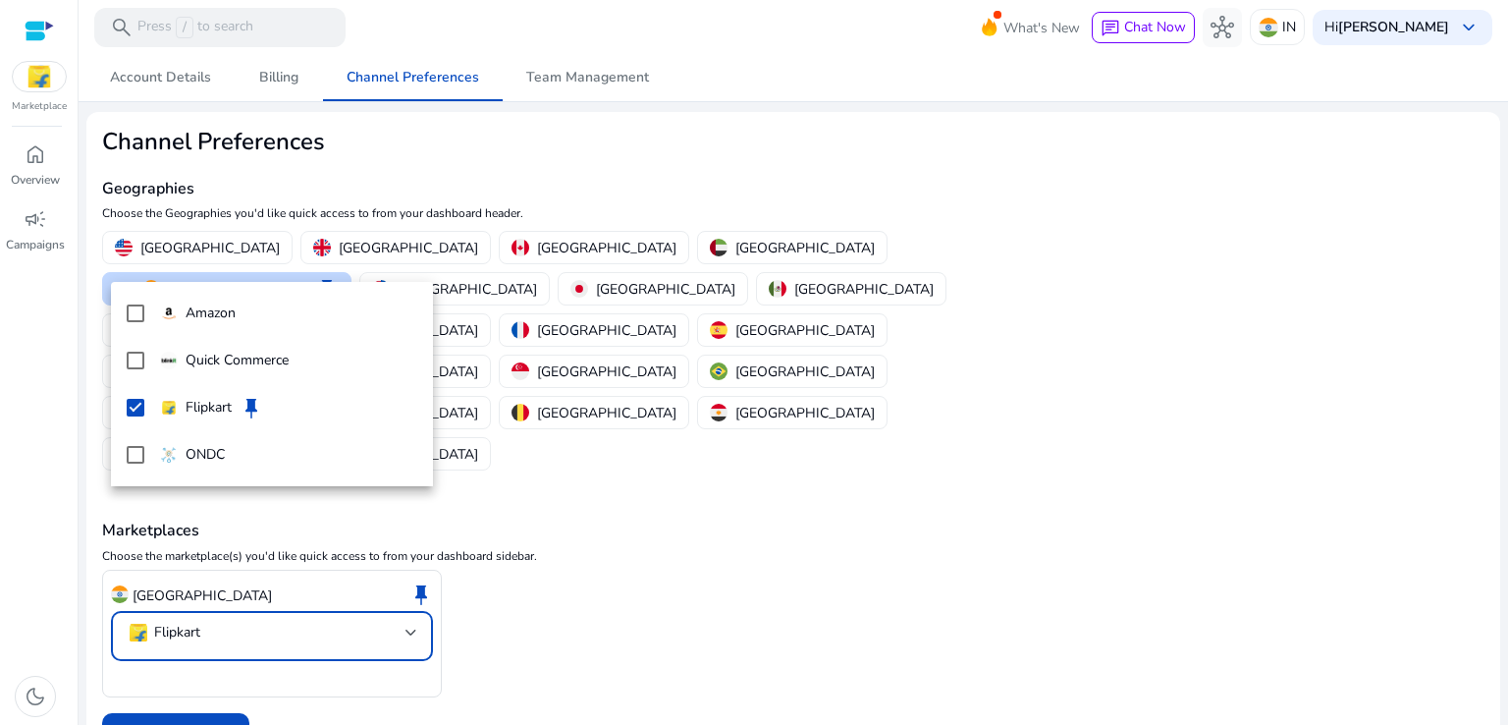
click at [185, 621] on div at bounding box center [754, 362] width 1508 height 725
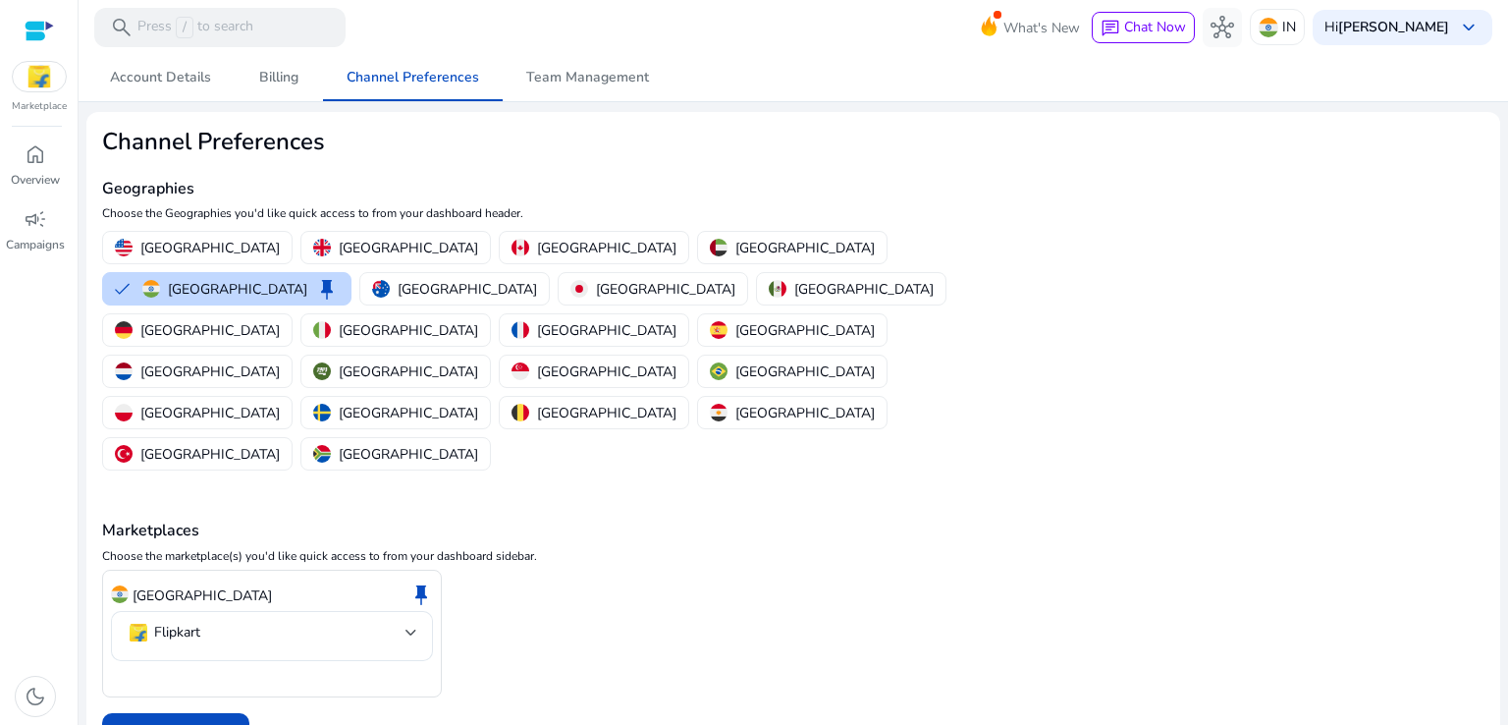
click at [185, 712] on span at bounding box center [175, 735] width 147 height 47
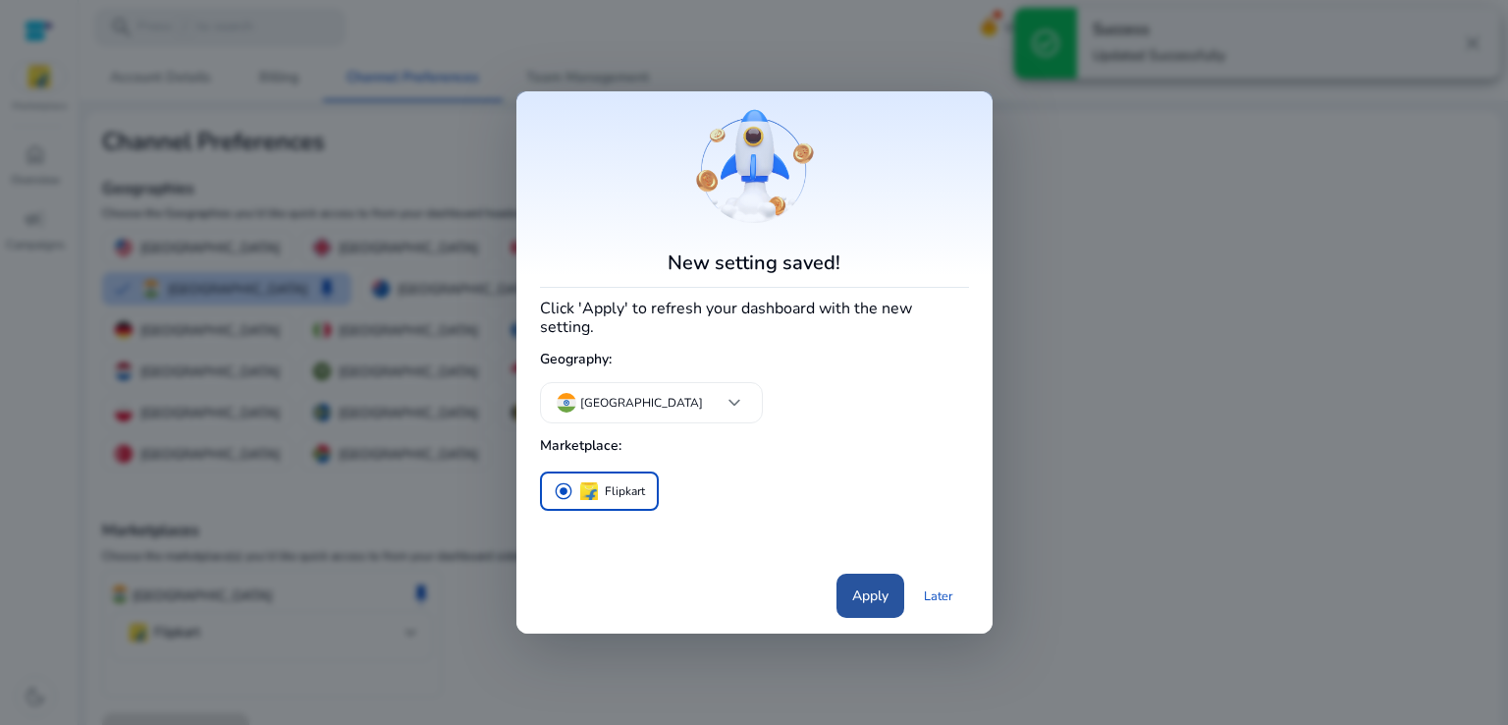
click at [864, 590] on span "Apply" at bounding box center [870, 595] width 36 height 21
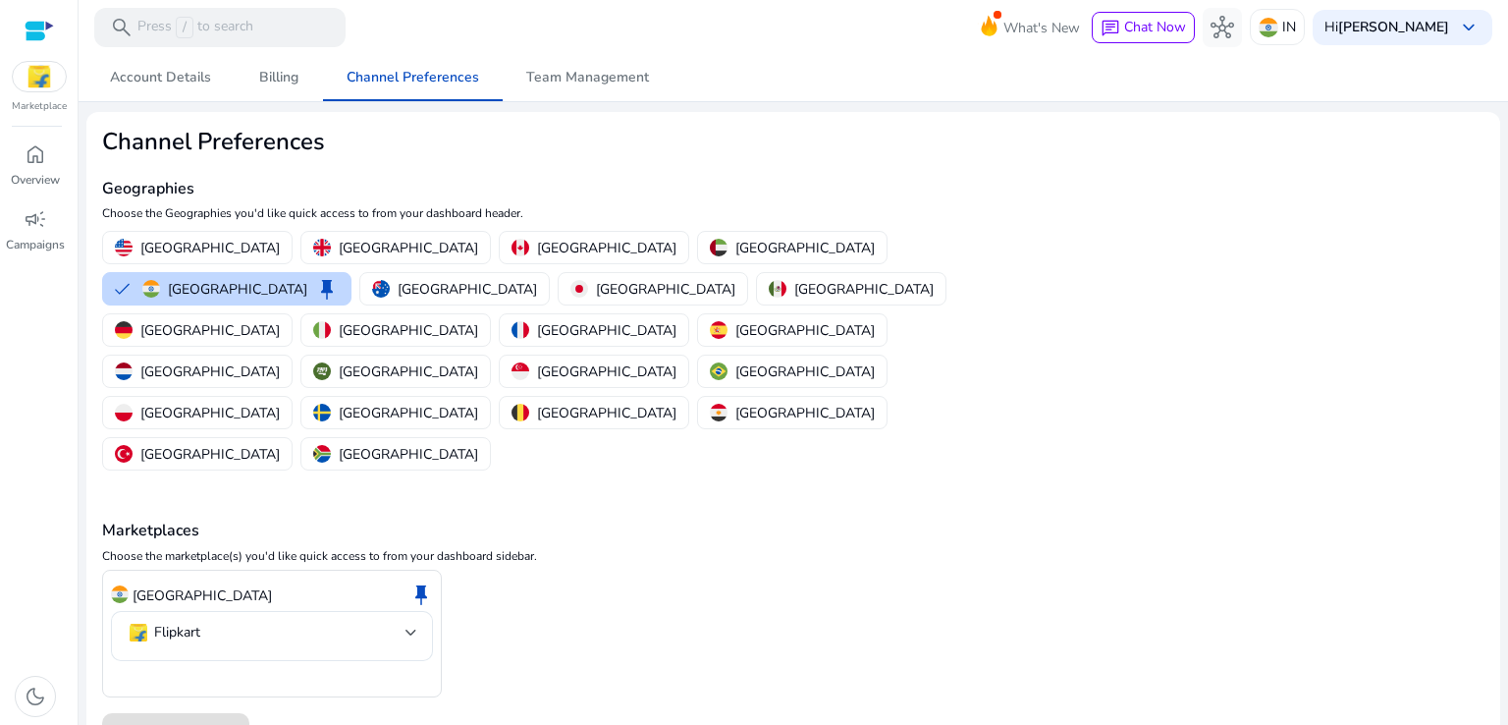
click at [48, 82] on img at bounding box center [39, 76] width 53 height 29
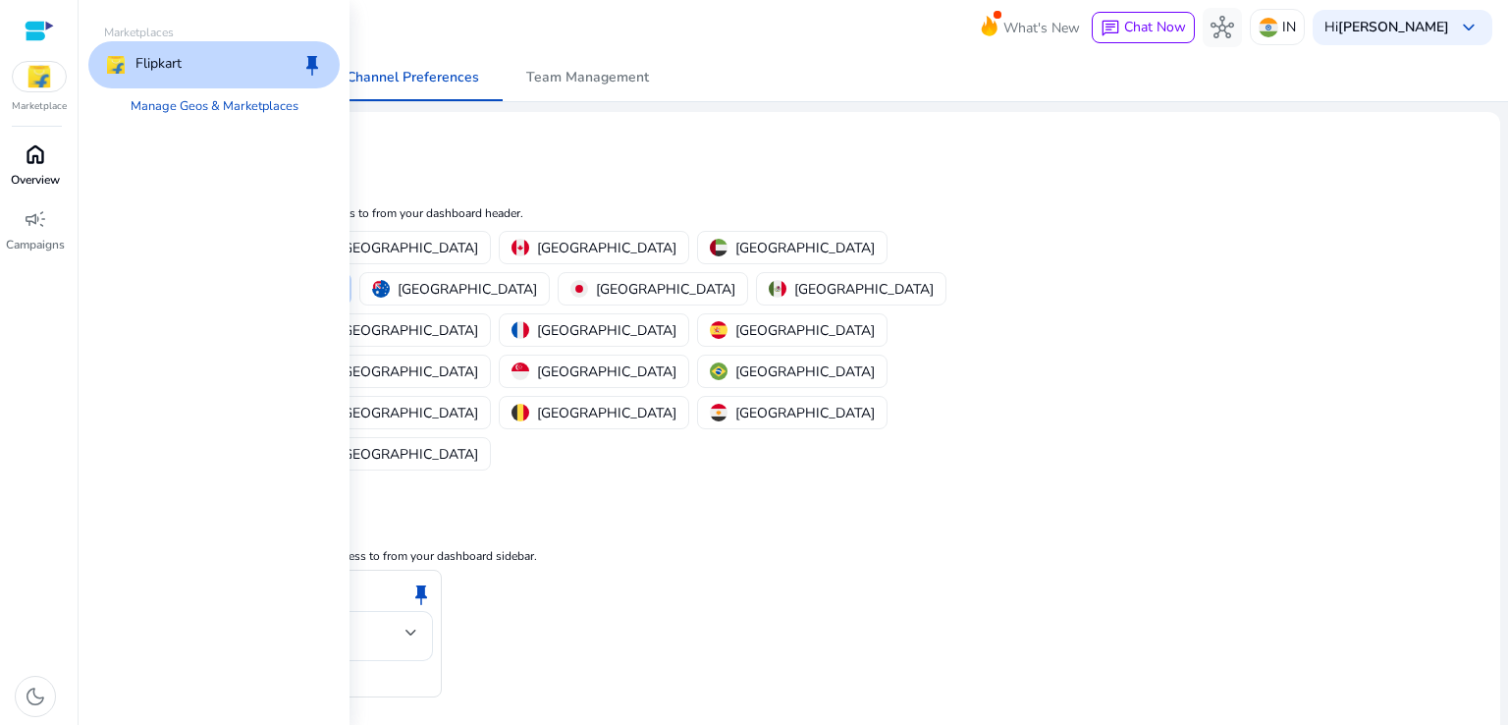
click at [32, 173] on p "Overview" at bounding box center [35, 180] width 49 height 18
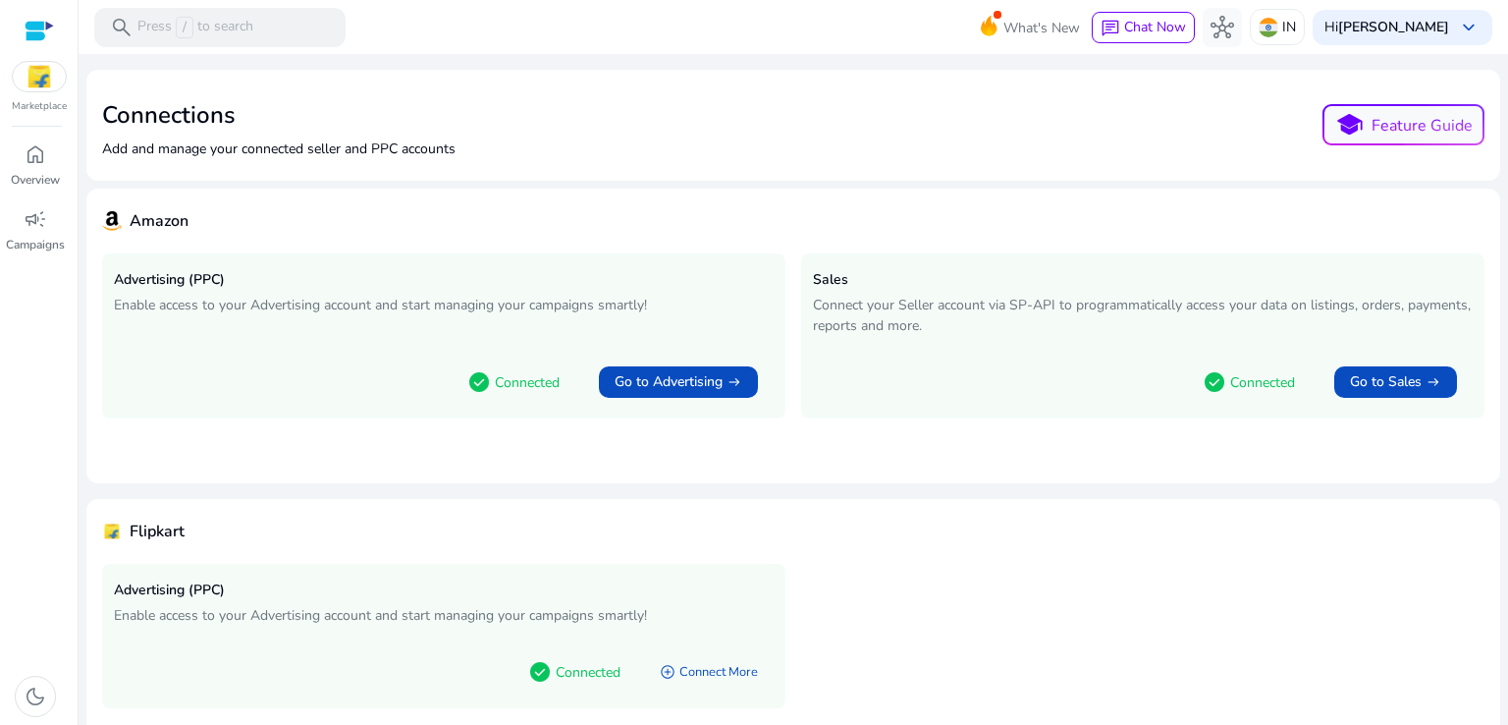
scroll to position [69, 0]
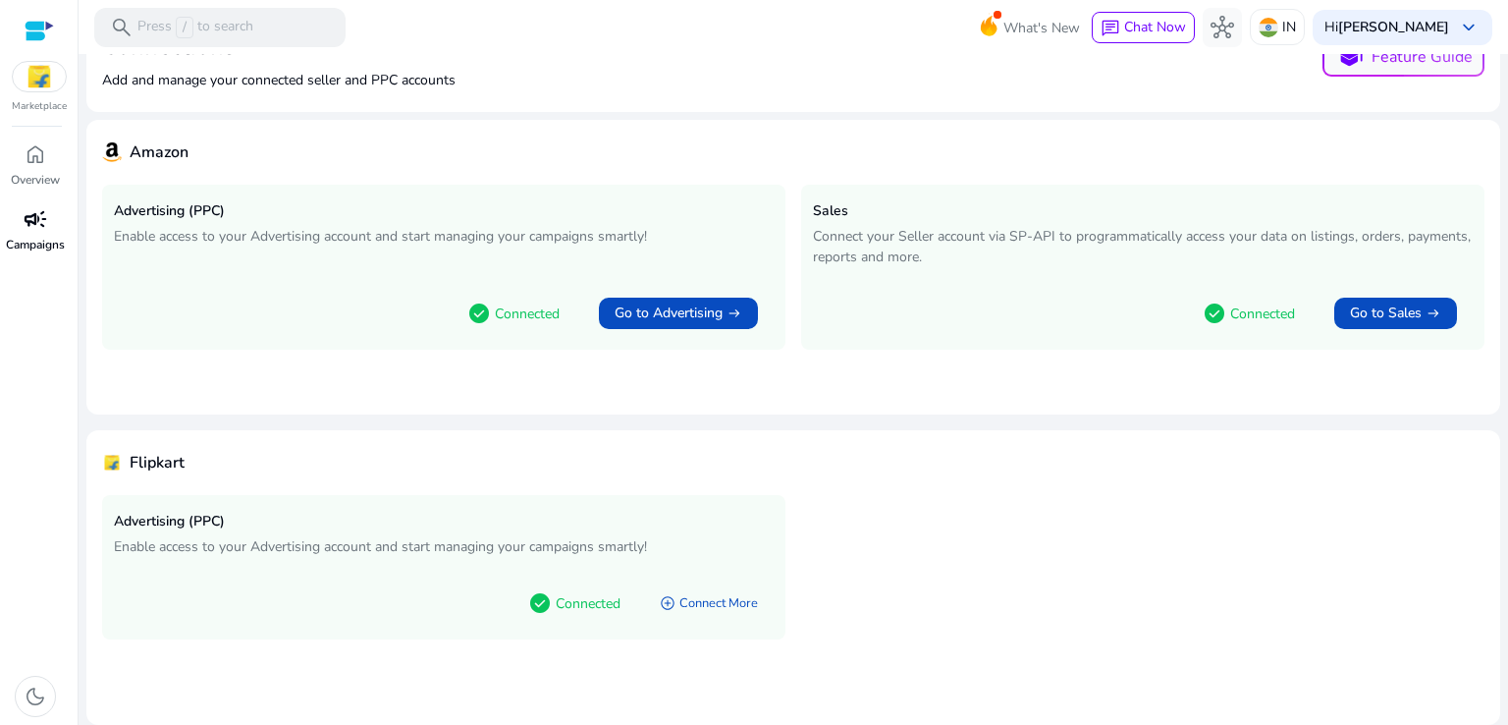
click at [30, 237] on p "Campaigns" at bounding box center [35, 245] width 59 height 18
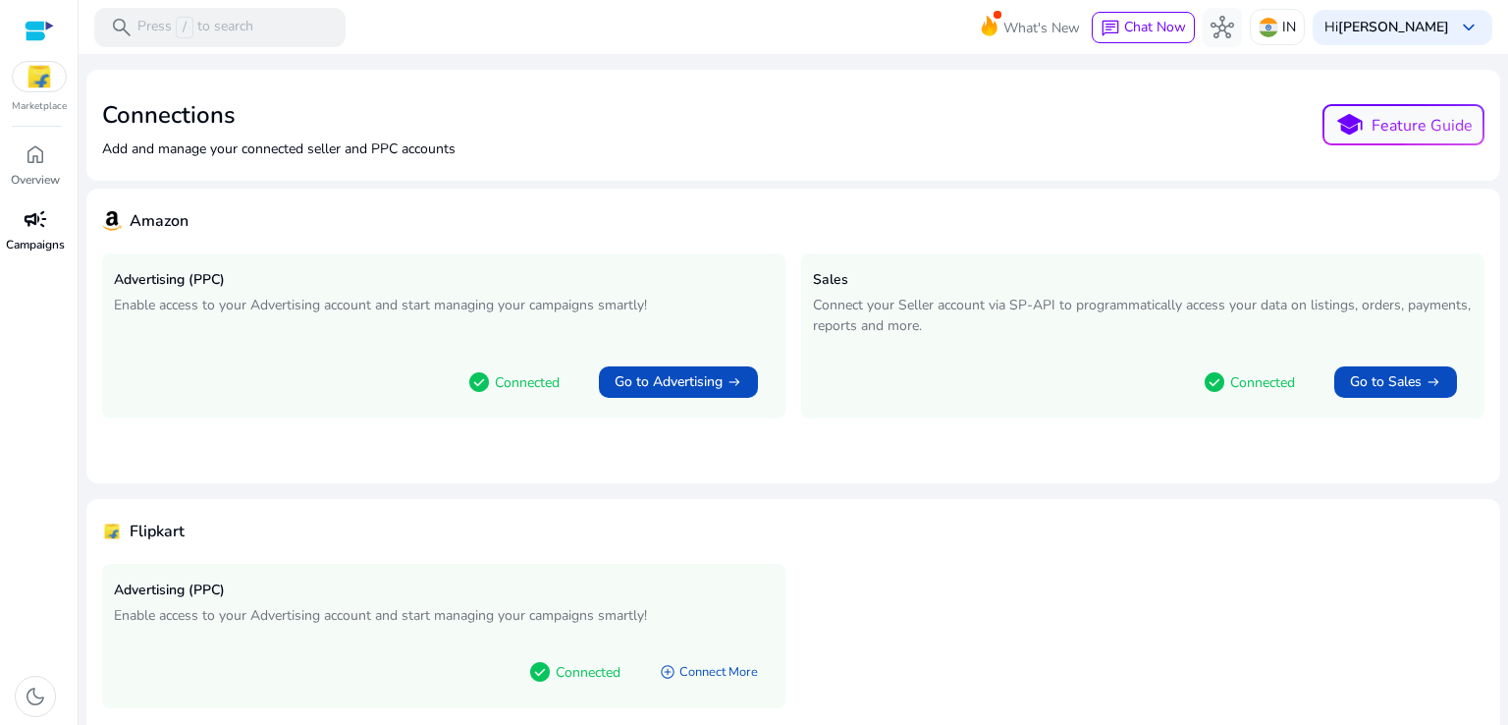
click at [30, 223] on span "campaign" at bounding box center [36, 219] width 24 height 24
click at [30, 221] on span "campaign" at bounding box center [36, 219] width 24 height 24
click at [18, 231] on div "campaign" at bounding box center [35, 218] width 55 height 31
click at [41, 151] on span "home" at bounding box center [36, 154] width 24 height 24
click at [39, 81] on img at bounding box center [39, 76] width 53 height 29
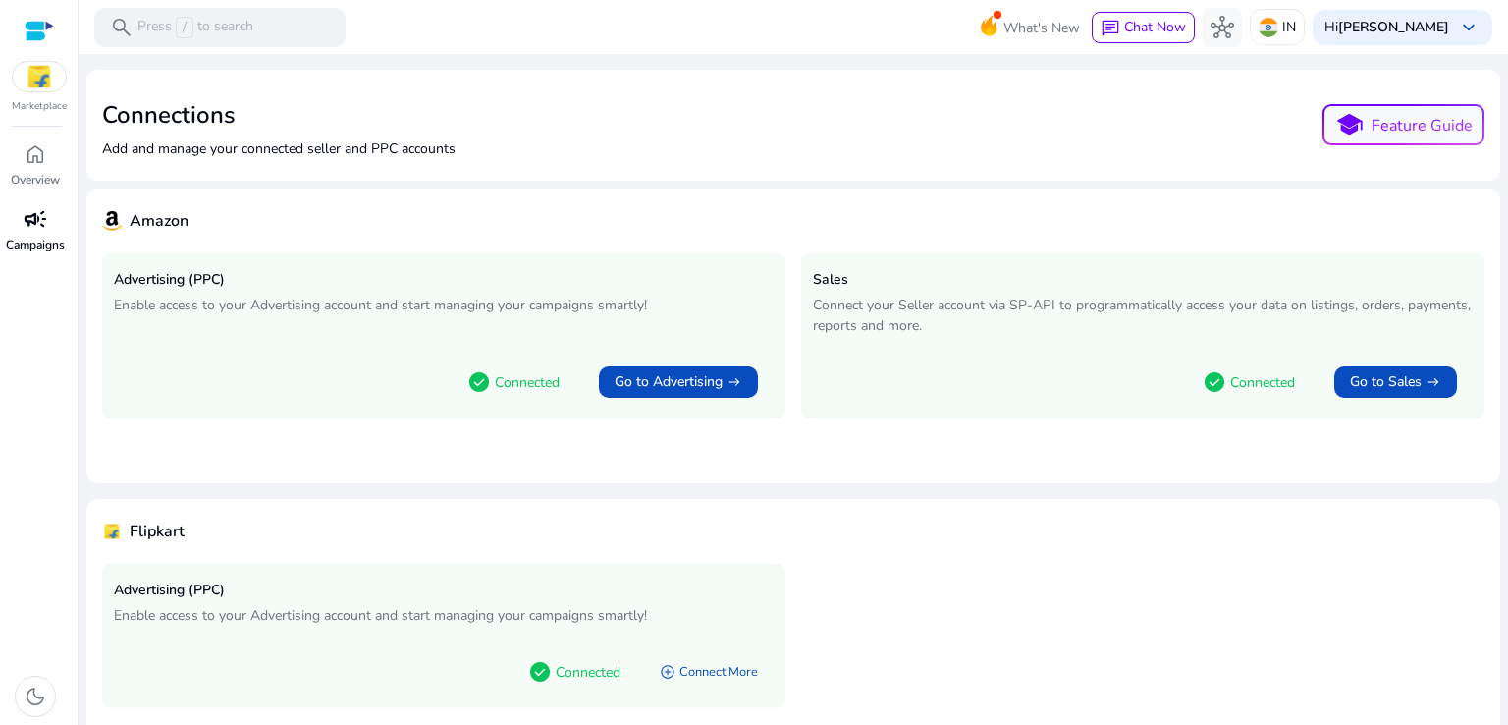
click at [27, 229] on span "campaign" at bounding box center [36, 219] width 24 height 24
click at [34, 234] on div "campaign" at bounding box center [35, 218] width 55 height 31
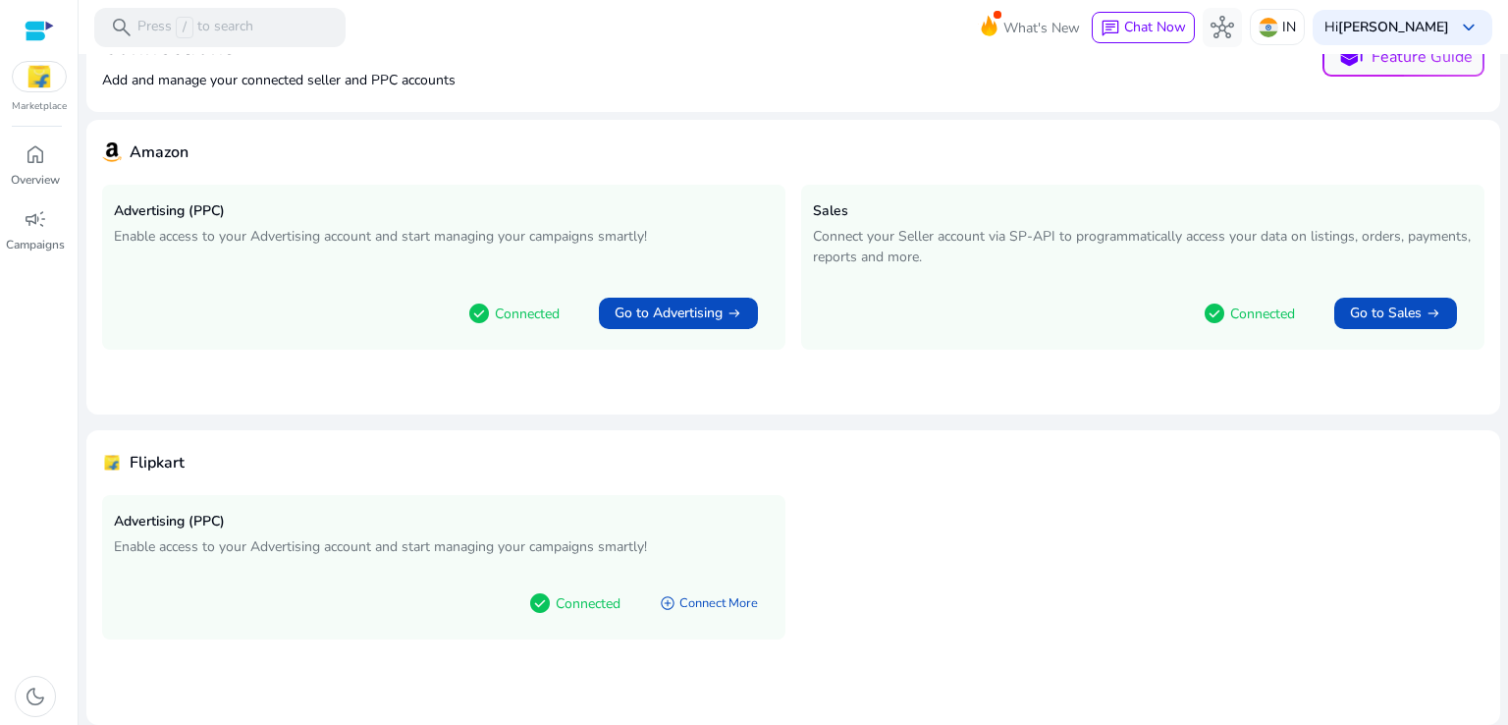
click at [256, 528] on h5 "Advertising (PPC)" at bounding box center [444, 521] width 660 height 17
click at [31, 168] on div "home" at bounding box center [35, 153] width 55 height 31
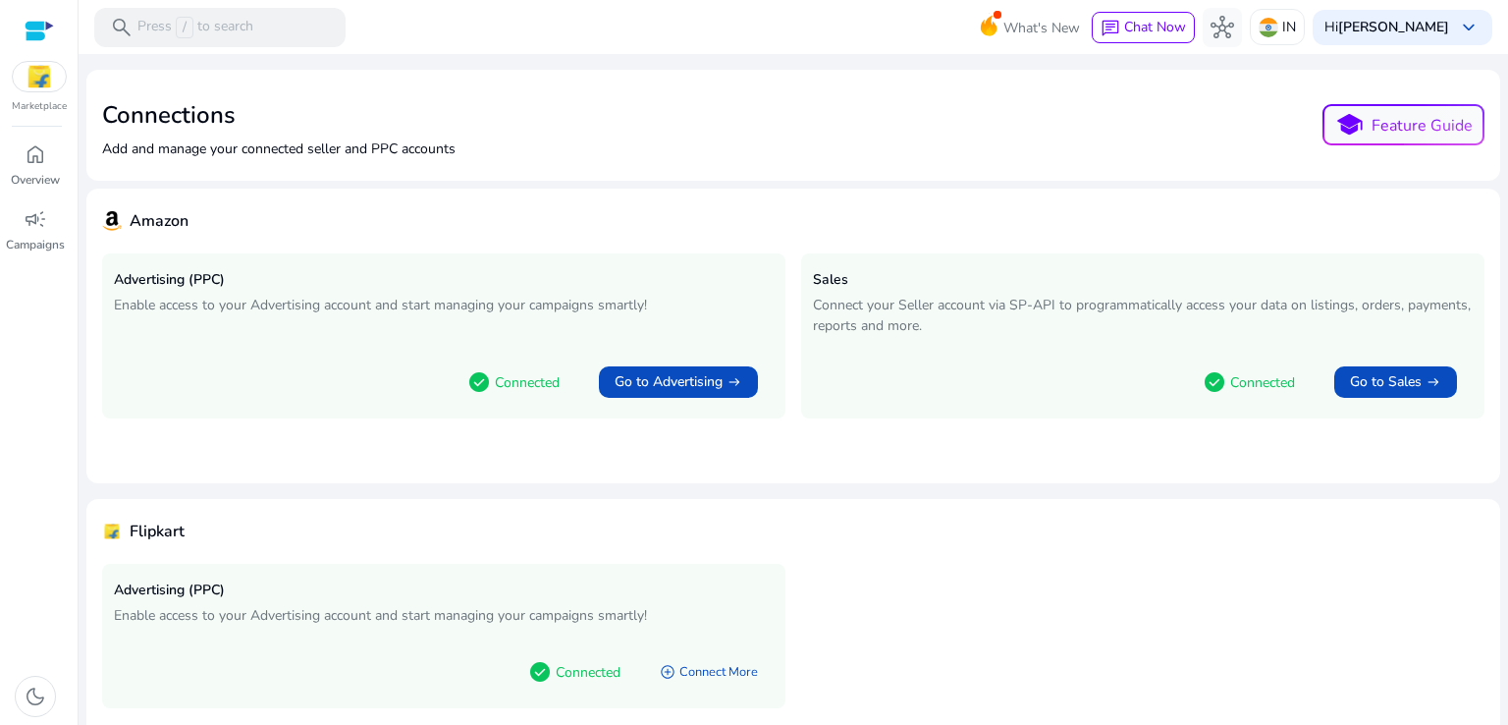
click at [37, 68] on img at bounding box center [39, 76] width 53 height 29
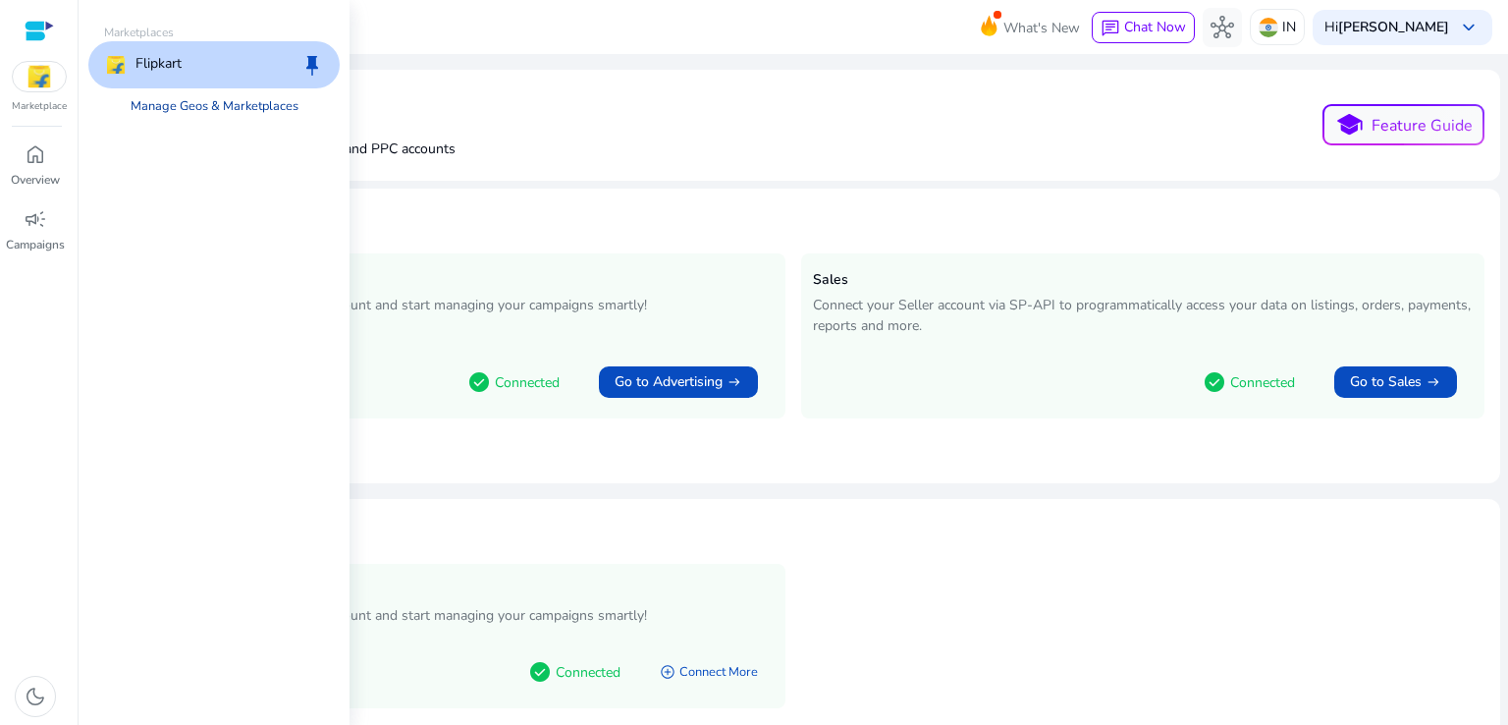
click at [190, 96] on link "Manage Geos & Marketplaces" at bounding box center [214, 105] width 199 height 35
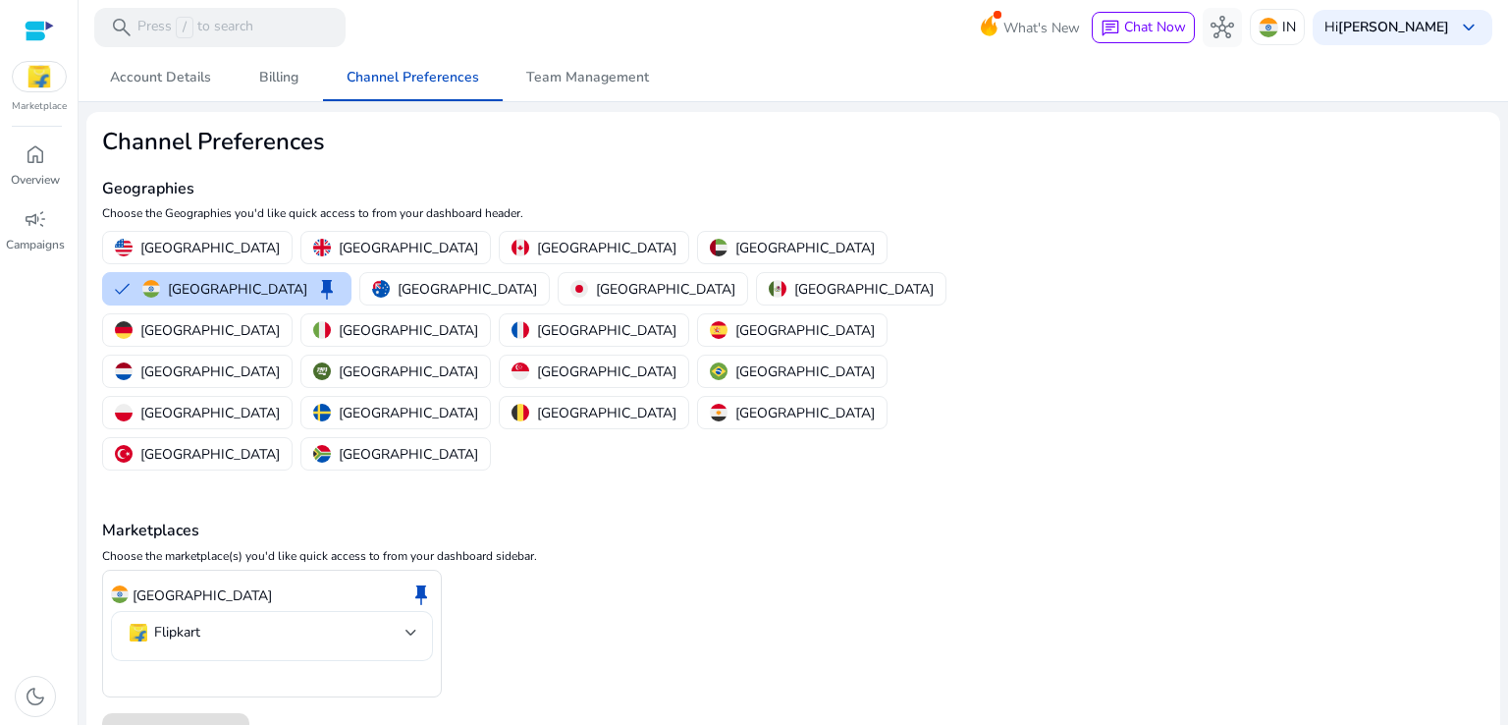
click at [253, 620] on mat-select-trigger "Flipkart" at bounding box center [266, 632] width 279 height 24
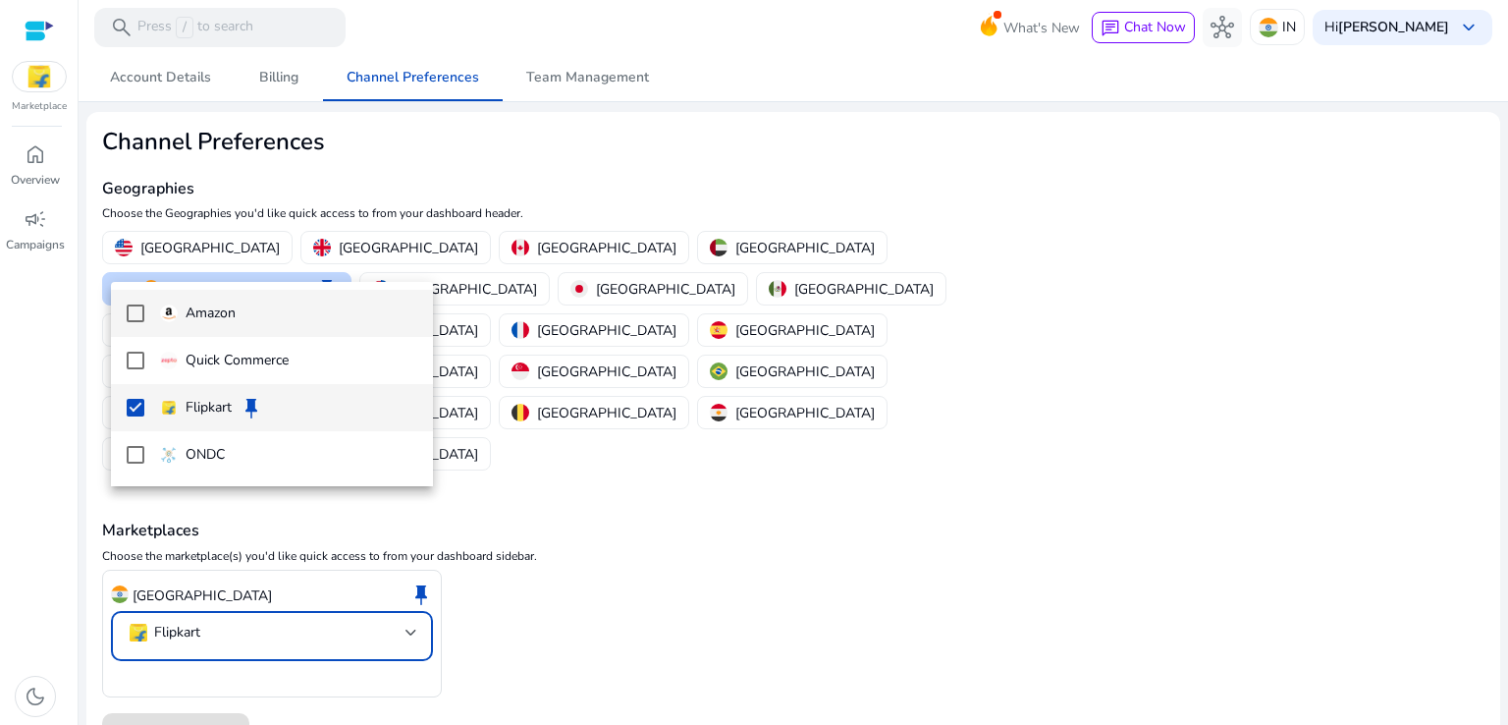
click at [216, 309] on p "Amazon" at bounding box center [211, 313] width 50 height 22
click at [149, 403] on mat-option "Flipkart keep" at bounding box center [272, 407] width 322 height 47
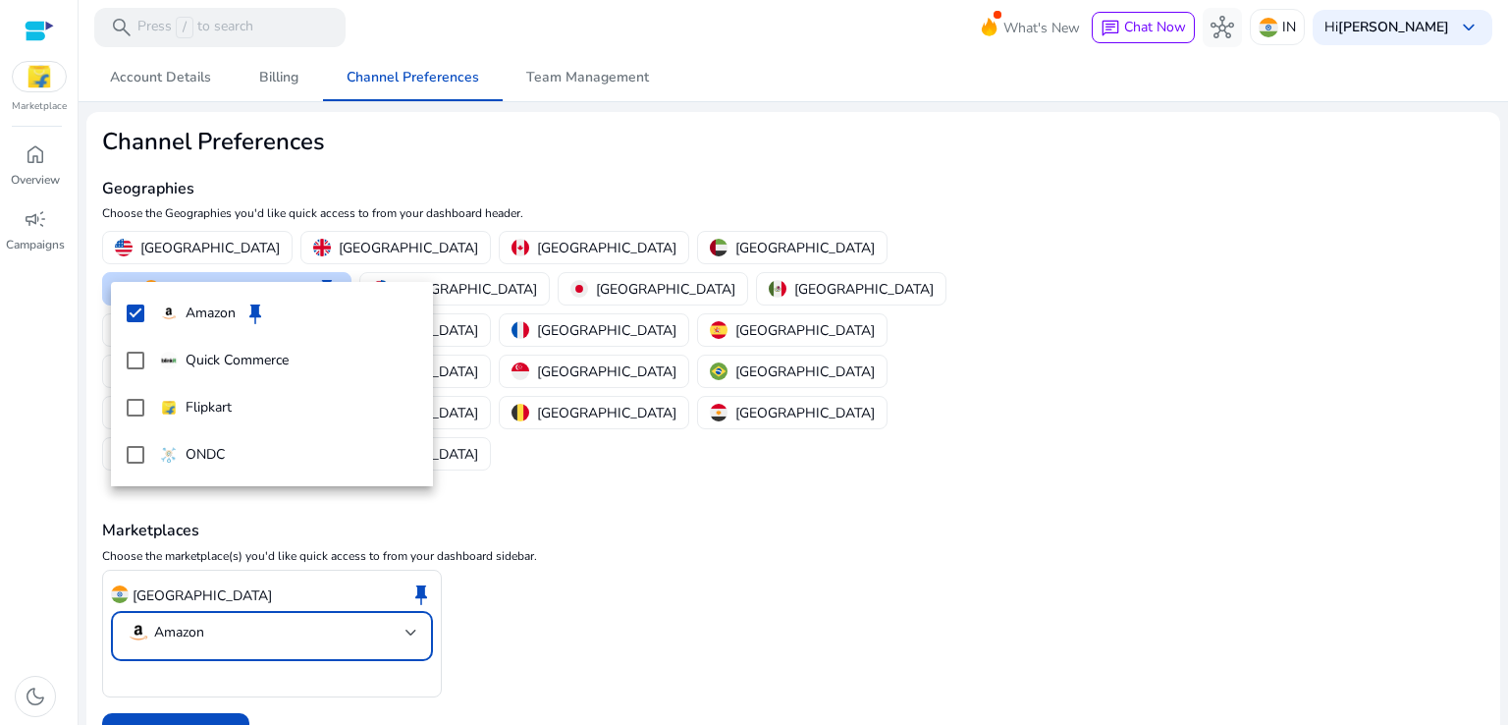
click at [220, 609] on div at bounding box center [754, 362] width 1508 height 725
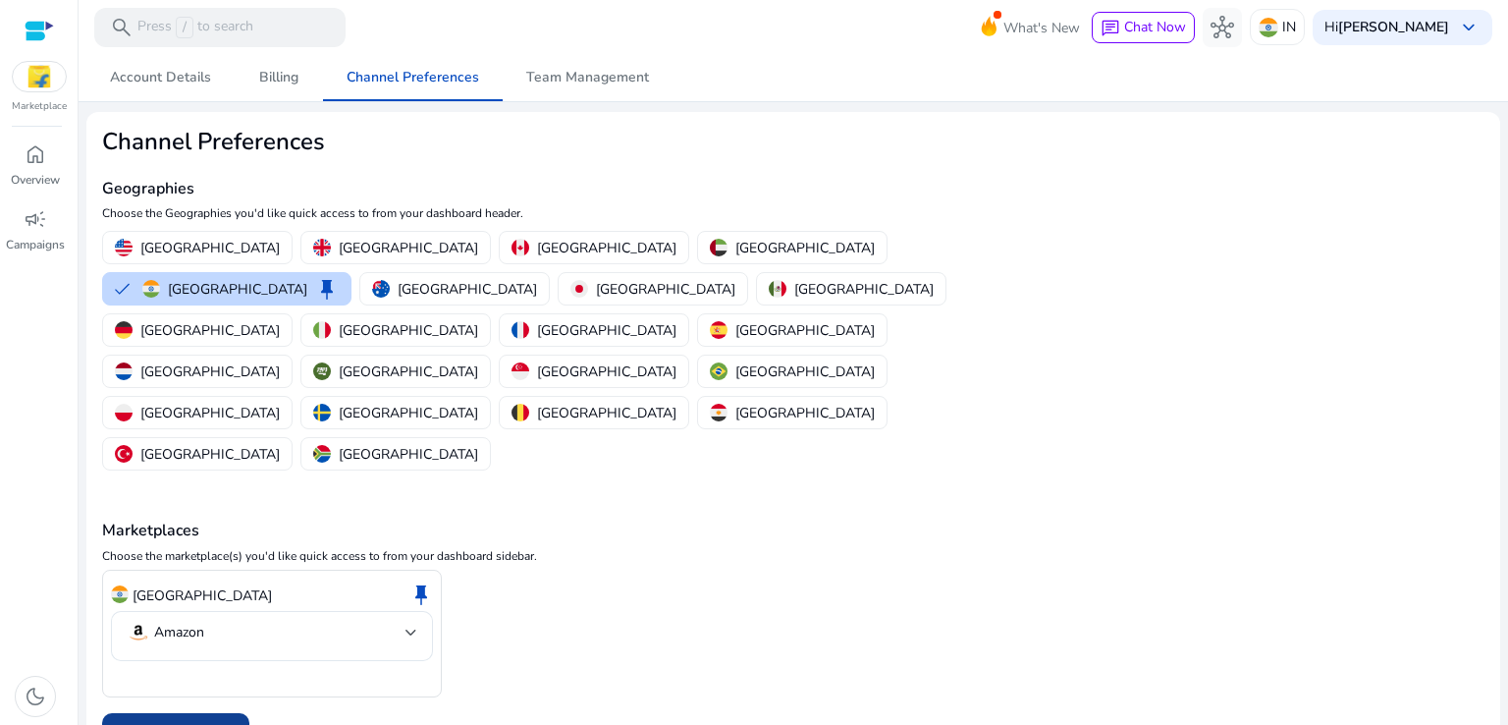
click at [205, 724] on span "Save Preferences" at bounding box center [176, 735] width 106 height 21
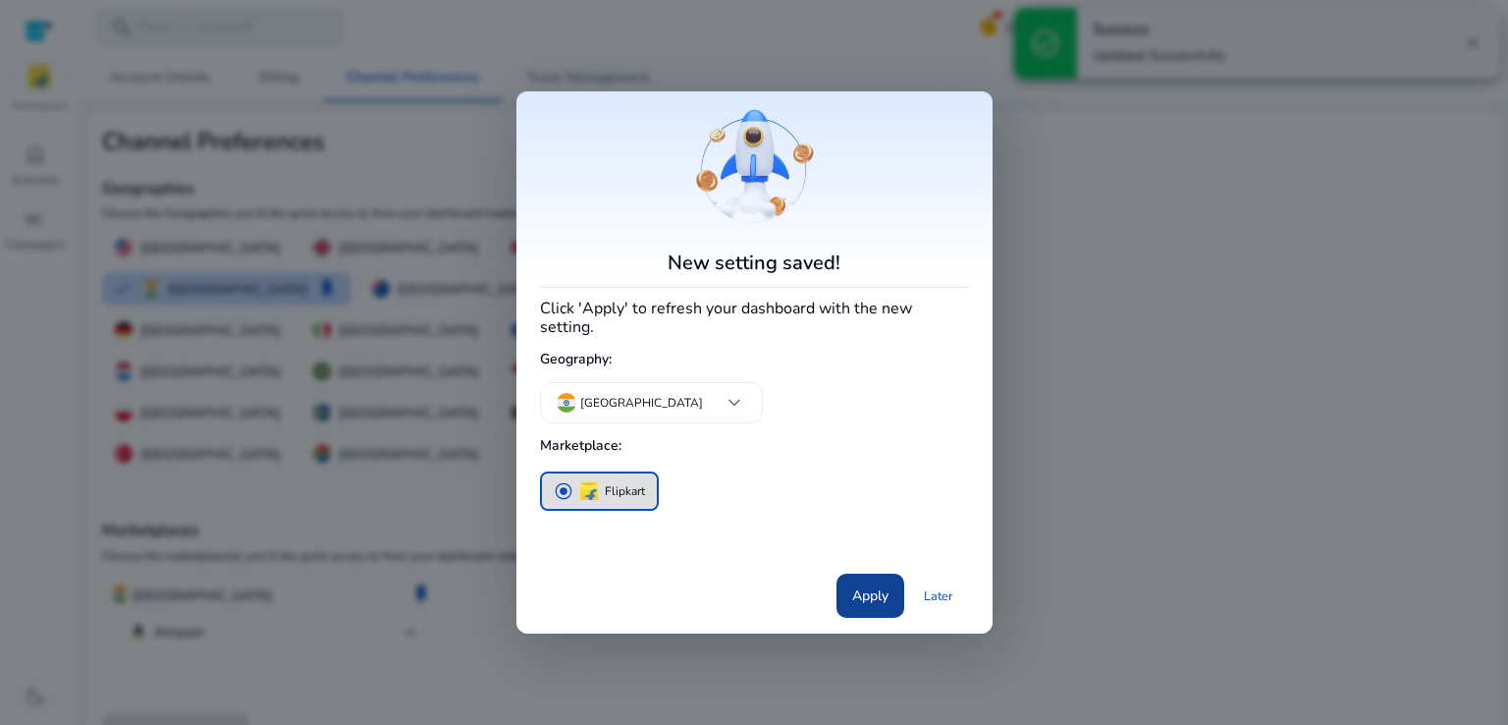
click at [884, 585] on span "Apply" at bounding box center [870, 595] width 36 height 21
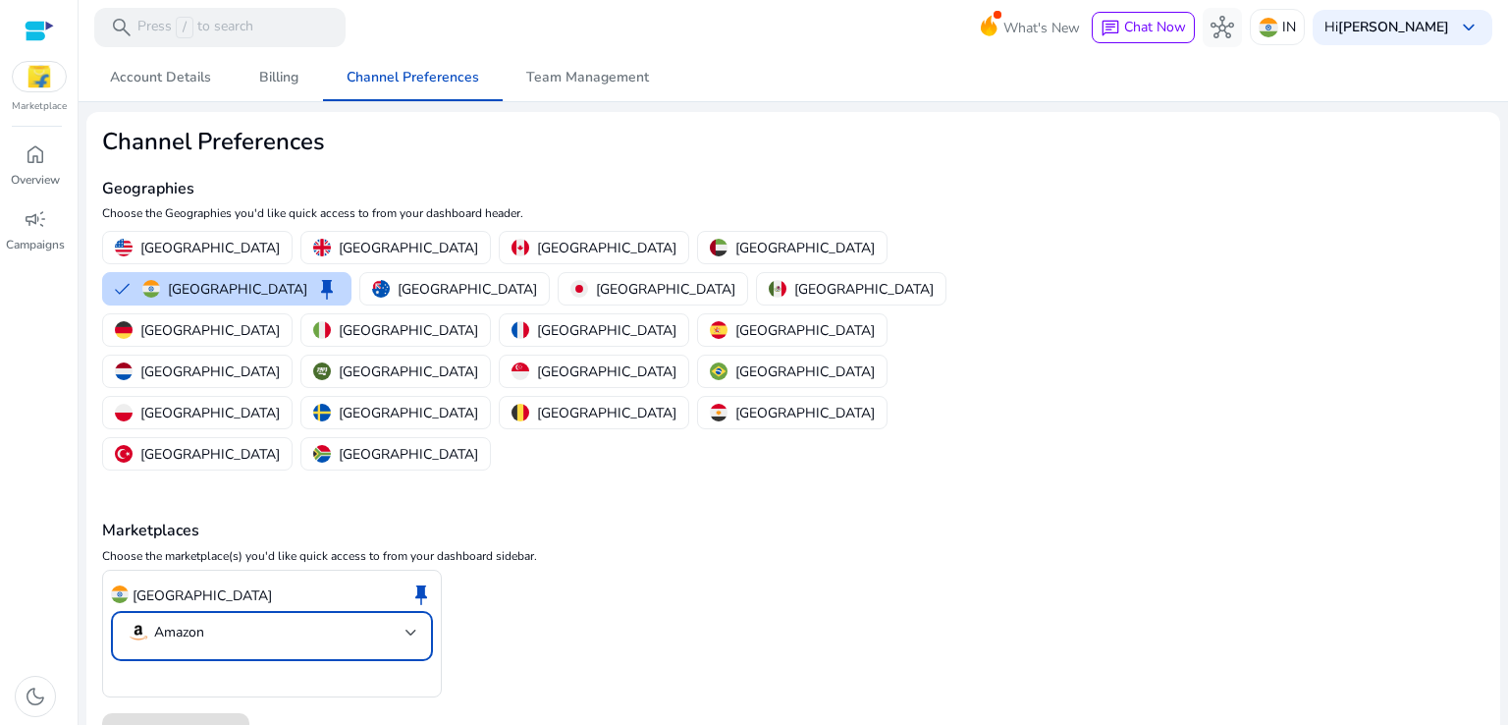
click at [259, 620] on mat-select "Amazon" at bounding box center [272, 635] width 291 height 30
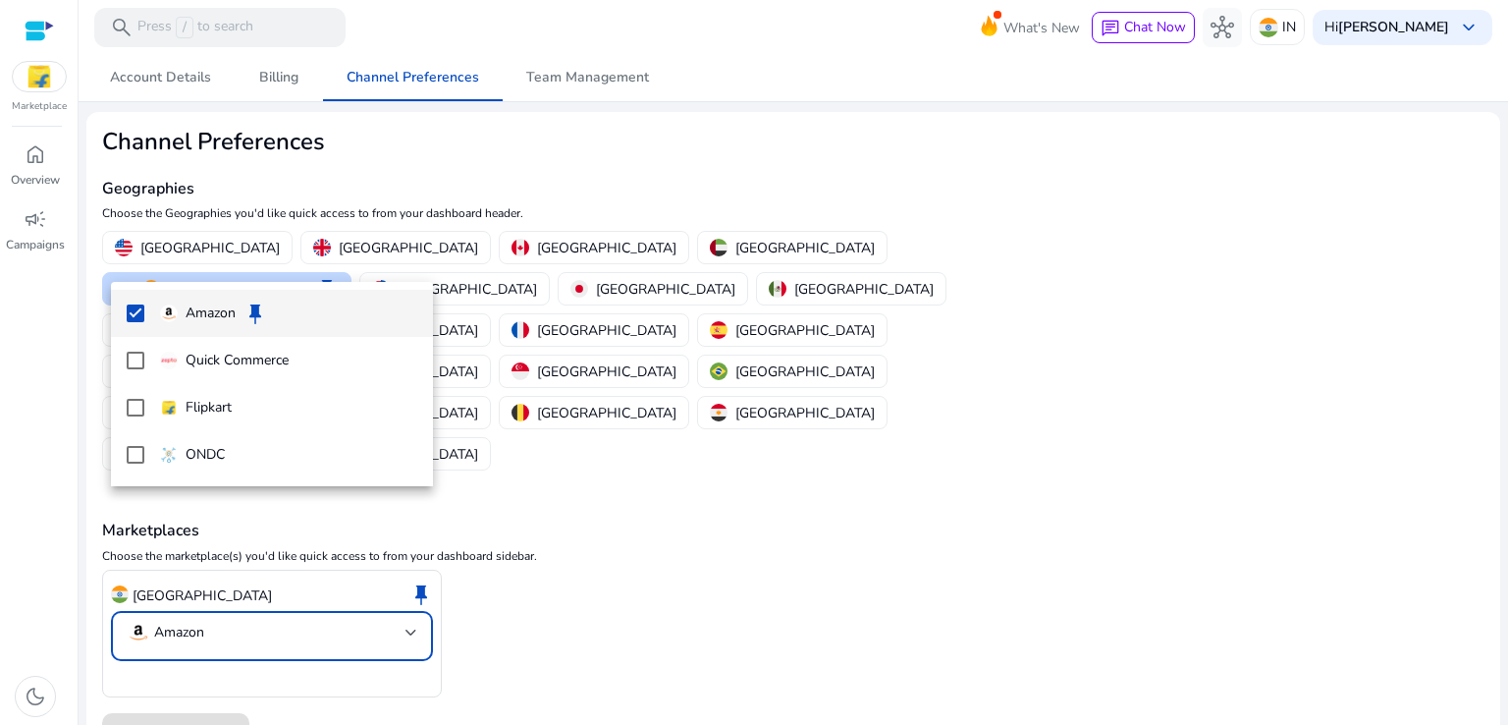
drag, startPoint x: 678, startPoint y: 555, endPoint x: 356, endPoint y: 600, distance: 325.2
click at [678, 558] on div at bounding box center [754, 362] width 1508 height 725
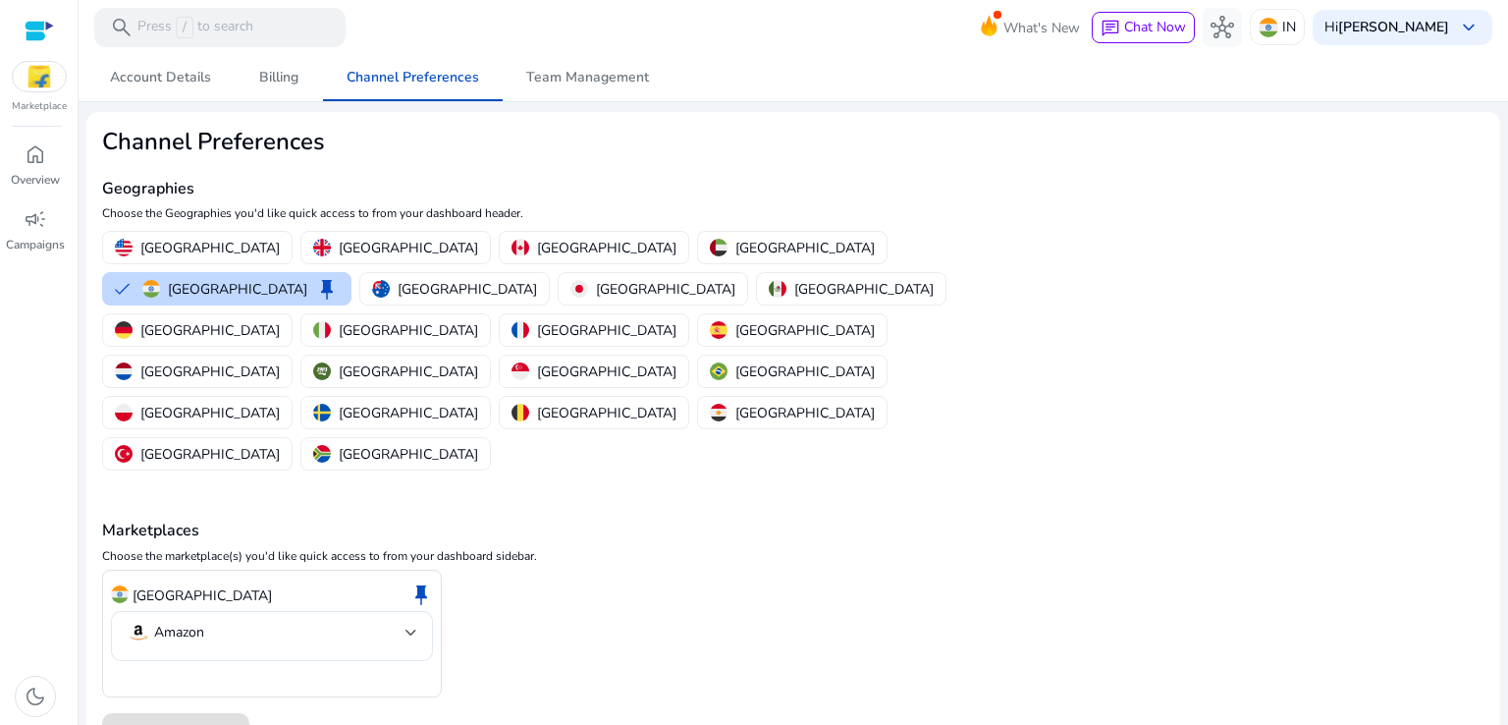
click at [48, 84] on img at bounding box center [39, 76] width 53 height 29
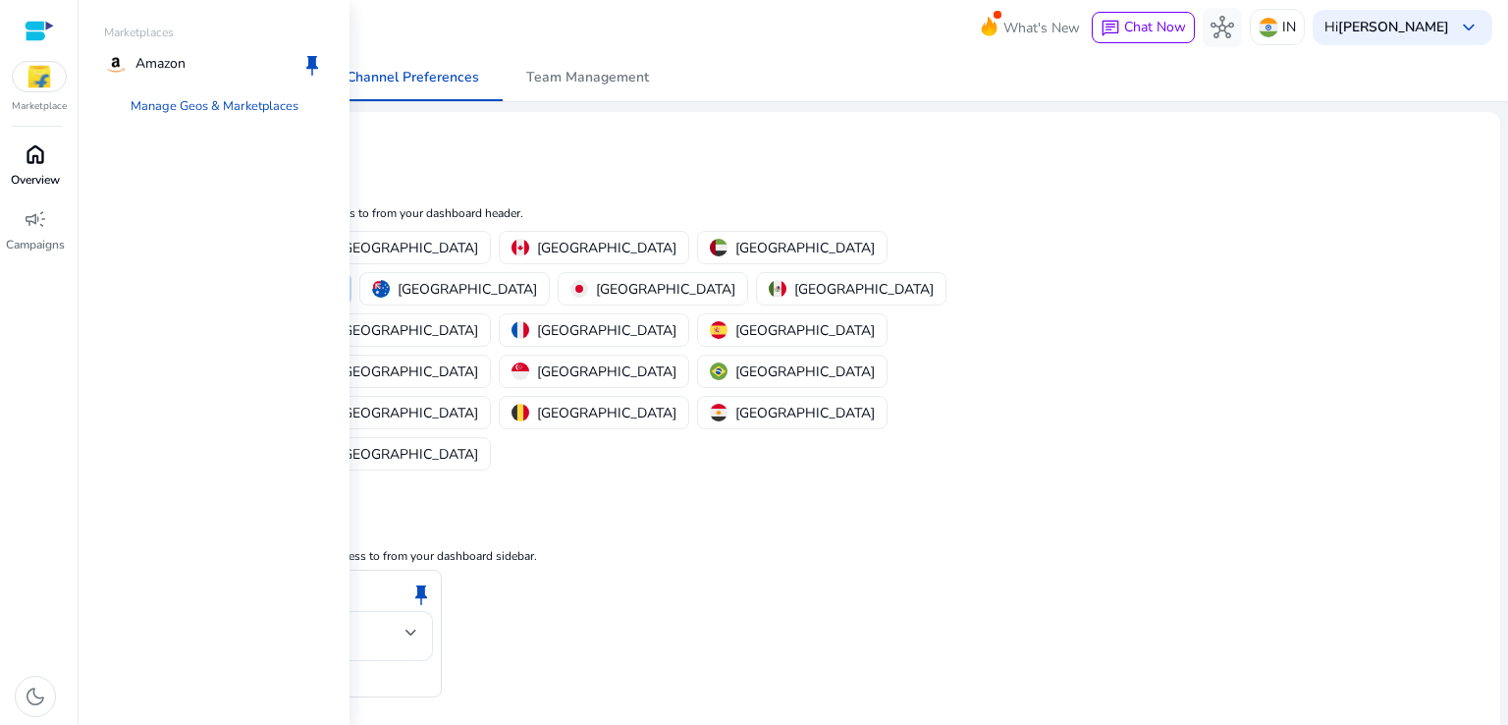
click at [21, 146] on div "home" at bounding box center [35, 153] width 55 height 31
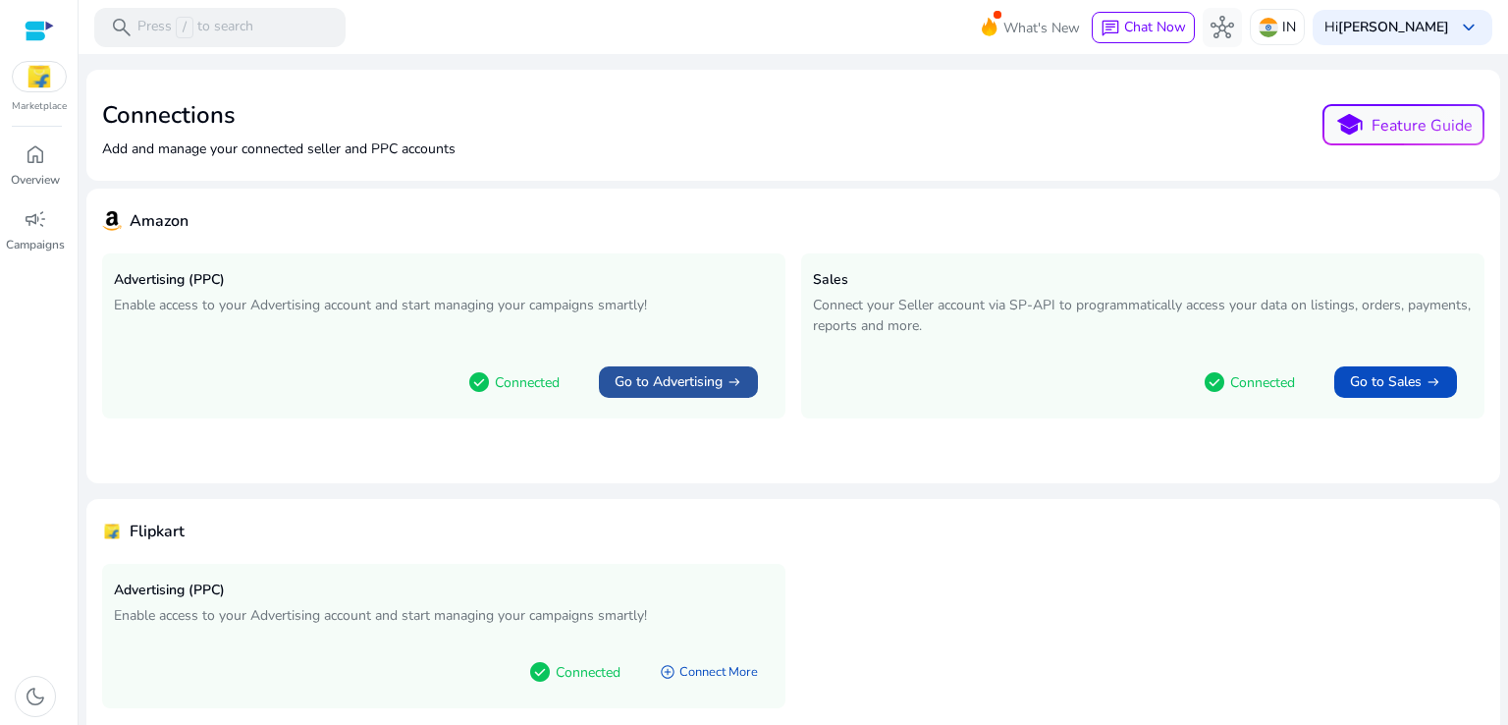
click at [693, 394] on span at bounding box center [678, 381] width 159 height 47
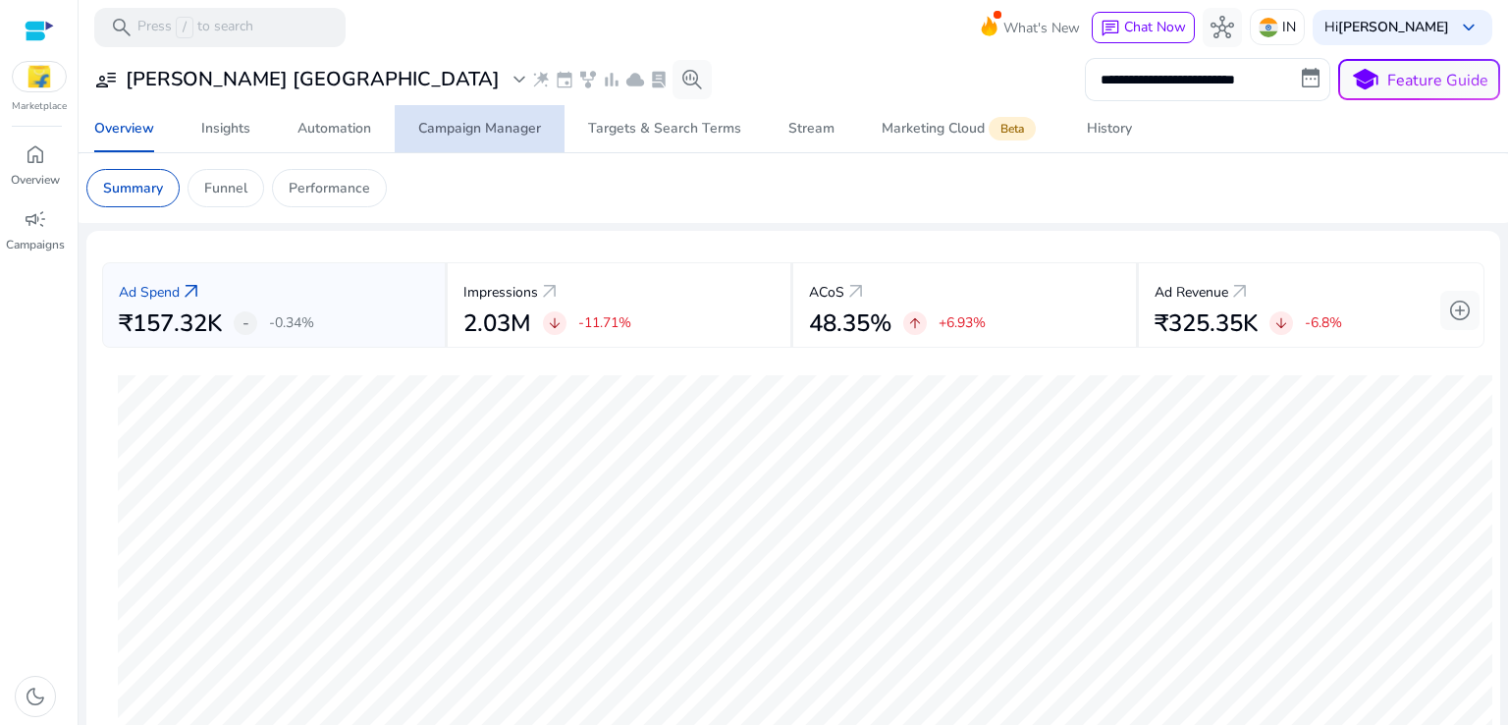
click at [499, 131] on div "Campaign Manager" at bounding box center [479, 129] width 123 height 14
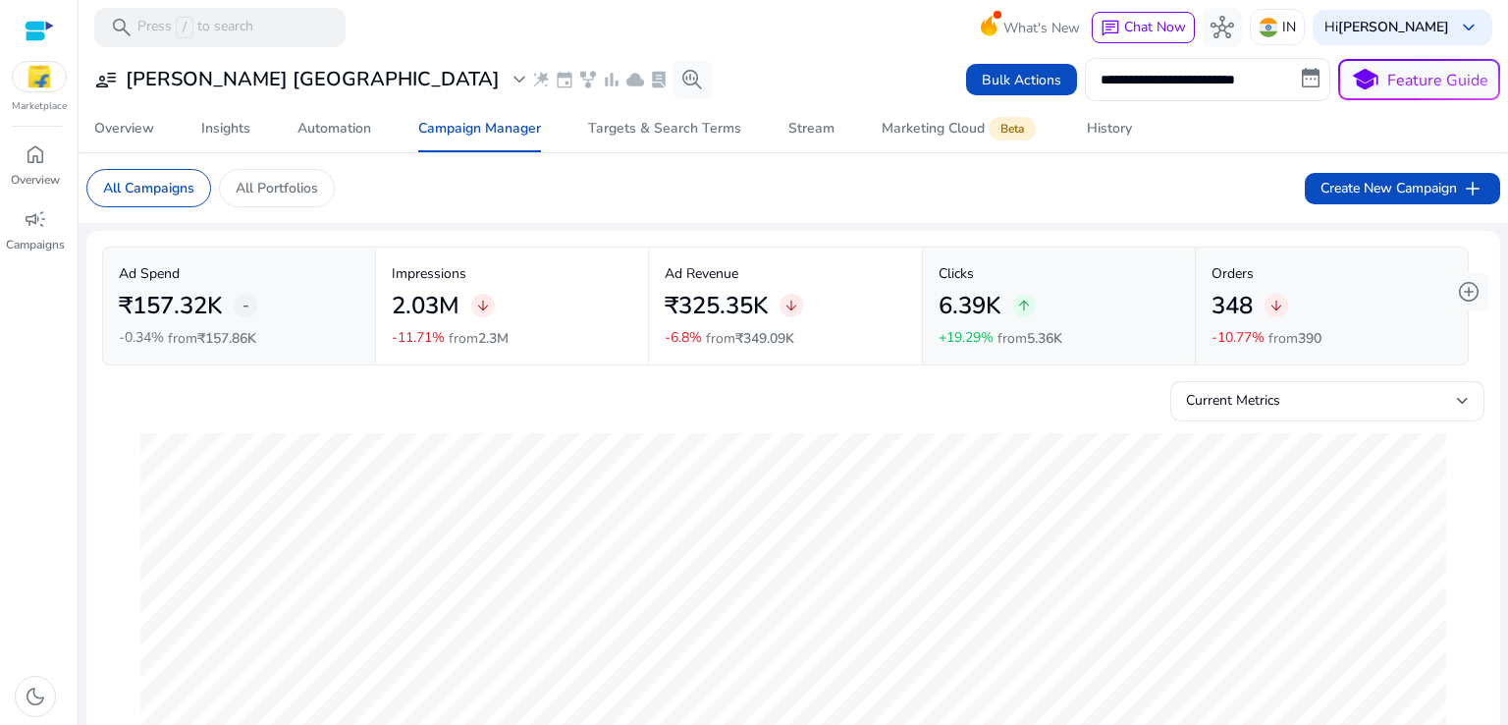
click at [695, 52] on mat-toolbar "search Press / to search What's New chat Chat Now hub IN Hi [PERSON_NAME] keybo…" at bounding box center [793, 27] width 1429 height 54
click at [1359, 196] on span "Create New Campaign add" at bounding box center [1402, 189] width 164 height 24
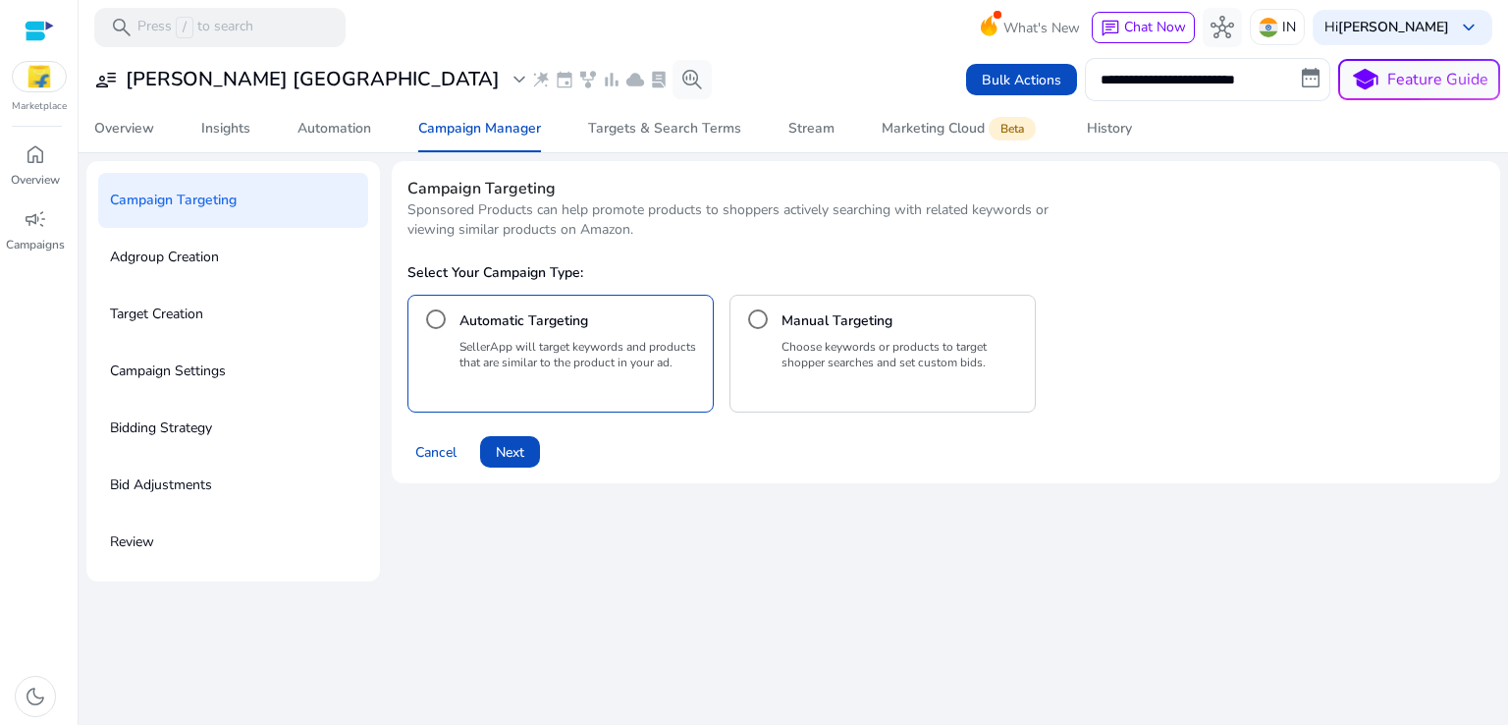
click at [866, 327] on h4 "Manual Targeting" at bounding box center [836, 321] width 111 height 20
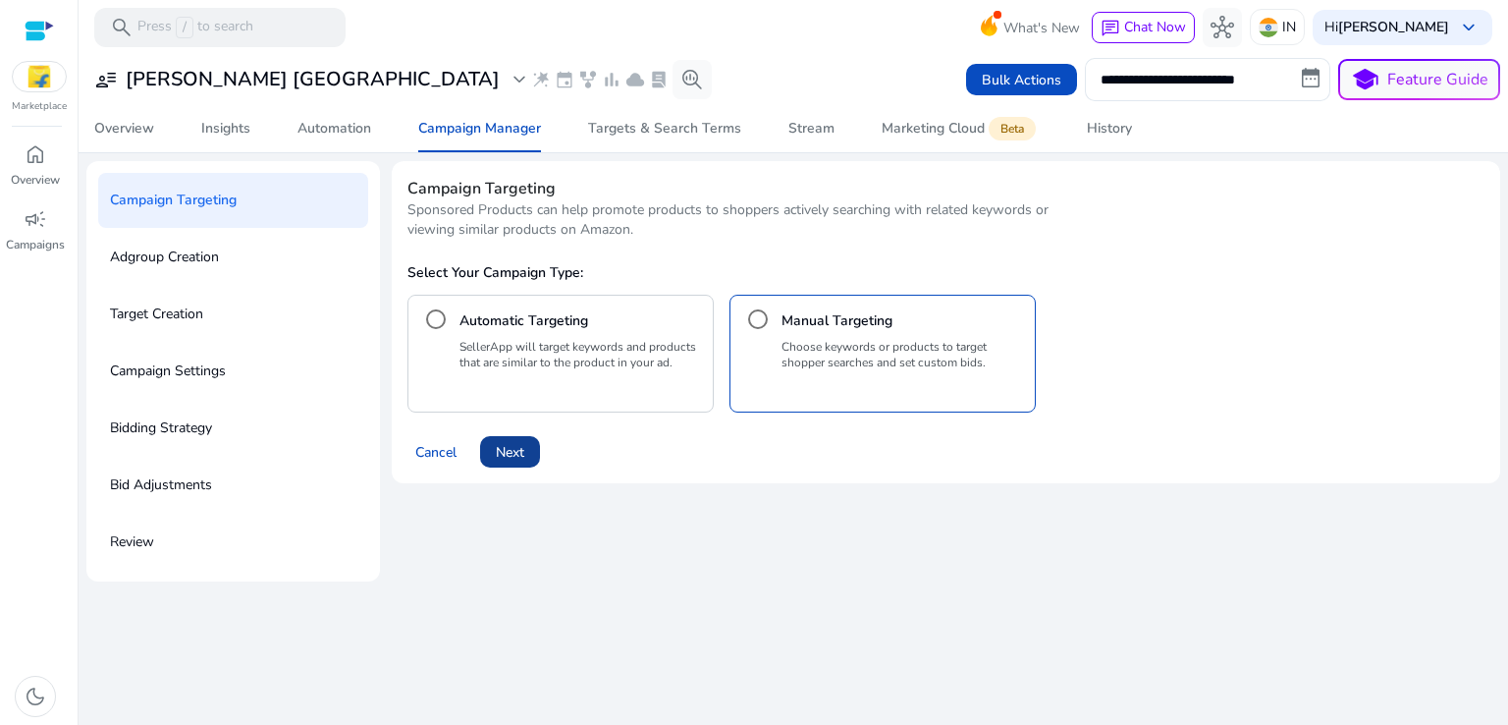
click at [495, 462] on span at bounding box center [510, 451] width 60 height 47
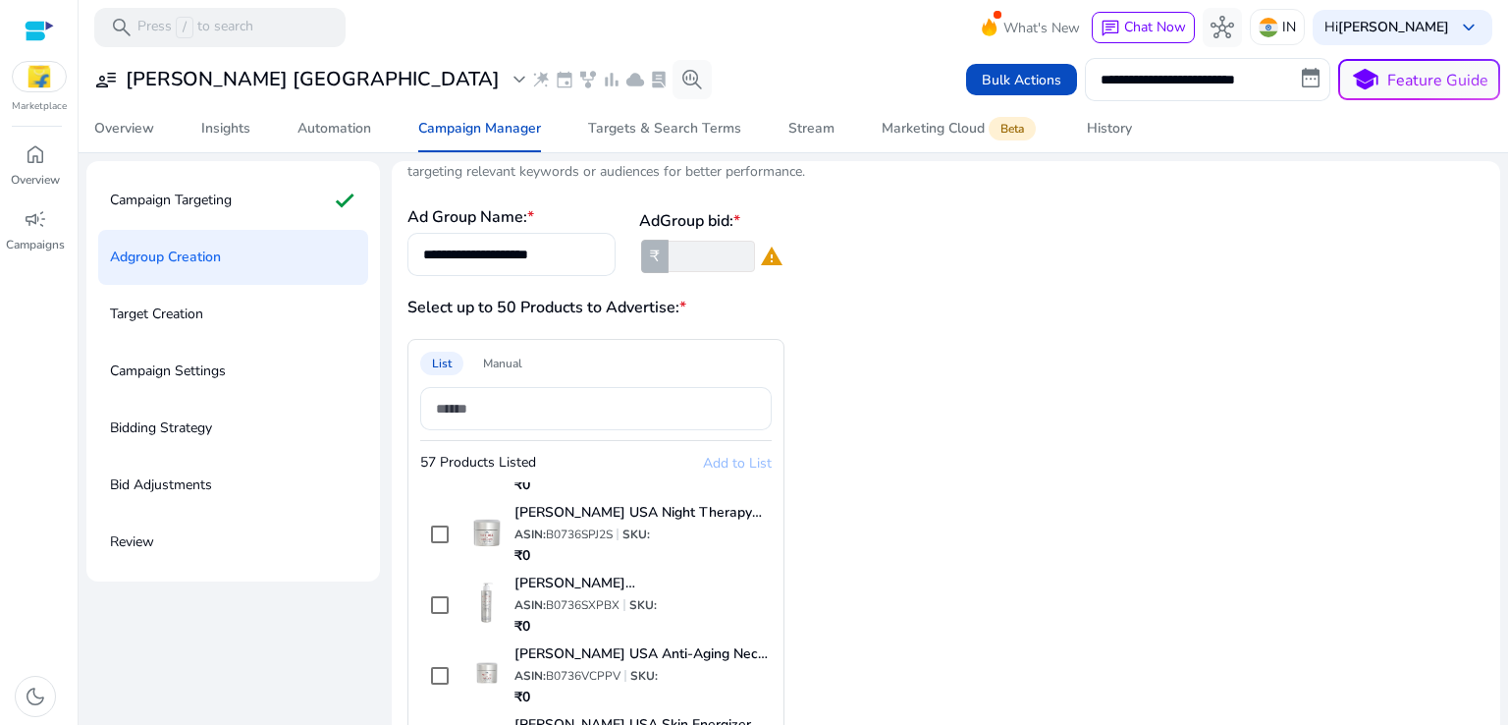
scroll to position [58, 0]
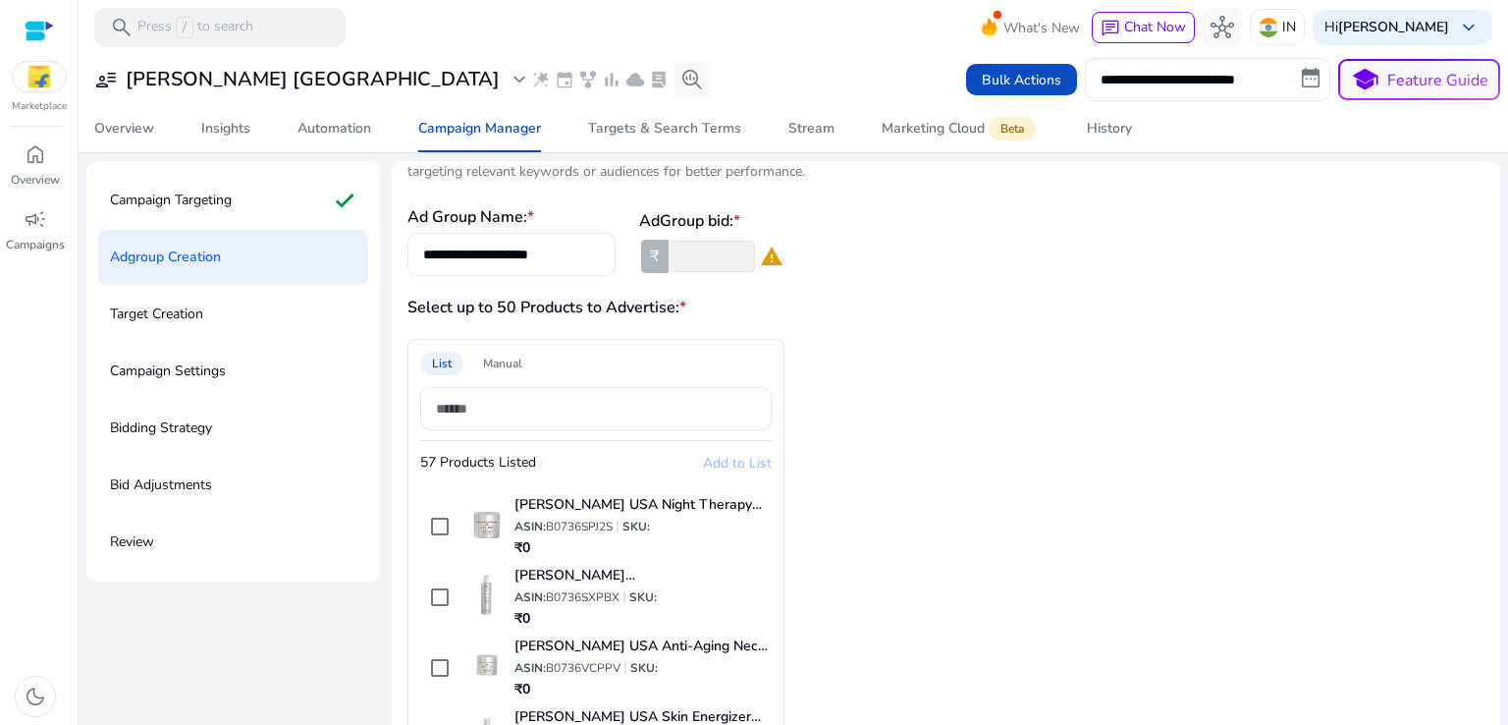
click at [594, 521] on span "B0736SPJ2S" at bounding box center [579, 526] width 67 height 16
click at [703, 252] on input "number" at bounding box center [710, 256] width 90 height 31
type input "**"
click at [953, 349] on div "List Manual 57 Products Listed Add to List O3+ D-TAN Professional Face Pack for…" at bounding box center [784, 569] width 754 height 460
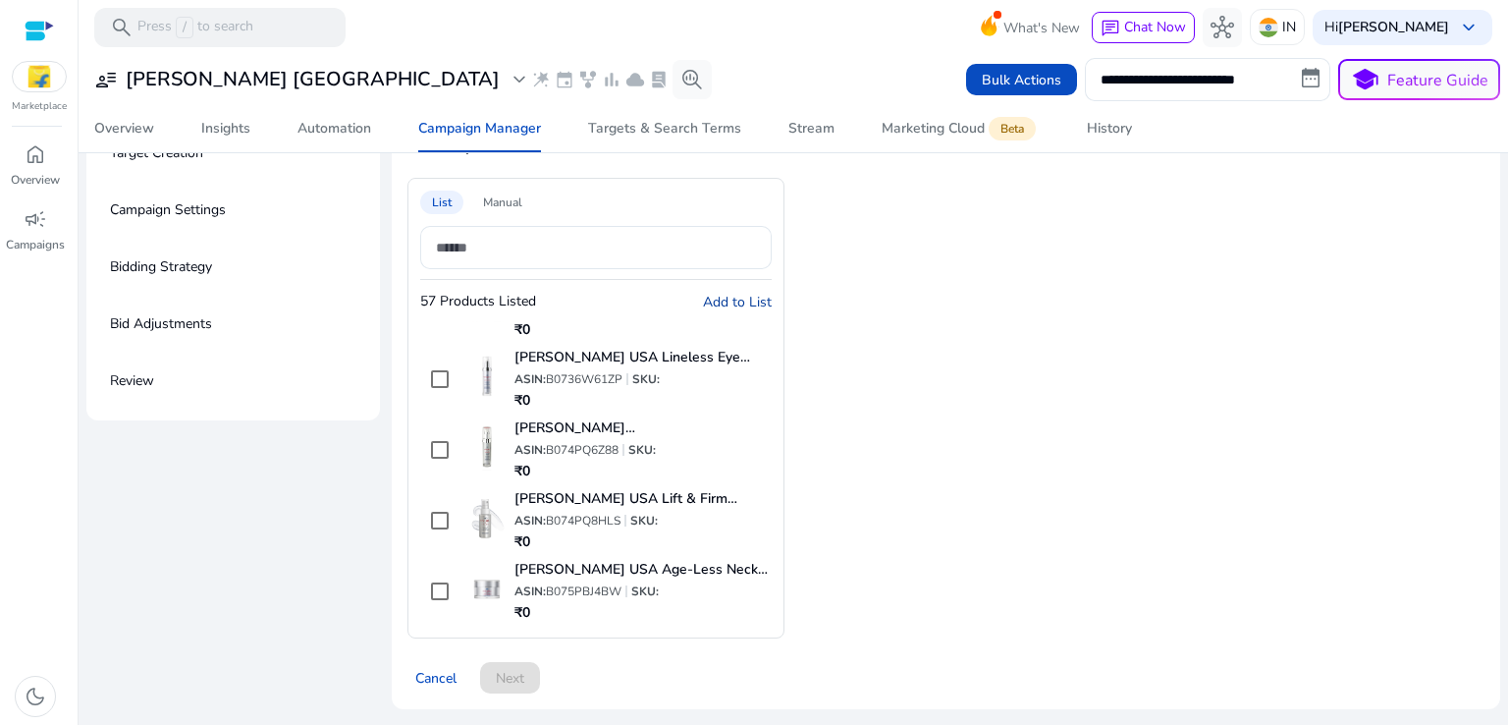
scroll to position [458, 0]
click at [745, 299] on span "Add to List" at bounding box center [737, 302] width 69 height 19
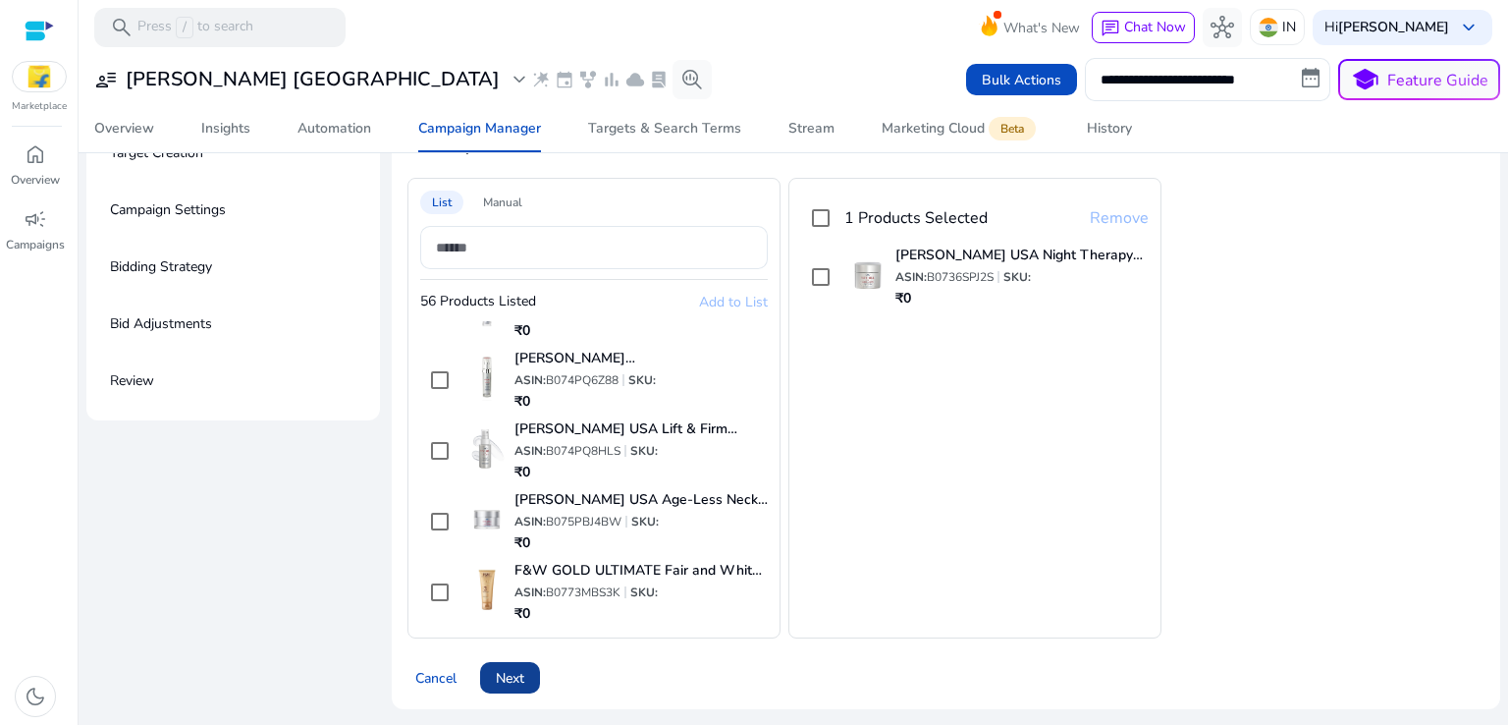
click at [531, 677] on span at bounding box center [510, 677] width 60 height 47
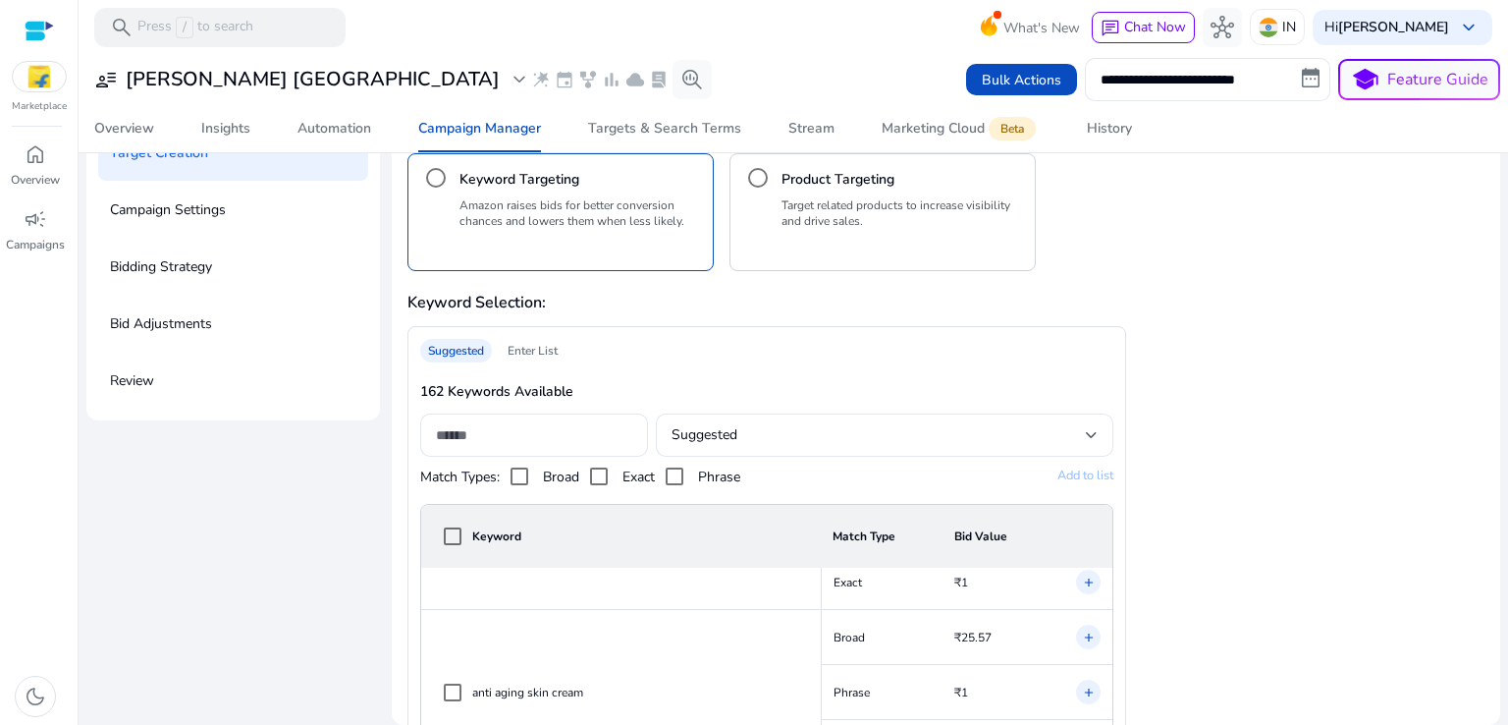
scroll to position [188, 0]
